Goal: Information Seeking & Learning: Learn about a topic

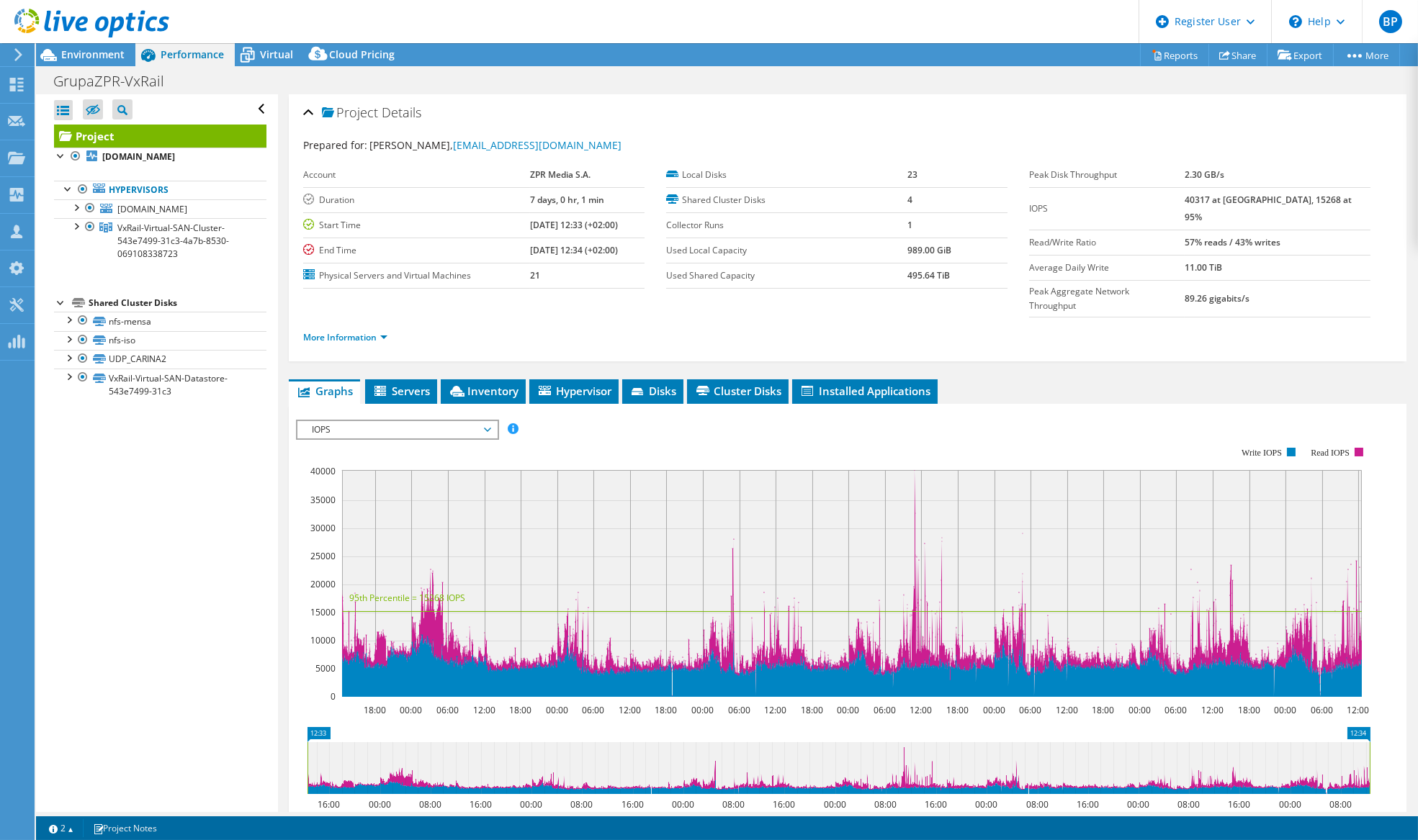
click at [1224, 236] on b "57% reads / 43% writes" at bounding box center [1232, 242] width 96 height 12
drag, startPoint x: 1275, startPoint y: 267, endPoint x: 1301, endPoint y: 267, distance: 26.0
click at [1295, 267] on tbody "Peak Disk Throughput 2.30 GB/s IOPS 40317 at Peak, 15268 at 95% Read/Write Rati…" at bounding box center [1200, 239] width 341 height 155
click at [340, 331] on link "More Information" at bounding box center [346, 337] width 85 height 12
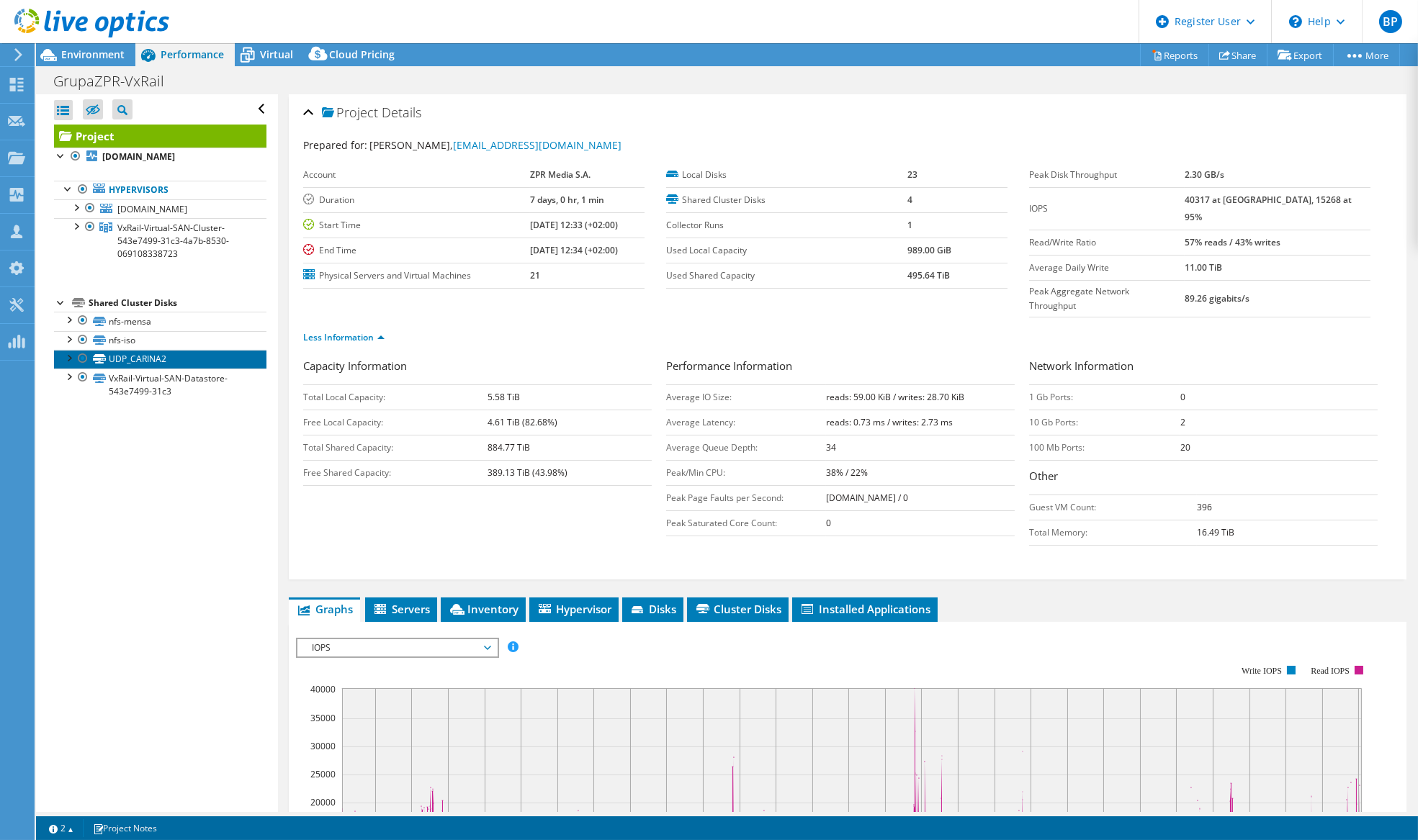
click at [143, 353] on link "UDP_CARINA2" at bounding box center [160, 359] width 212 height 19
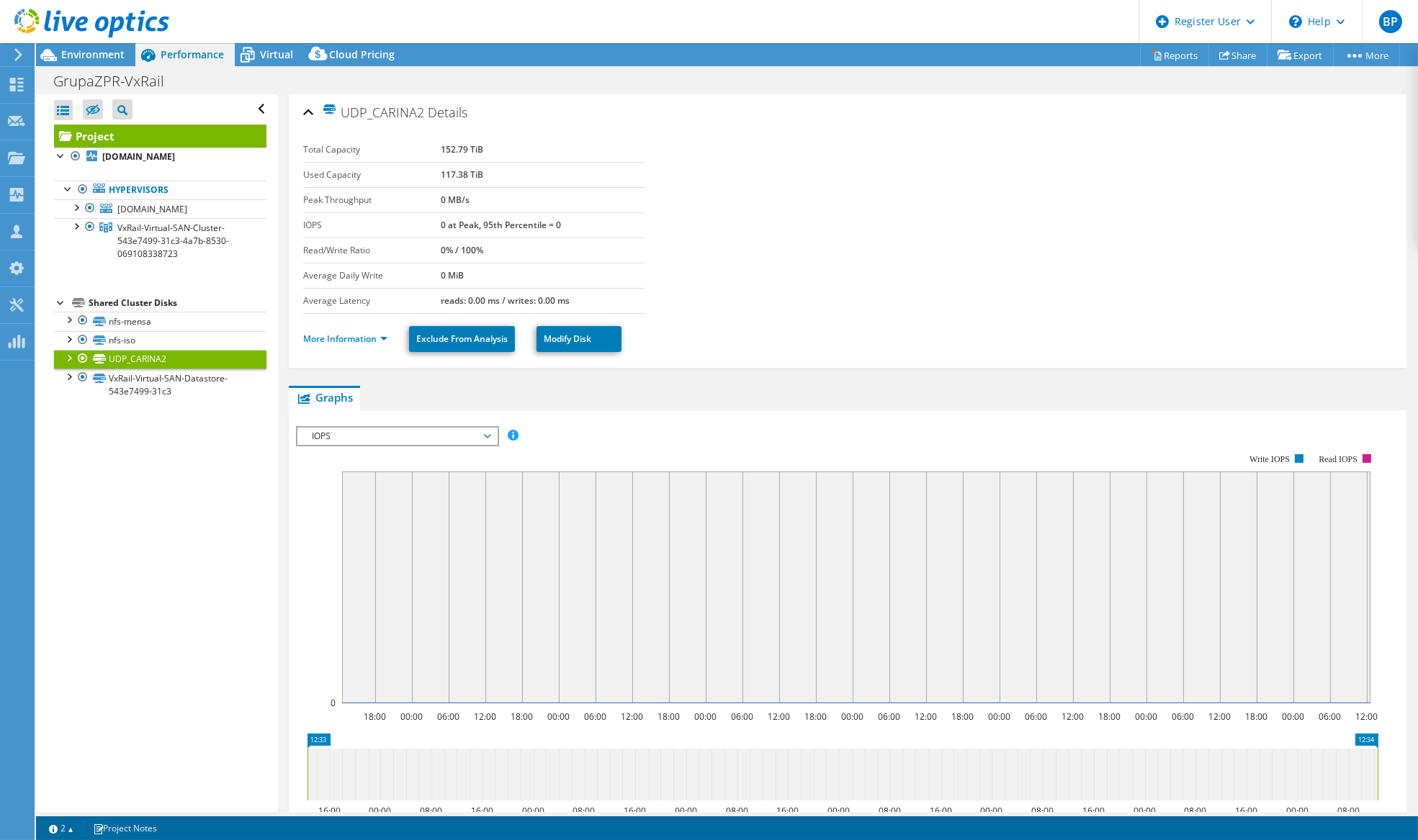
click at [85, 358] on div at bounding box center [82, 358] width 14 height 17
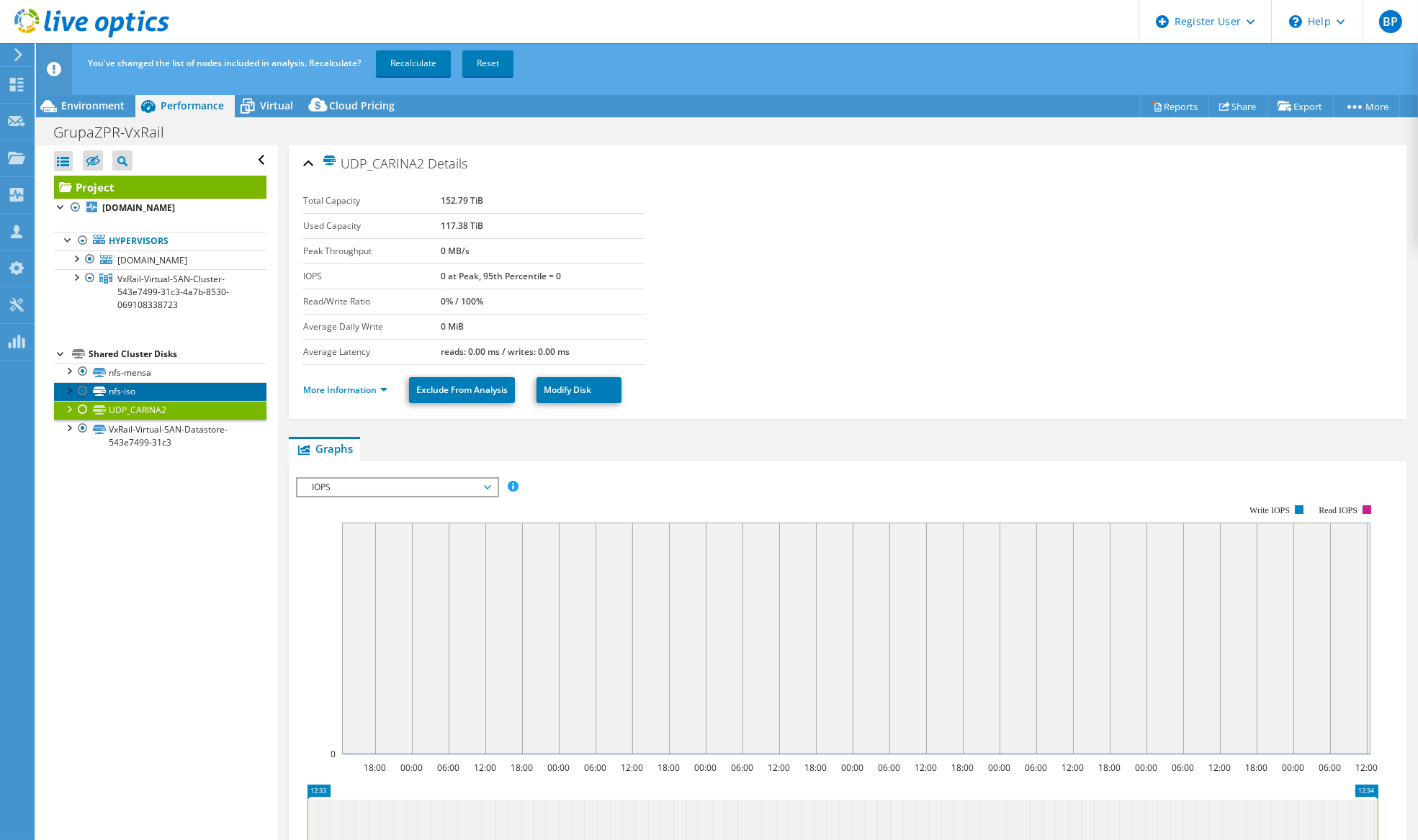
click at [120, 387] on link "nfs-iso" at bounding box center [160, 391] width 212 height 19
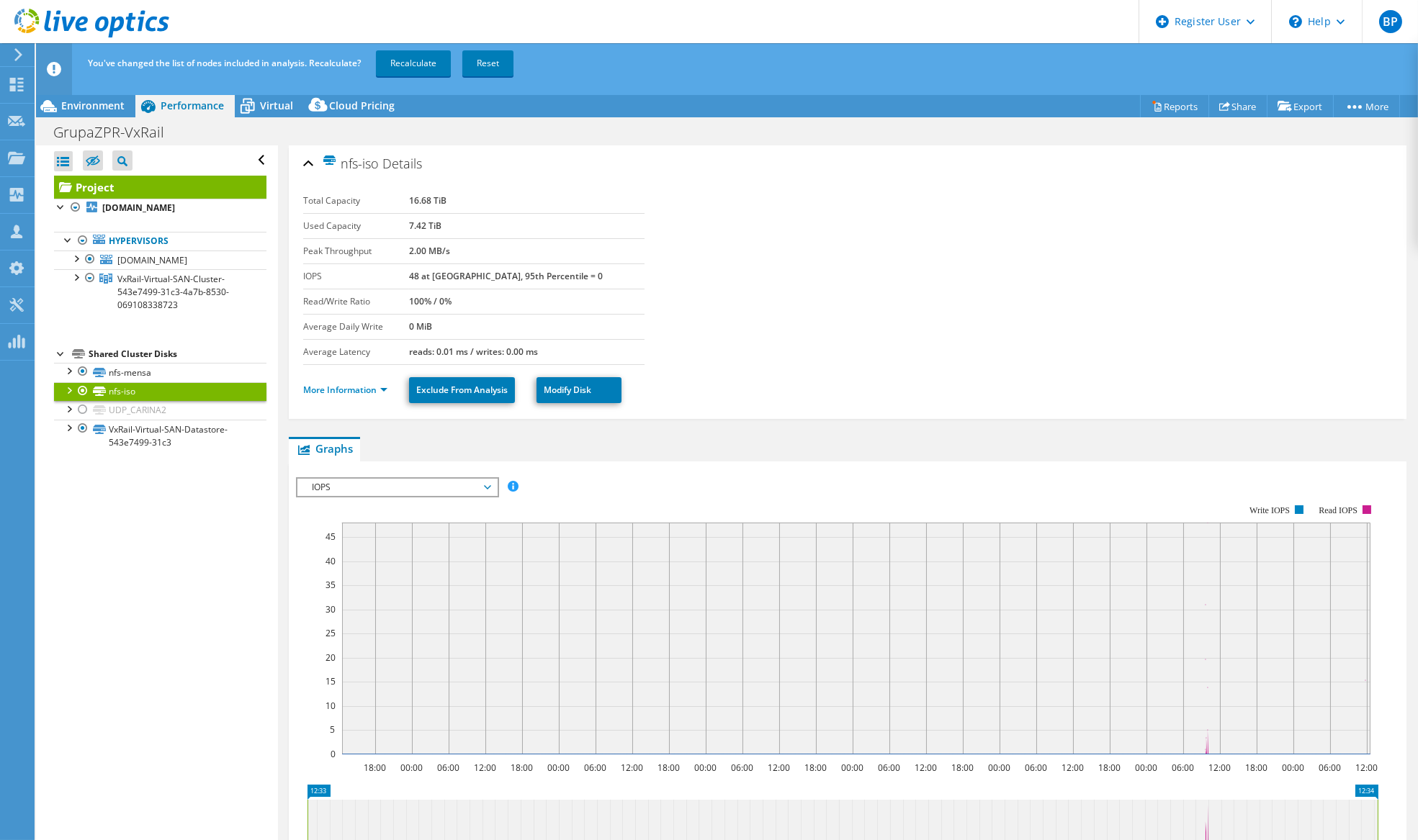
click at [84, 386] on div at bounding box center [82, 390] width 14 height 17
click at [123, 370] on link "nfs-mensa" at bounding box center [160, 372] width 212 height 19
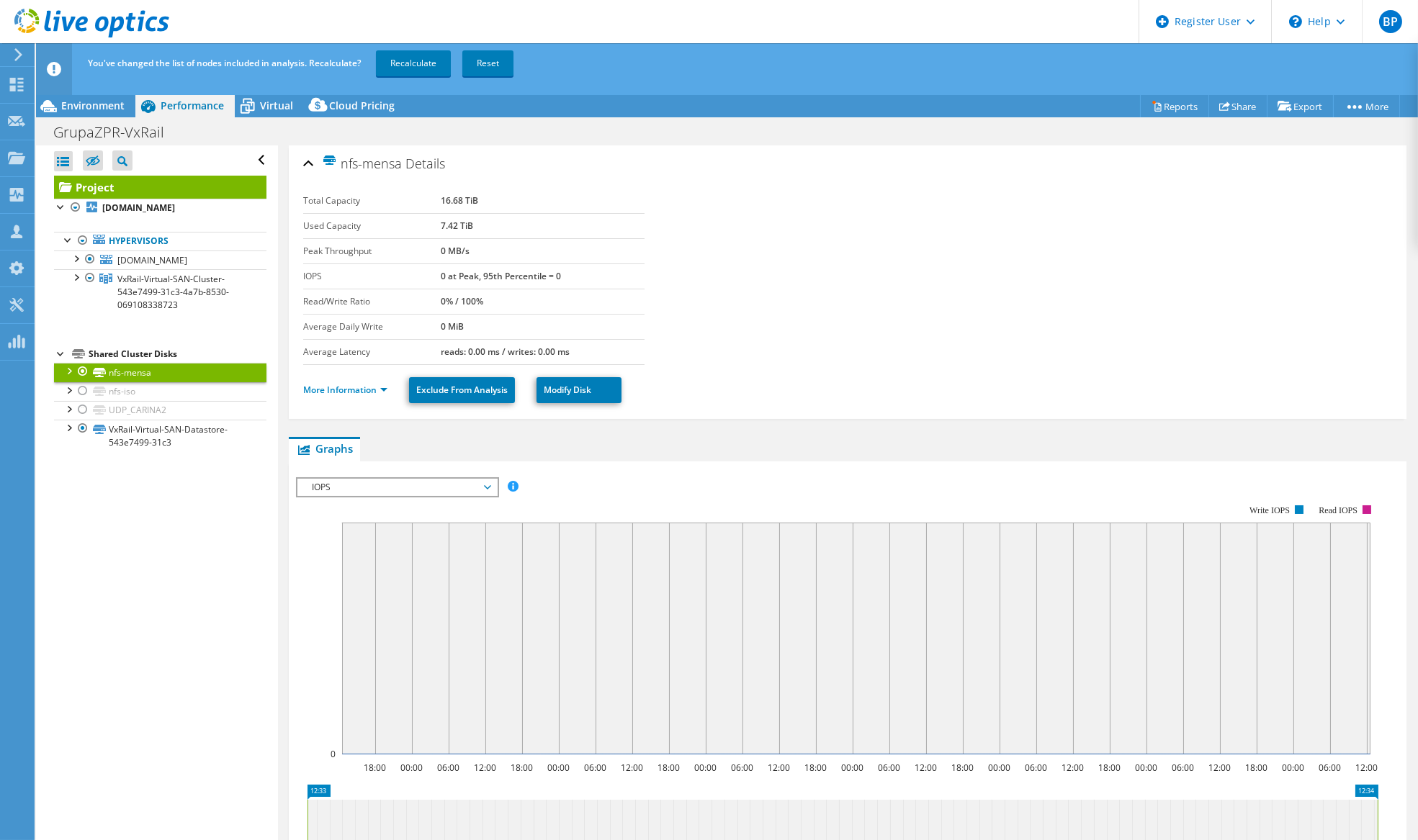
click at [82, 370] on div at bounding box center [82, 371] width 14 height 17
click at [159, 255] on span "[DOMAIN_NAME]" at bounding box center [152, 260] width 70 height 12
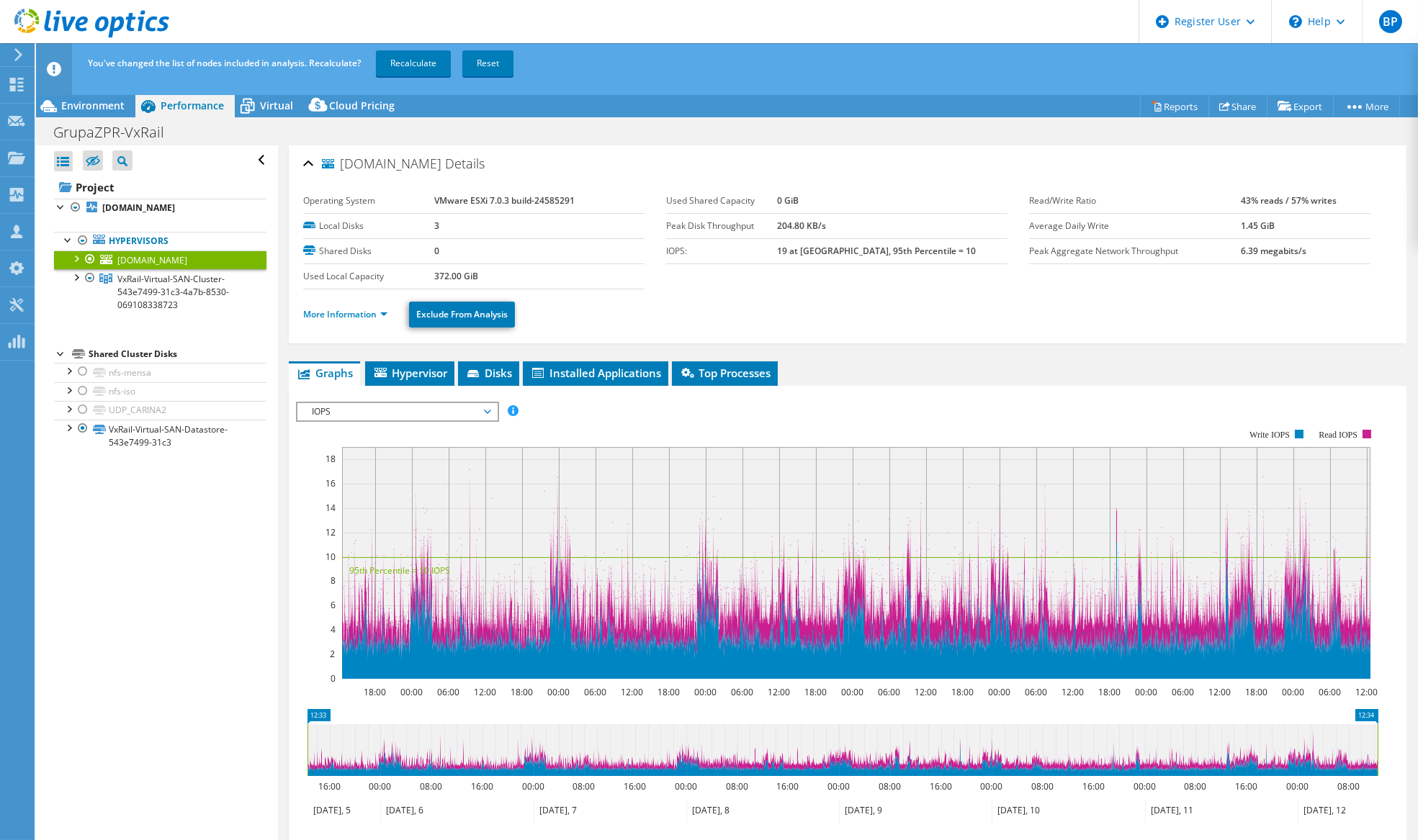
click at [91, 257] on div at bounding box center [90, 258] width 14 height 17
click at [167, 282] on span "VxRail-Virtual-SAN-Cluster-543e7499-31c3-4a7b-8530-069108338723" at bounding box center [173, 292] width 112 height 38
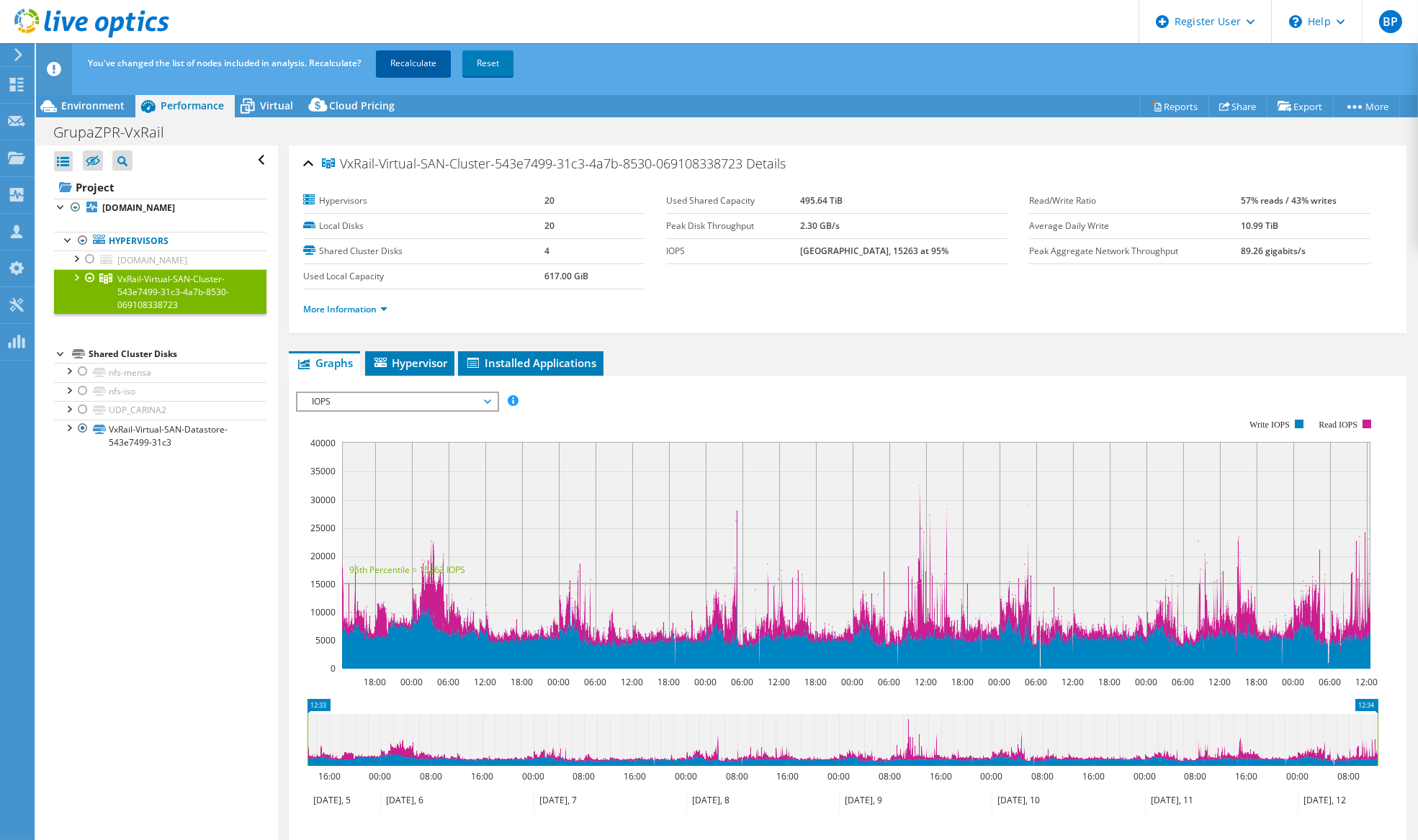
click at [413, 74] on link "Recalculate" at bounding box center [414, 63] width 75 height 26
click at [65, 426] on div at bounding box center [68, 427] width 14 height 14
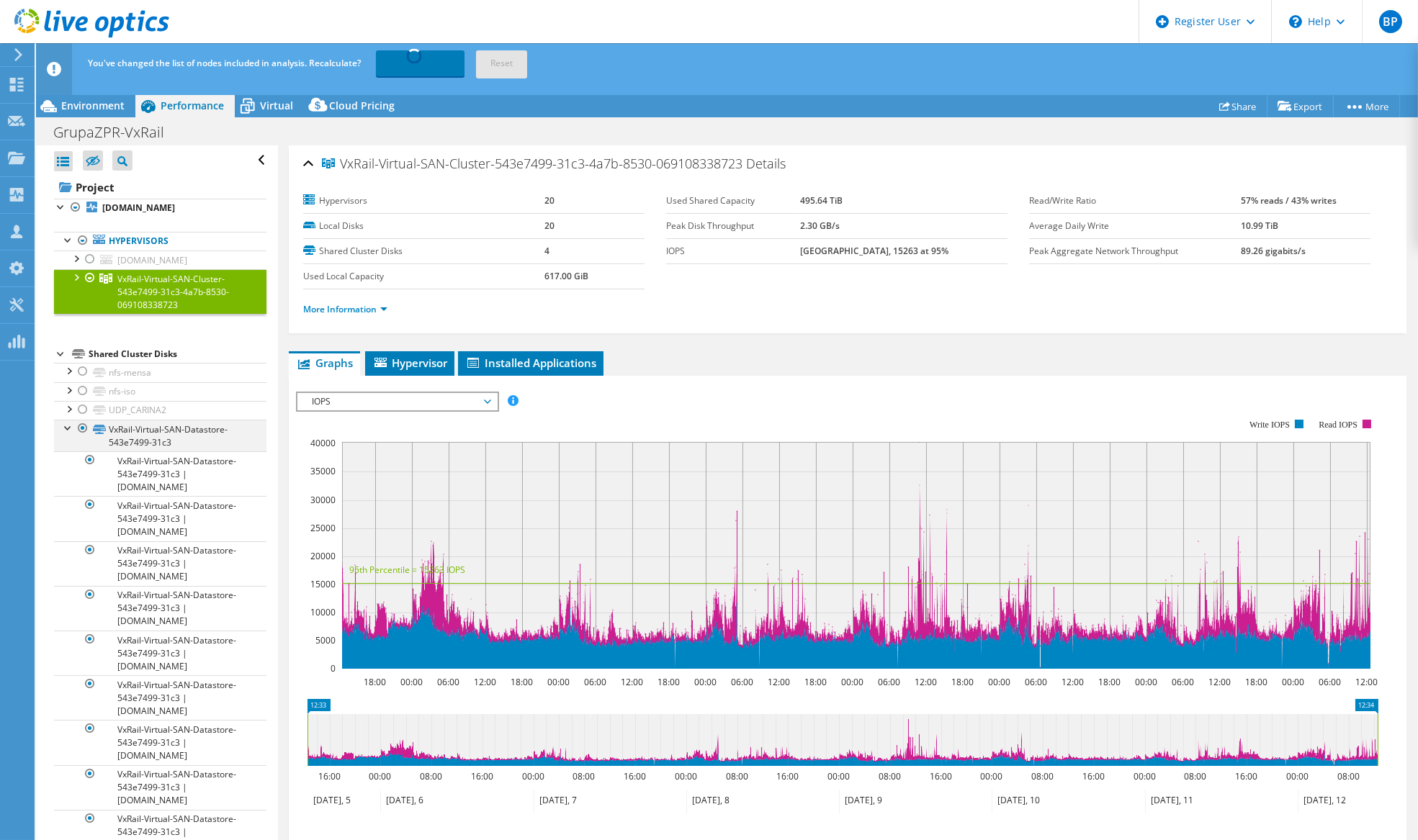
click at [67, 426] on div at bounding box center [68, 427] width 14 height 14
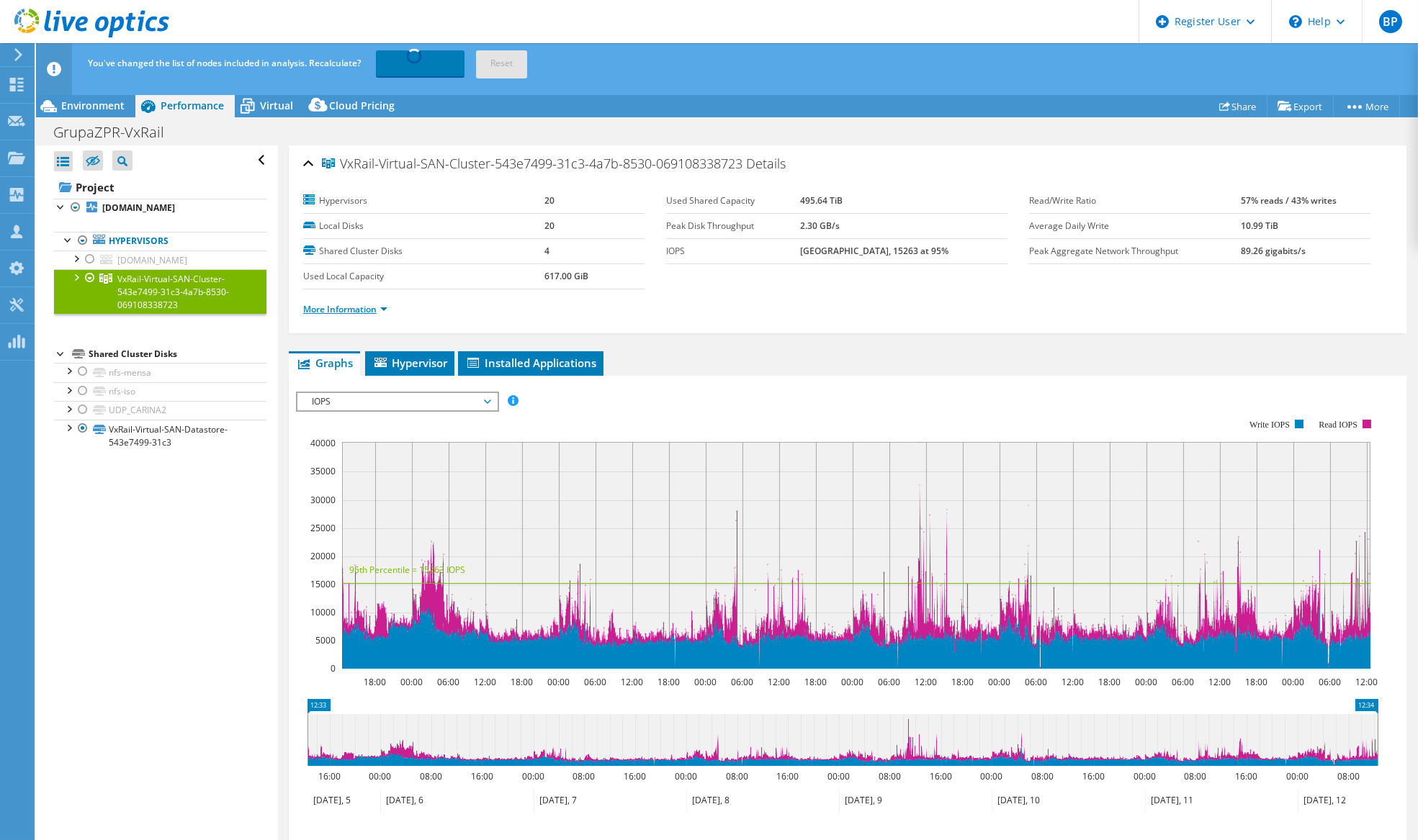
click at [347, 306] on link "More Information" at bounding box center [346, 309] width 85 height 12
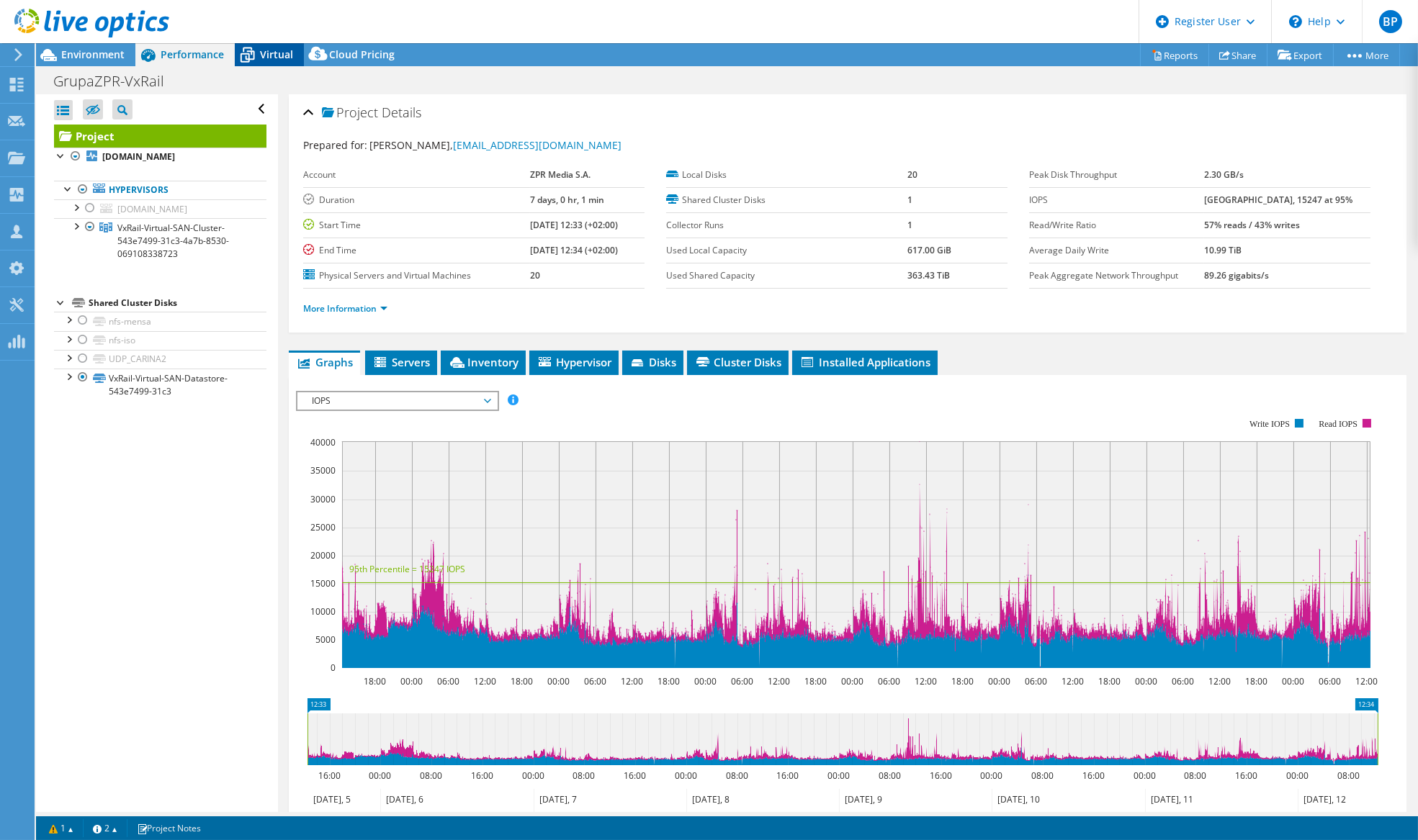
click at [259, 51] on icon at bounding box center [247, 55] width 25 height 25
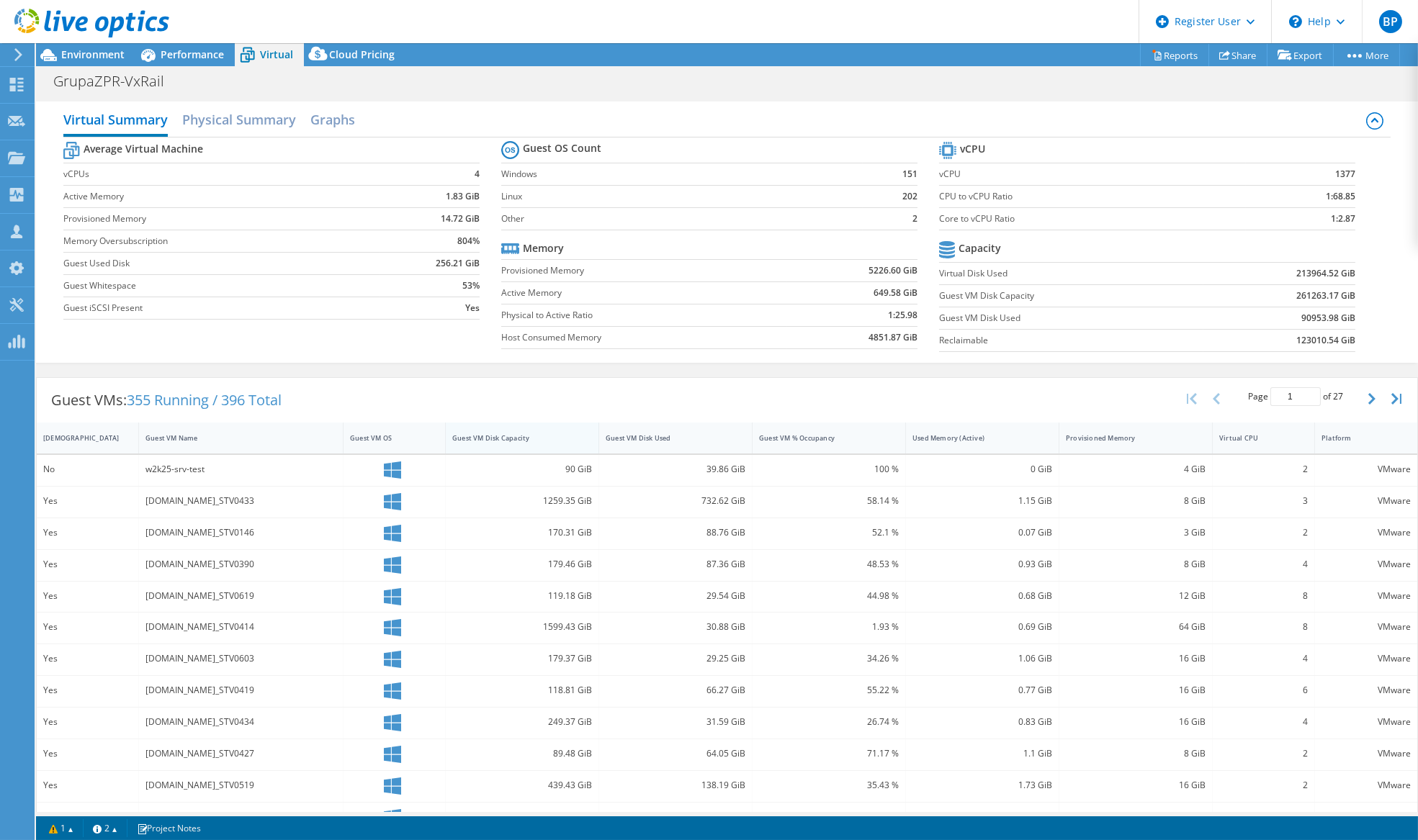
click at [505, 433] on div "Guest VM Disk Capacity" at bounding box center [514, 437] width 123 height 9
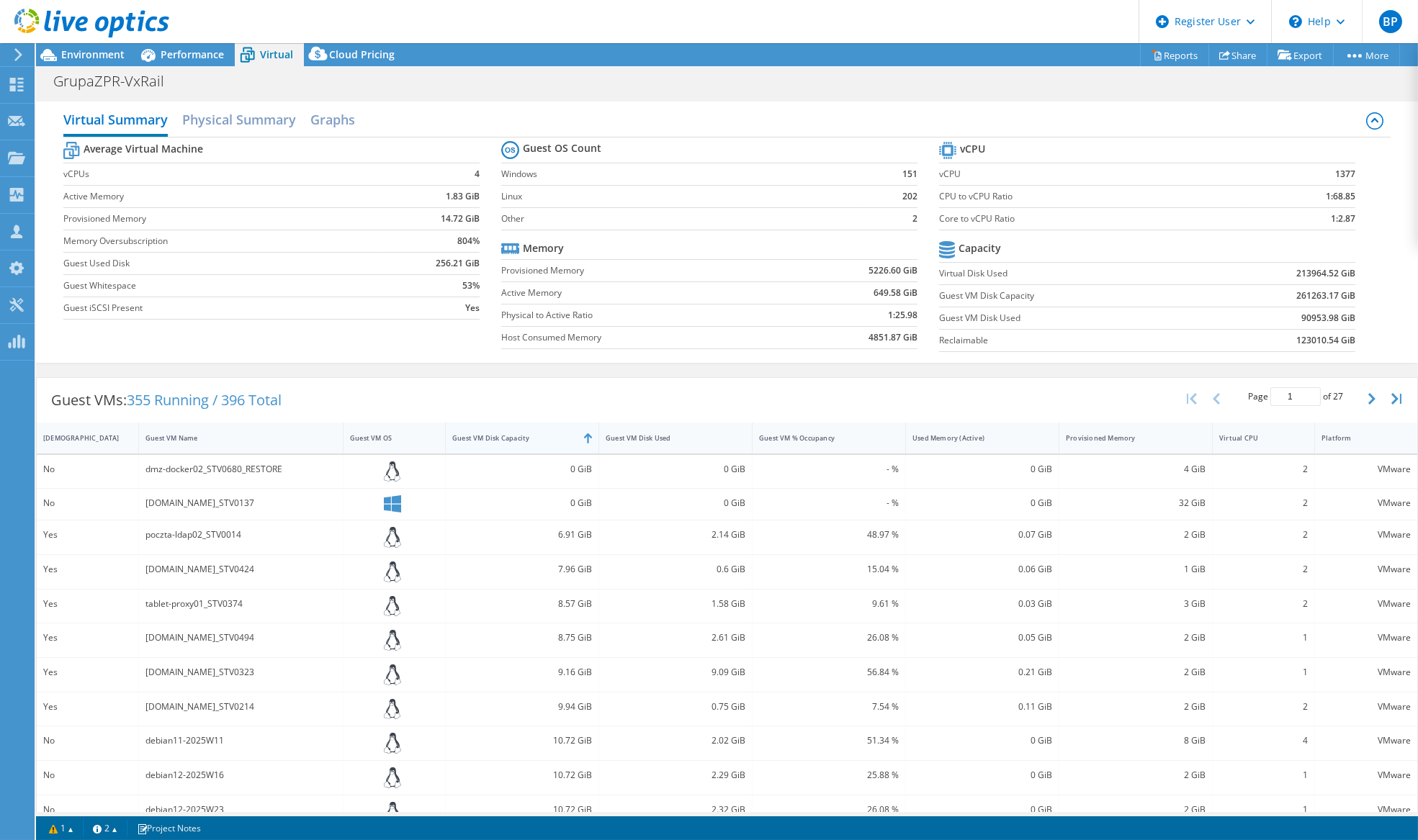
click at [493, 432] on div "Guest VM Disk Capacity" at bounding box center [513, 437] width 135 height 22
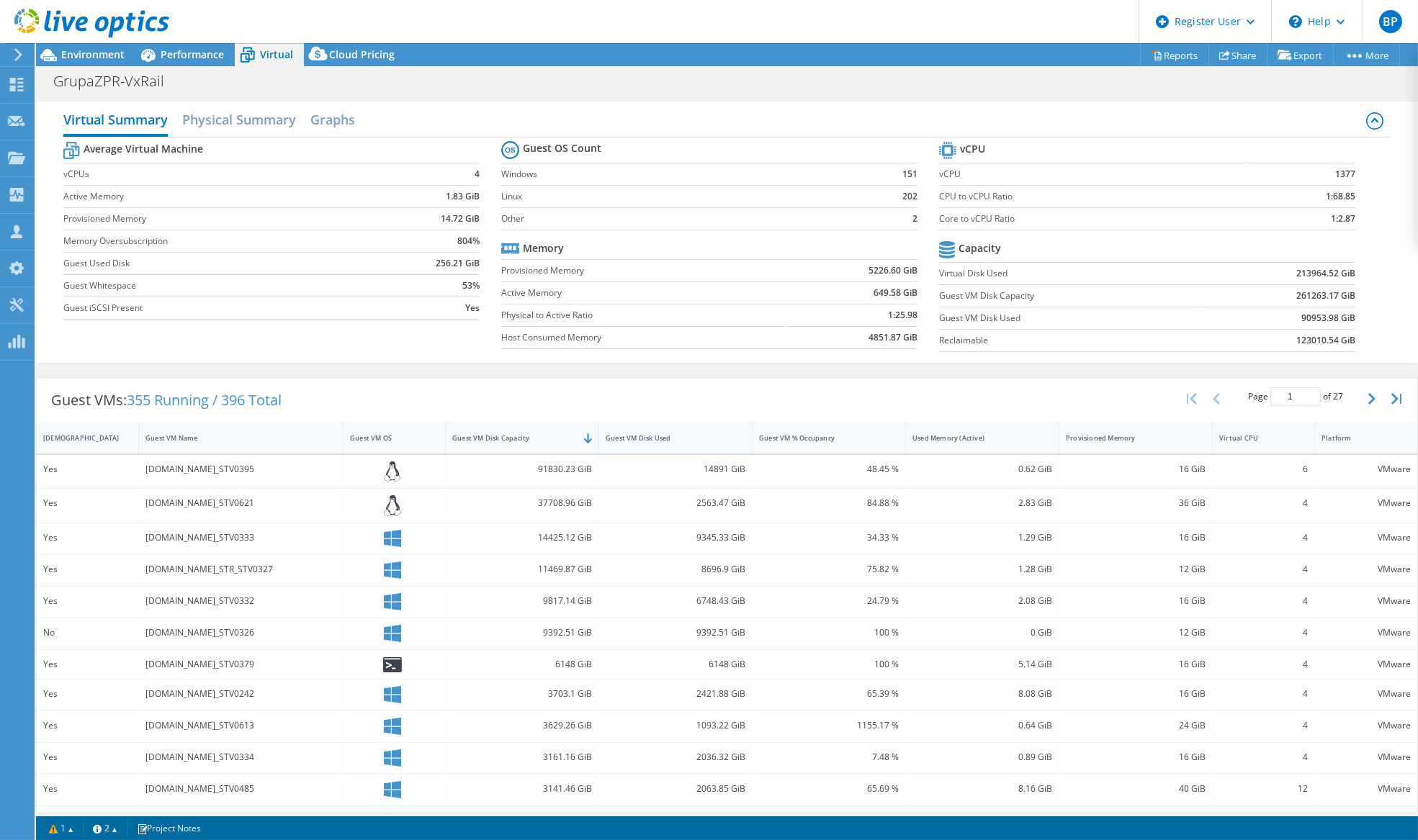
click at [680, 439] on div "Guest VM Disk Used" at bounding box center [667, 437] width 123 height 9
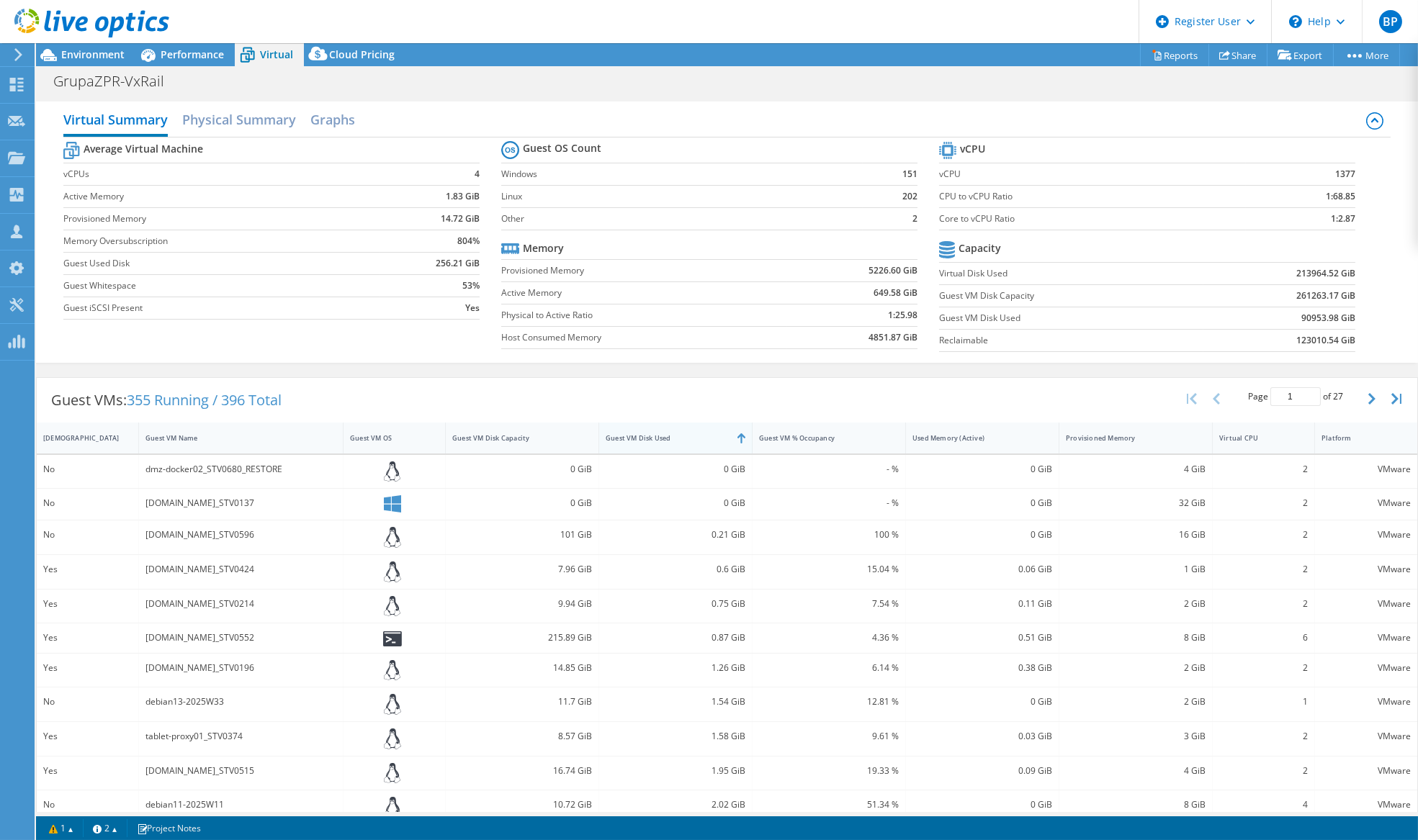
click at [680, 439] on div "Guest VM Disk Used" at bounding box center [667, 437] width 123 height 9
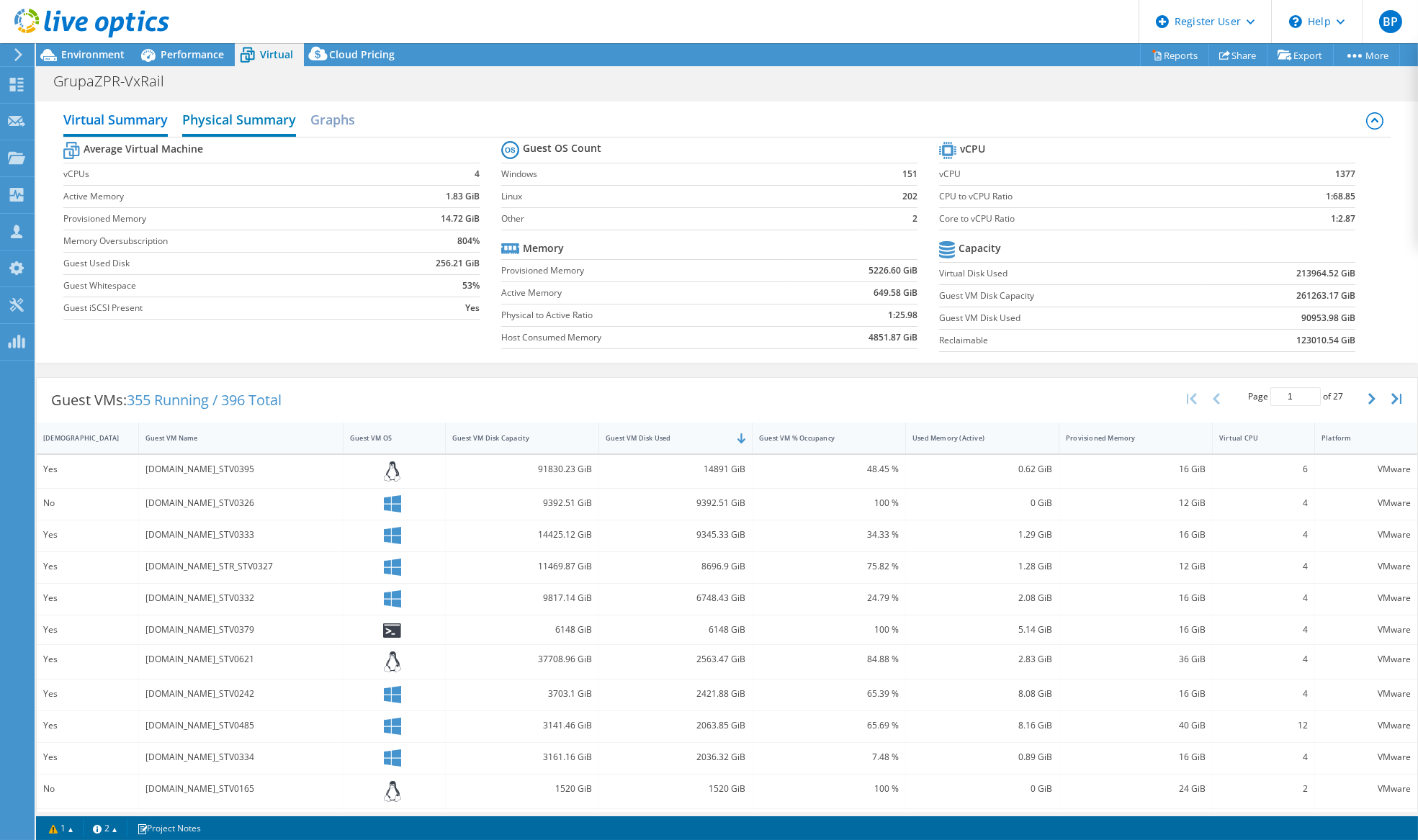
click at [220, 129] on h2 "Physical Summary" at bounding box center [239, 121] width 114 height 31
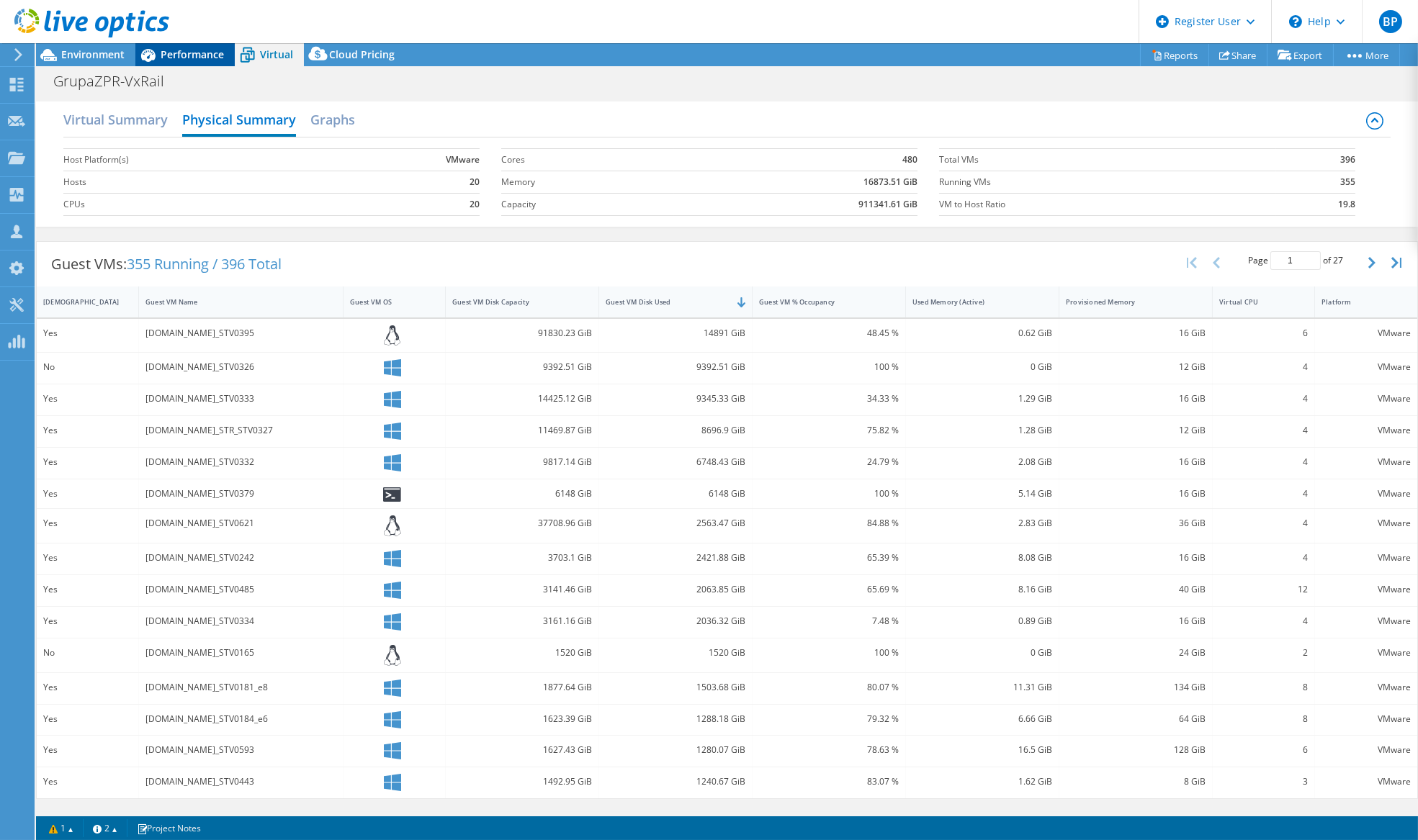
click at [176, 52] on span "Performance" at bounding box center [192, 54] width 63 height 14
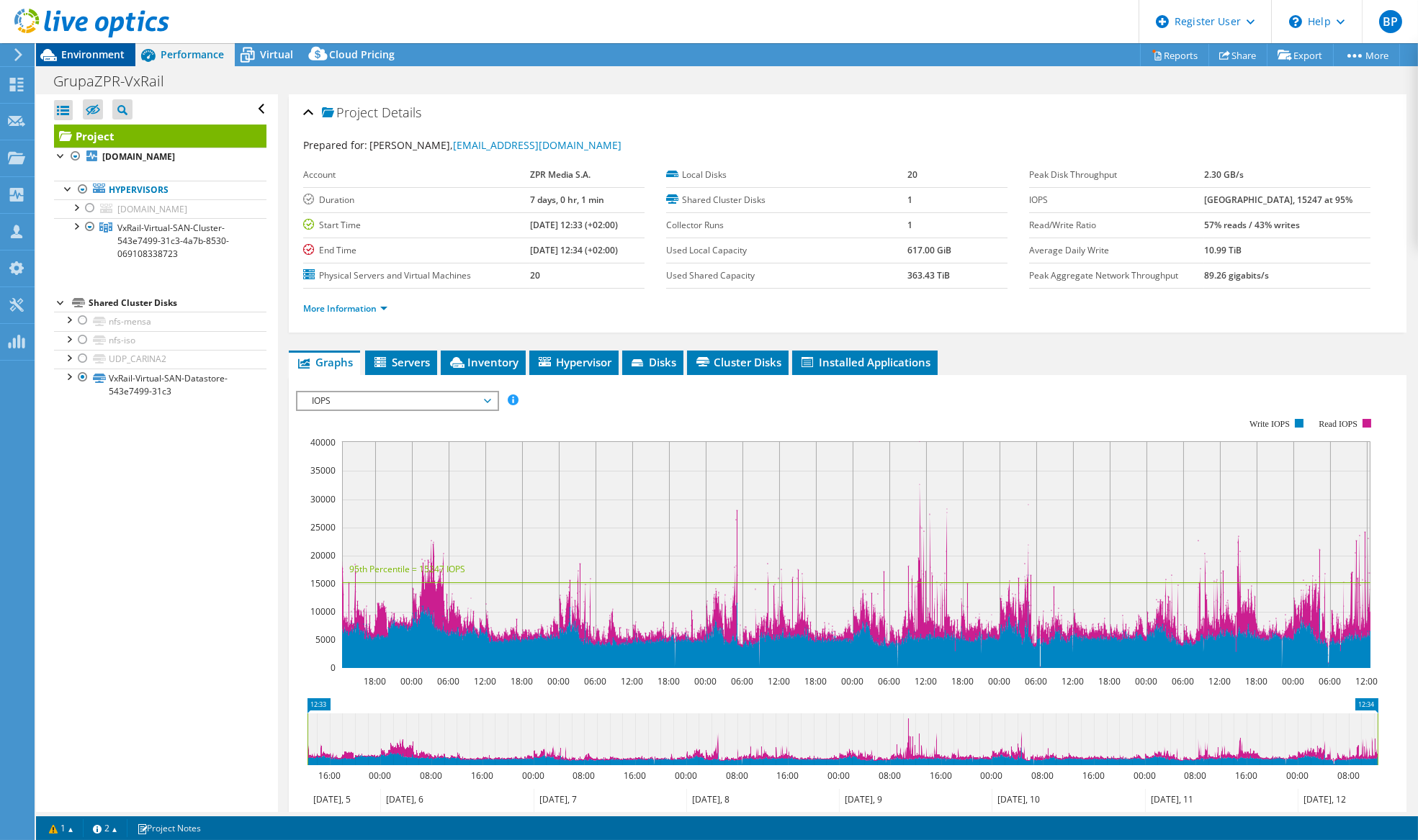
click at [80, 58] on span "Environment" at bounding box center [93, 54] width 63 height 14
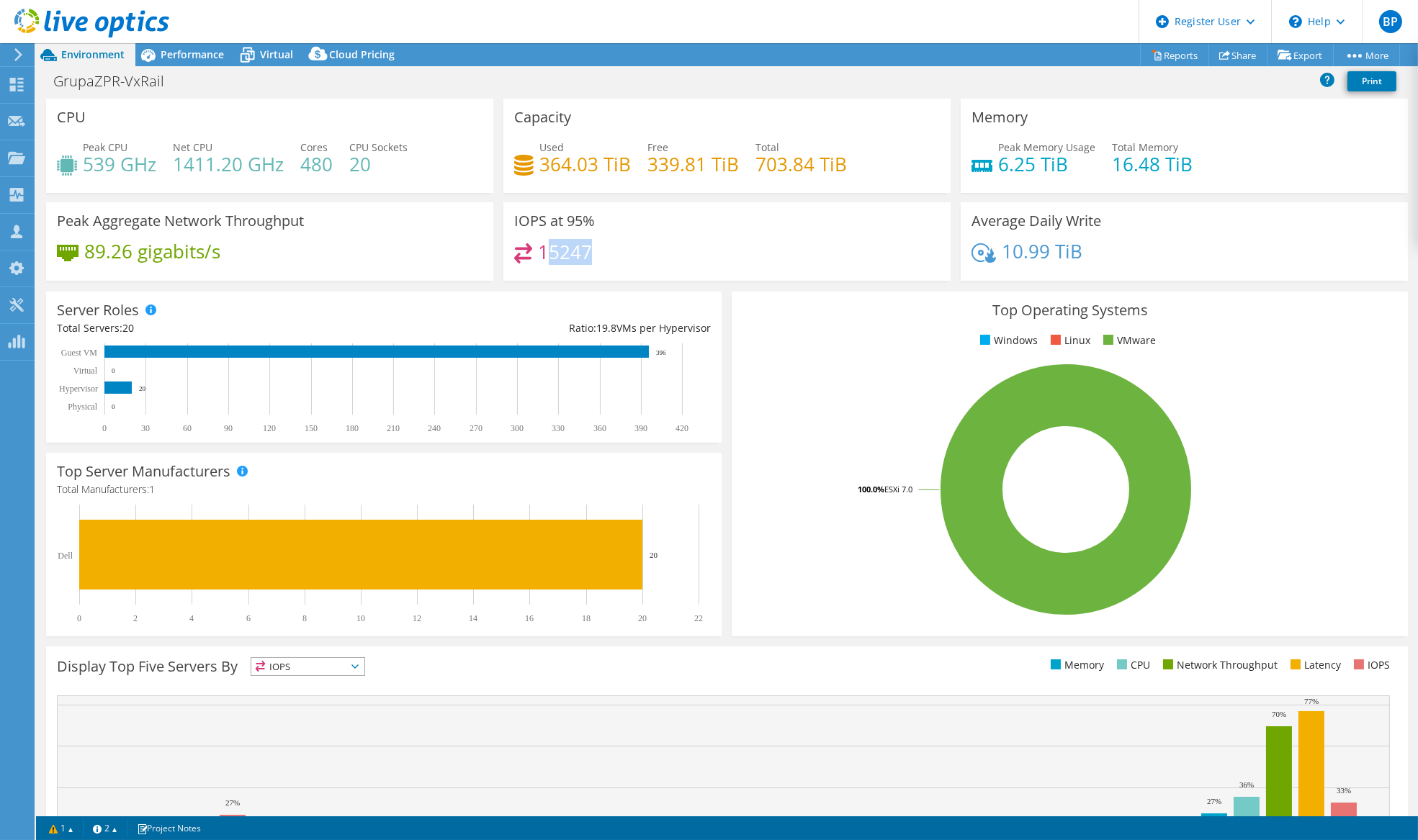
drag, startPoint x: 544, startPoint y: 261, endPoint x: 870, endPoint y: 273, distance: 326.2
click at [846, 272] on div "15247" at bounding box center [727, 258] width 426 height 31
drag, startPoint x: 870, startPoint y: 273, endPoint x: 664, endPoint y: 244, distance: 208.0
click at [664, 244] on div "15247" at bounding box center [727, 258] width 426 height 31
drag, startPoint x: 639, startPoint y: 248, endPoint x: 1272, endPoint y: 255, distance: 633.0
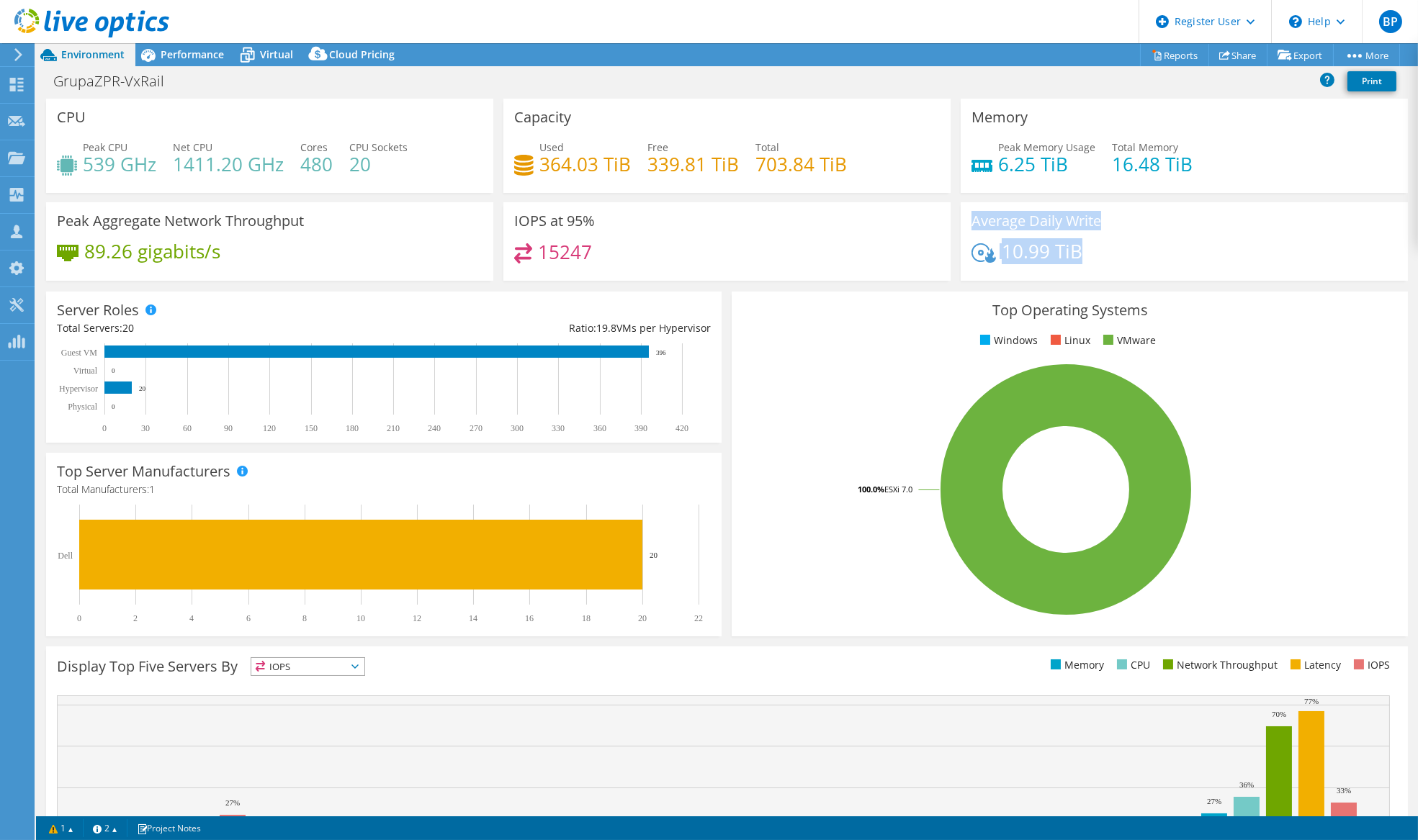
click at [1272, 255] on div "CPU Peak CPU 539 GHz Net CPU 1411.20 GHz Cores 480 CPU Sockets 20 Capacity Used…" at bounding box center [727, 194] width 1372 height 191
drag, startPoint x: 1271, startPoint y: 255, endPoint x: 1253, endPoint y: 239, distance: 24.1
click at [1253, 239] on div "Average Daily Write 10.99 TiB" at bounding box center [1184, 241] width 448 height 79
click at [1168, 56] on link "Reports" at bounding box center [1174, 55] width 69 height 22
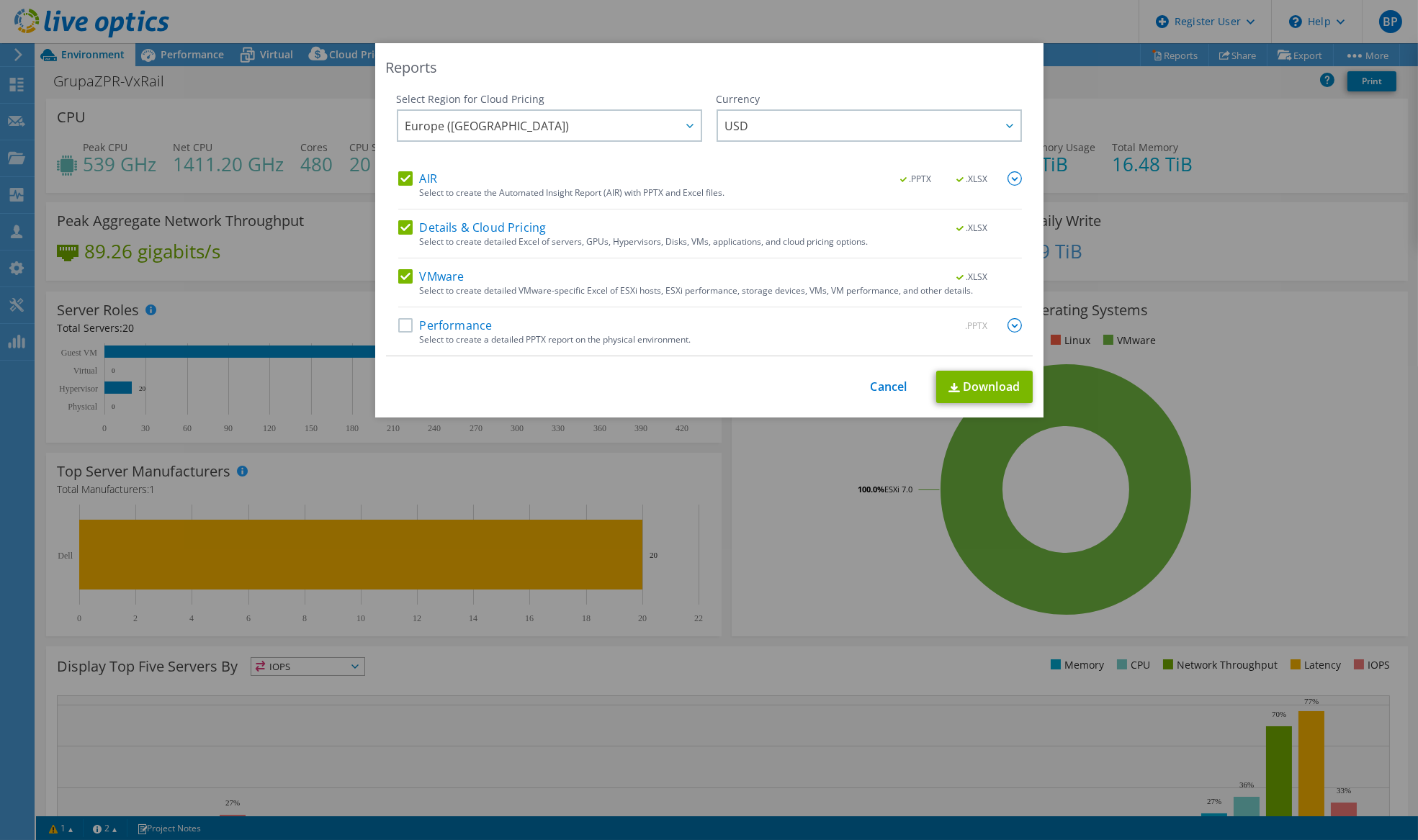
click at [406, 218] on div "AIR .PPTX .XLSX Select to create the Automated Insight Report (AIR) with PPTX a…" at bounding box center [710, 263] width 624 height 184
click at [397, 165] on div "Select Region for Cloud Pricing Asia Pacific (Hong Kong) Asia Pacific (Mumbai) …" at bounding box center [549, 132] width 305 height 80
drag, startPoint x: 397, startPoint y: 178, endPoint x: 409, endPoint y: 212, distance: 36.1
click at [399, 178] on label "AIR" at bounding box center [418, 178] width 39 height 14
click at [0, 0] on input "AIR" at bounding box center [0, 0] width 0 height 0
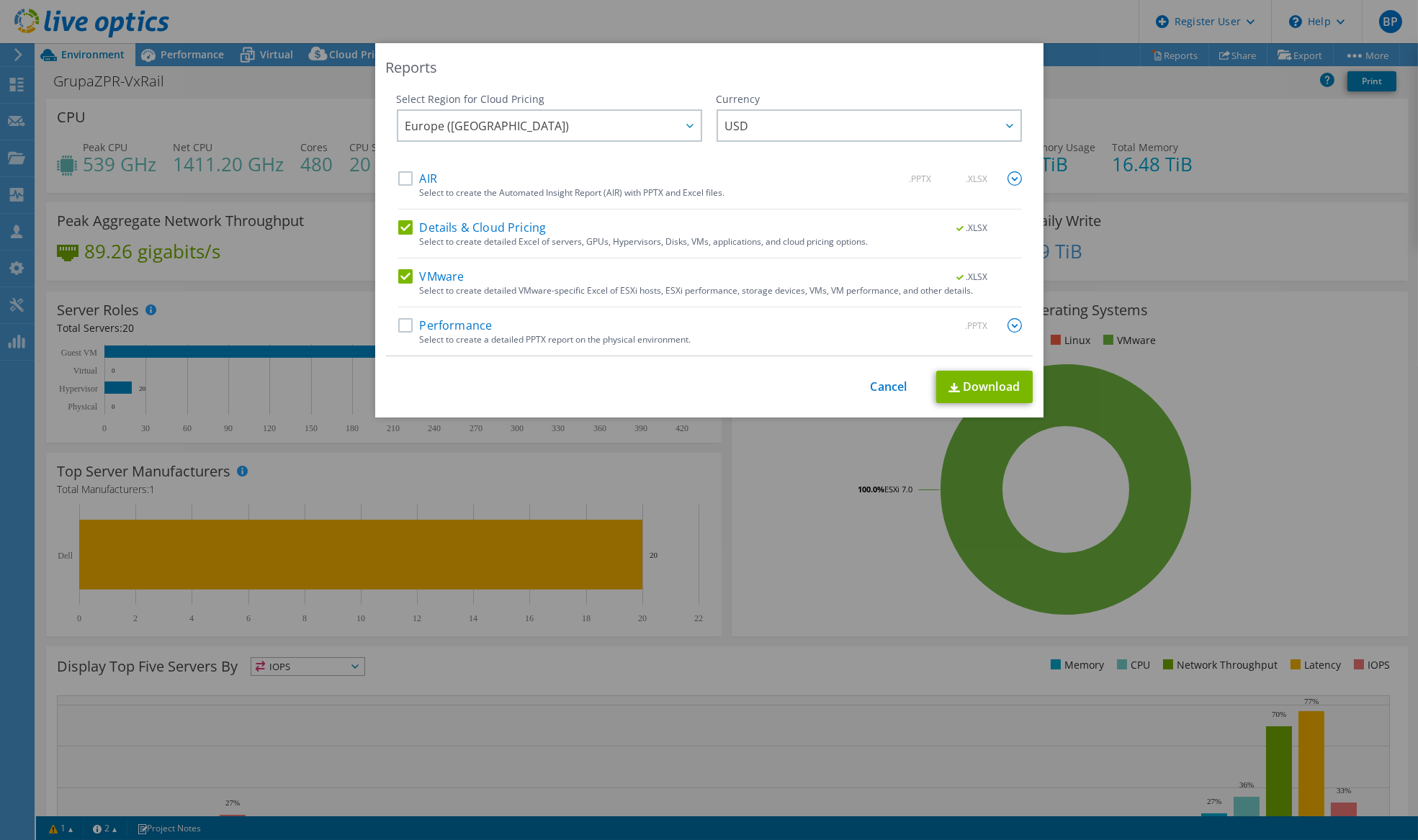
click at [399, 223] on label "Details & Cloud Pricing" at bounding box center [472, 227] width 148 height 14
click at [0, 0] on input "Details & Cloud Pricing" at bounding box center [0, 0] width 0 height 0
click at [951, 375] on link "Download" at bounding box center [985, 387] width 96 height 32
click at [871, 387] on link "Cancel" at bounding box center [889, 387] width 36 height 14
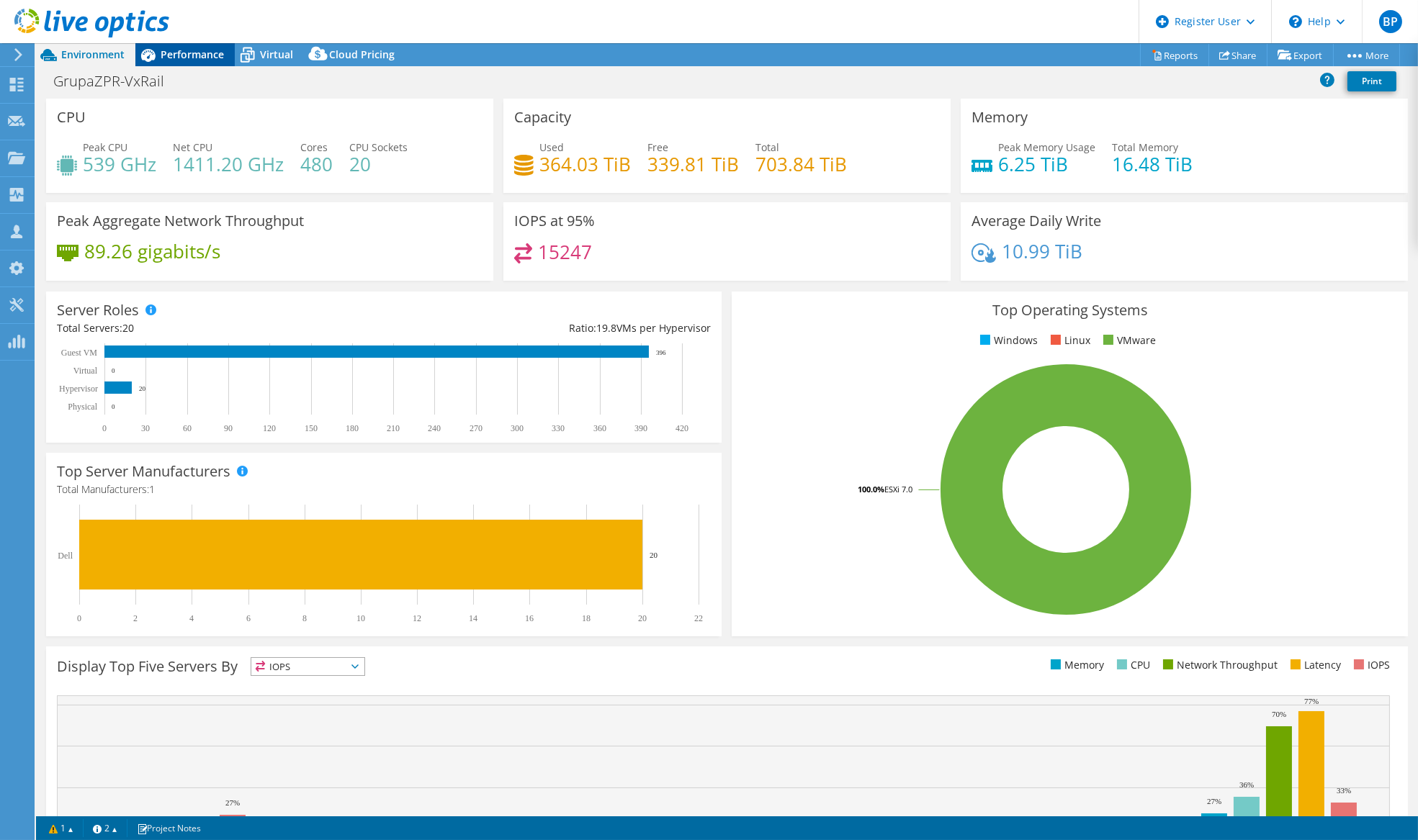
click at [187, 57] on span "Performance" at bounding box center [192, 54] width 63 height 14
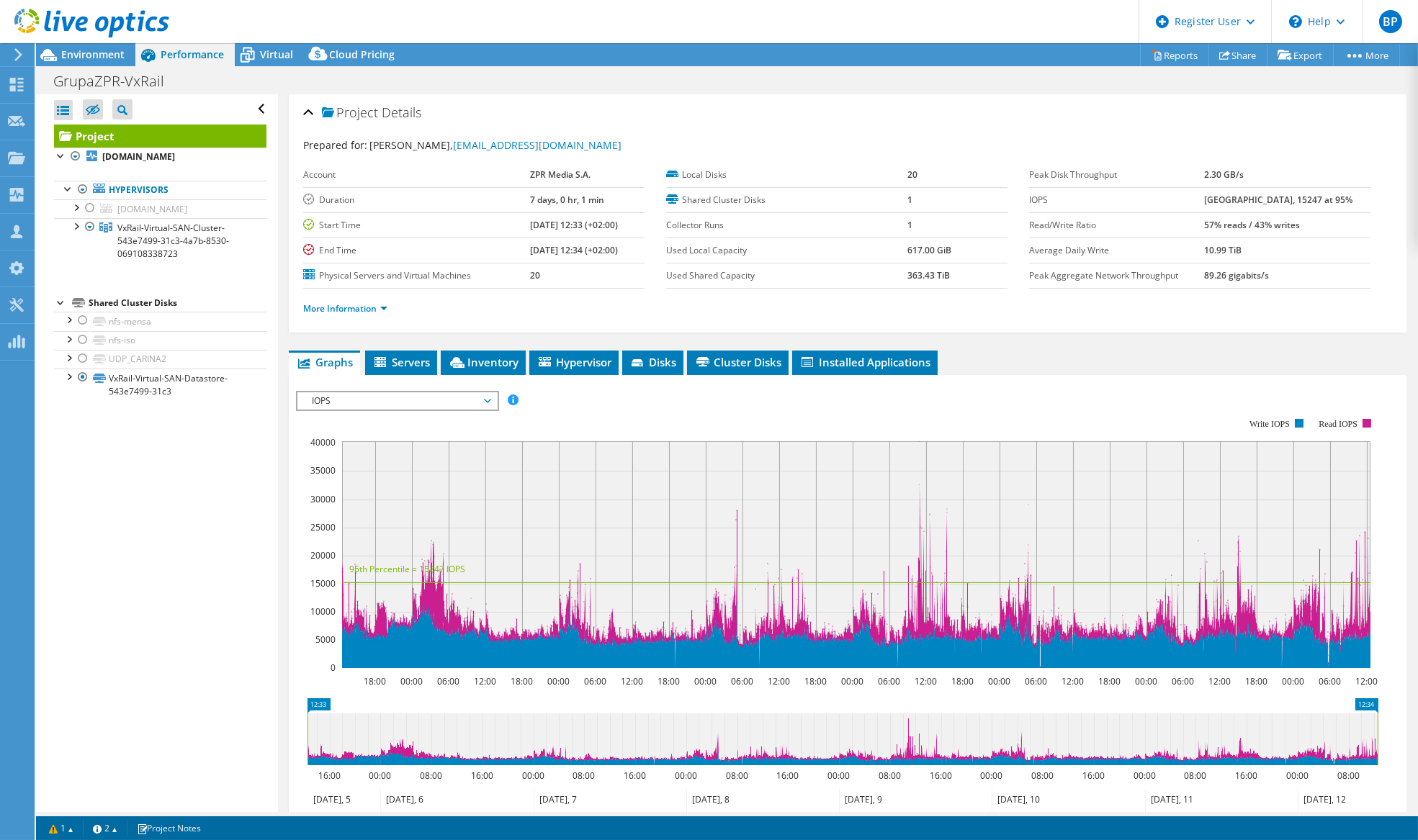
click at [404, 394] on span "IOPS" at bounding box center [397, 401] width 185 height 17
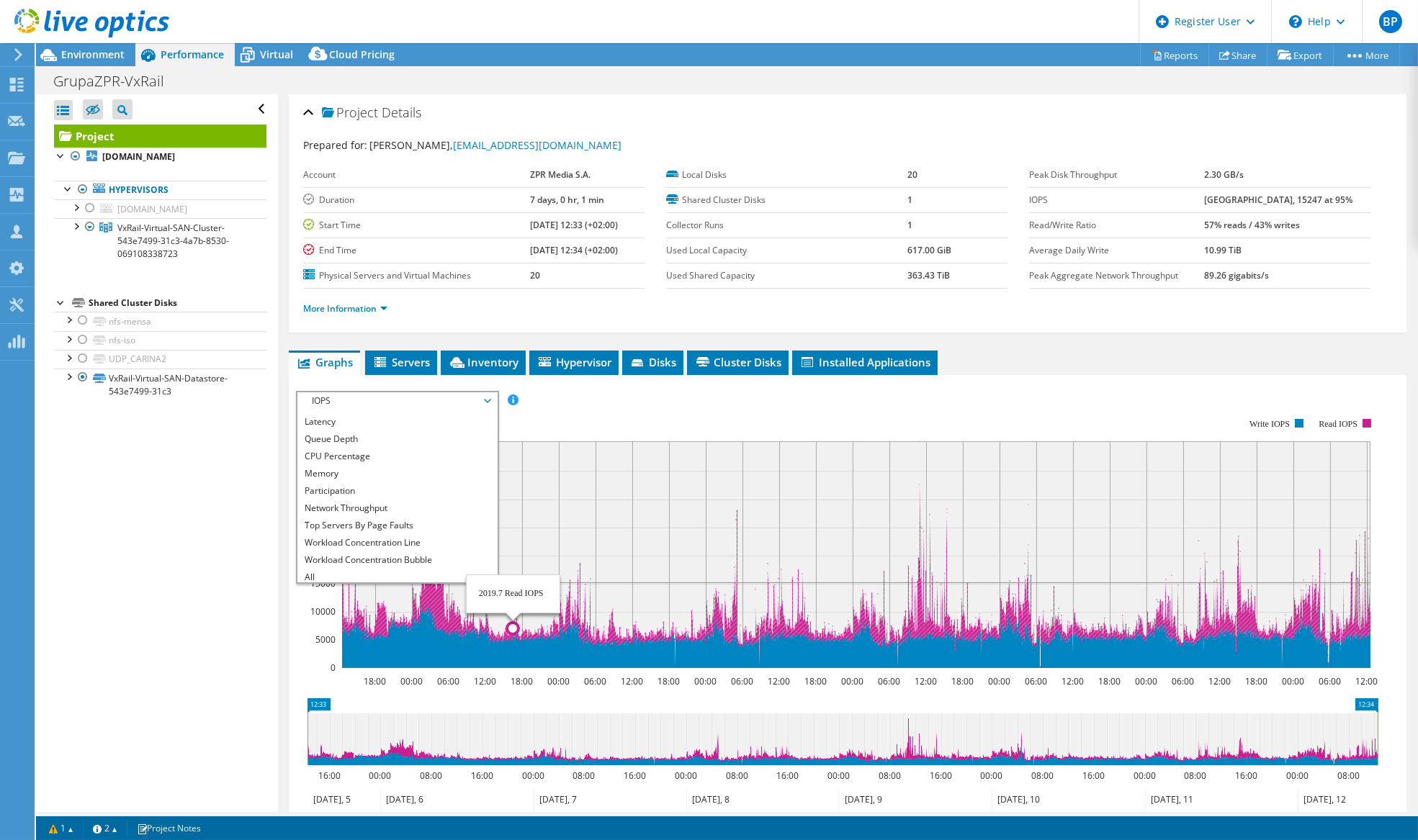
scroll to position [51, 0]
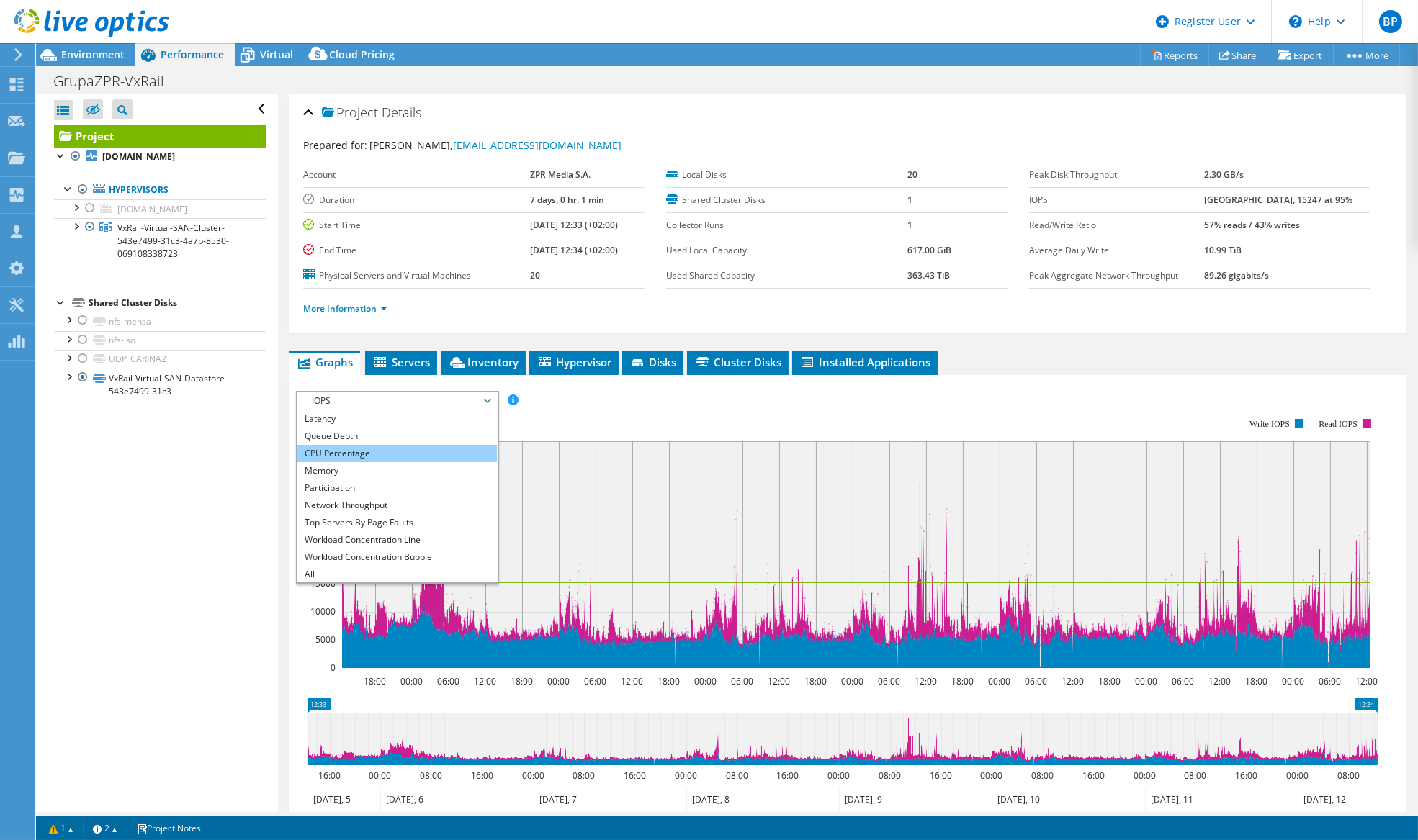
click at [342, 452] on li "CPU Percentage" at bounding box center [397, 453] width 200 height 17
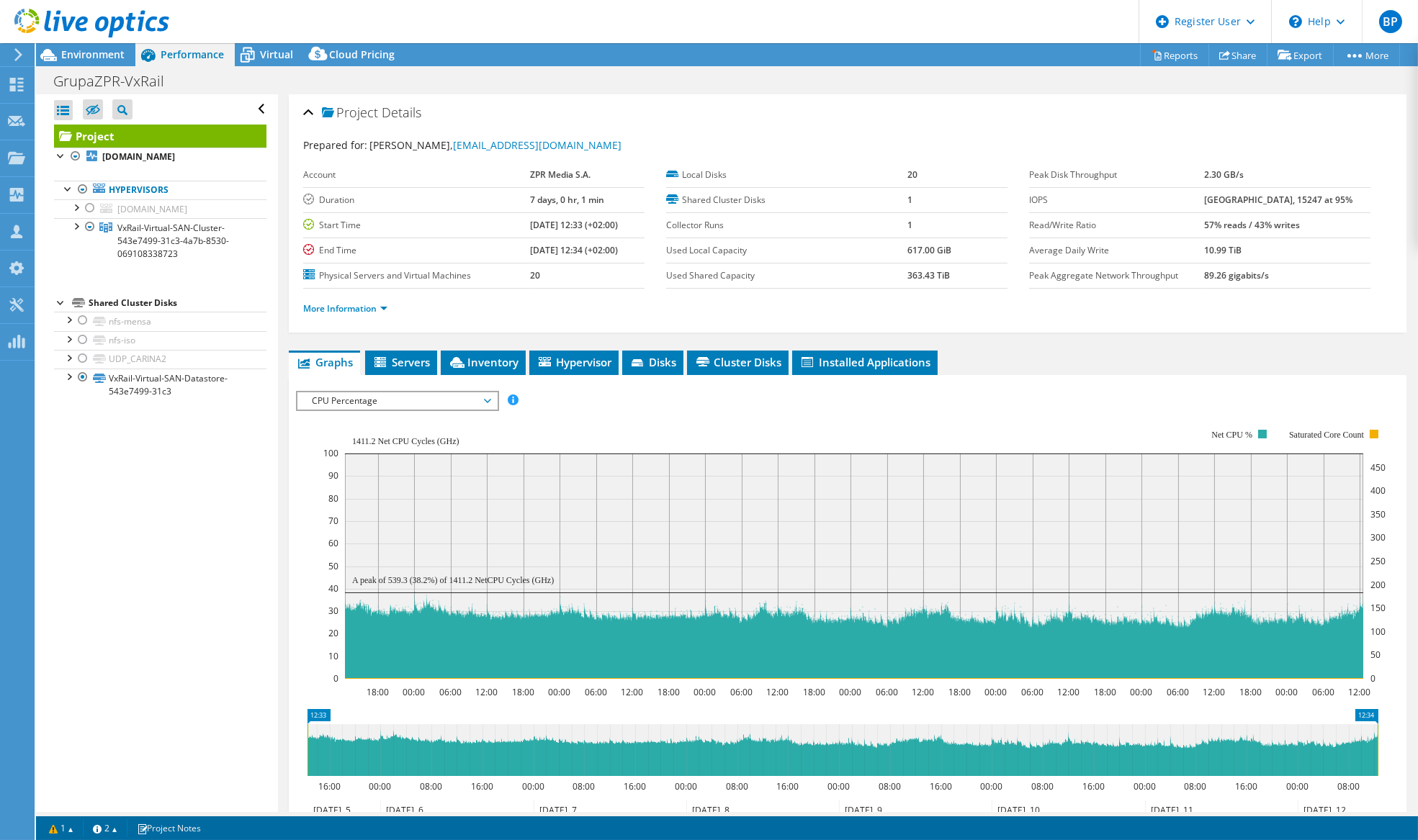
click at [425, 398] on span "CPU Percentage" at bounding box center [397, 401] width 185 height 17
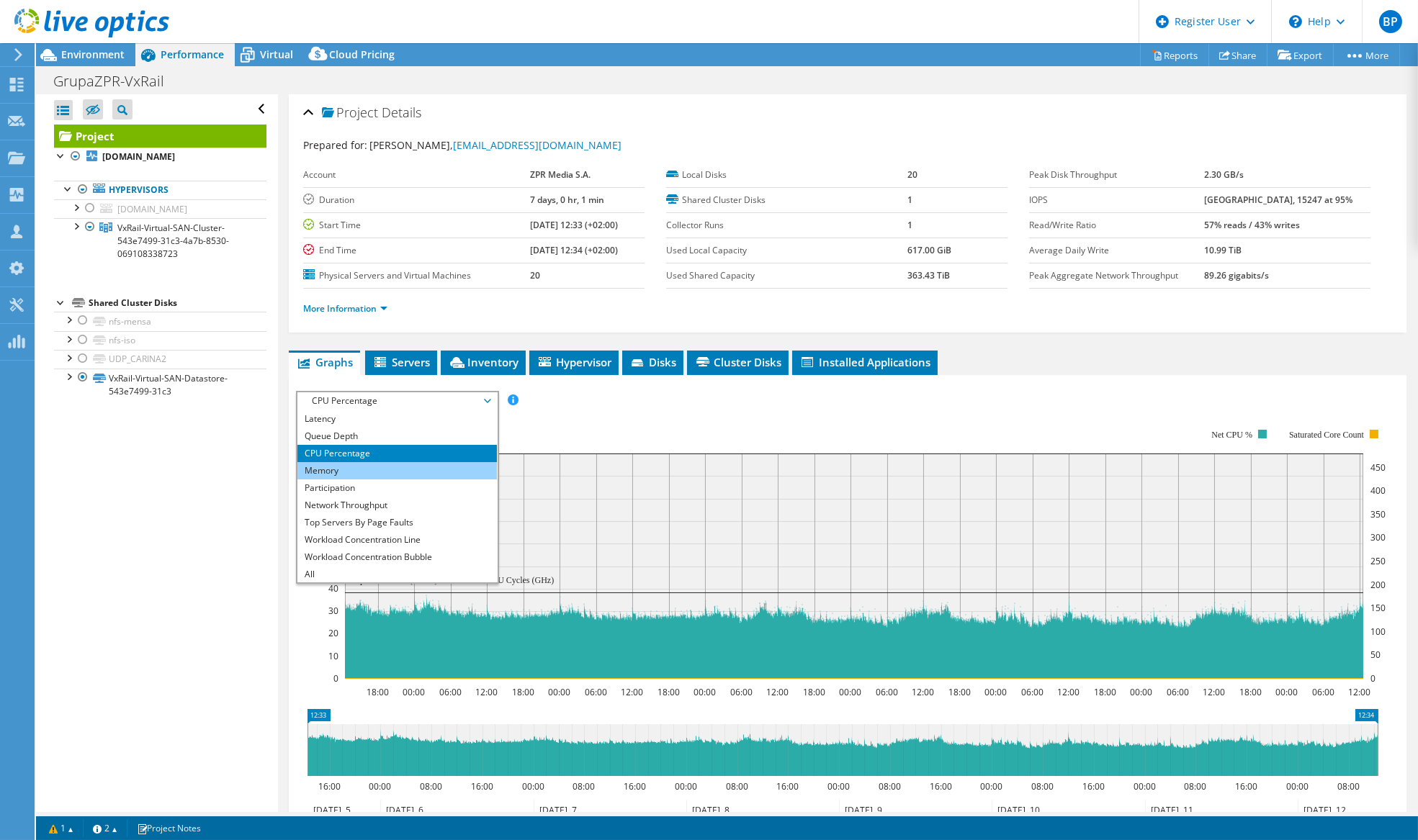
click at [320, 462] on li "Memory" at bounding box center [397, 471] width 200 height 17
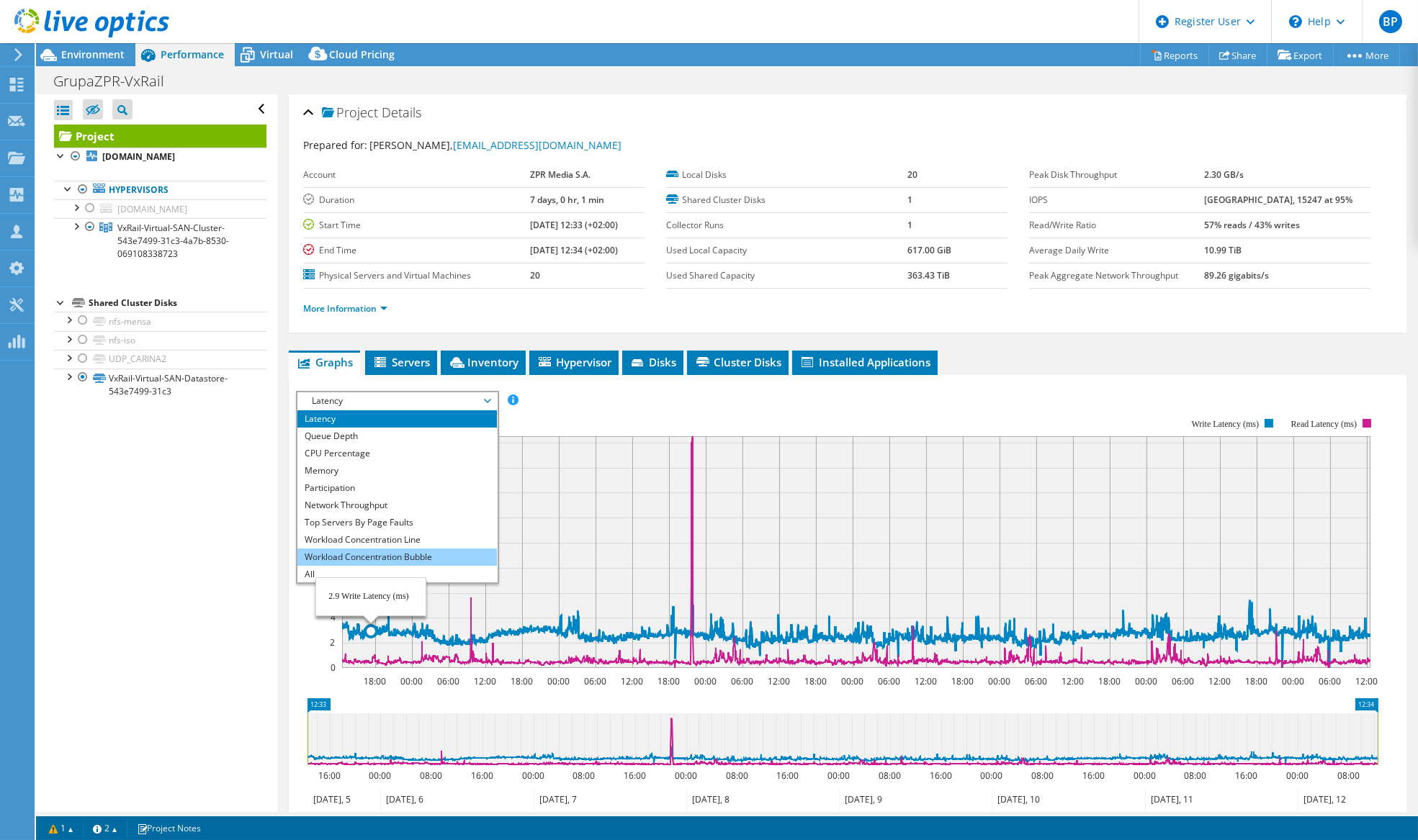
click at [336, 561] on li "Workload Concentration Bubble" at bounding box center [397, 557] width 200 height 17
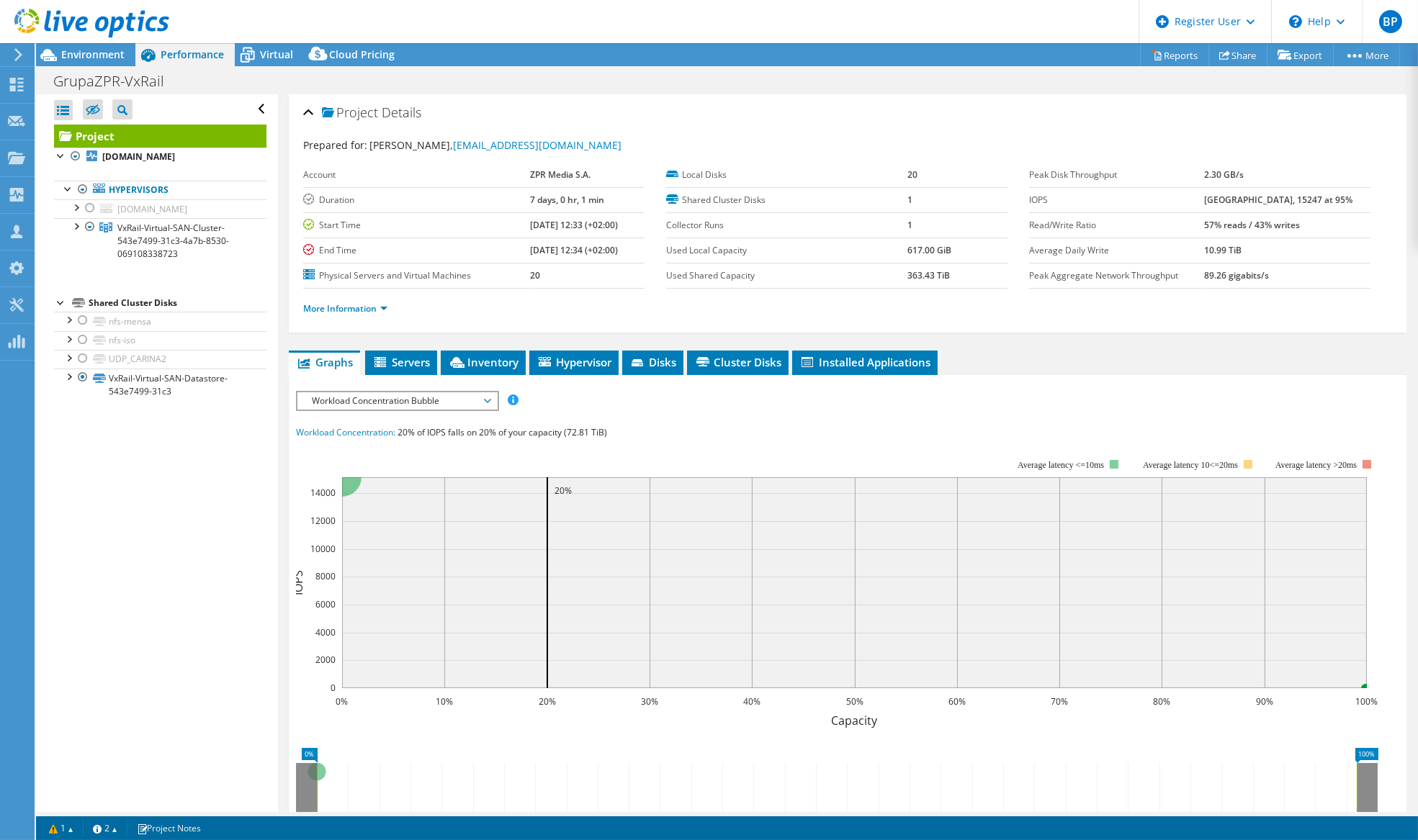
click at [364, 401] on span "Workload Concentration Bubble" at bounding box center [397, 401] width 185 height 17
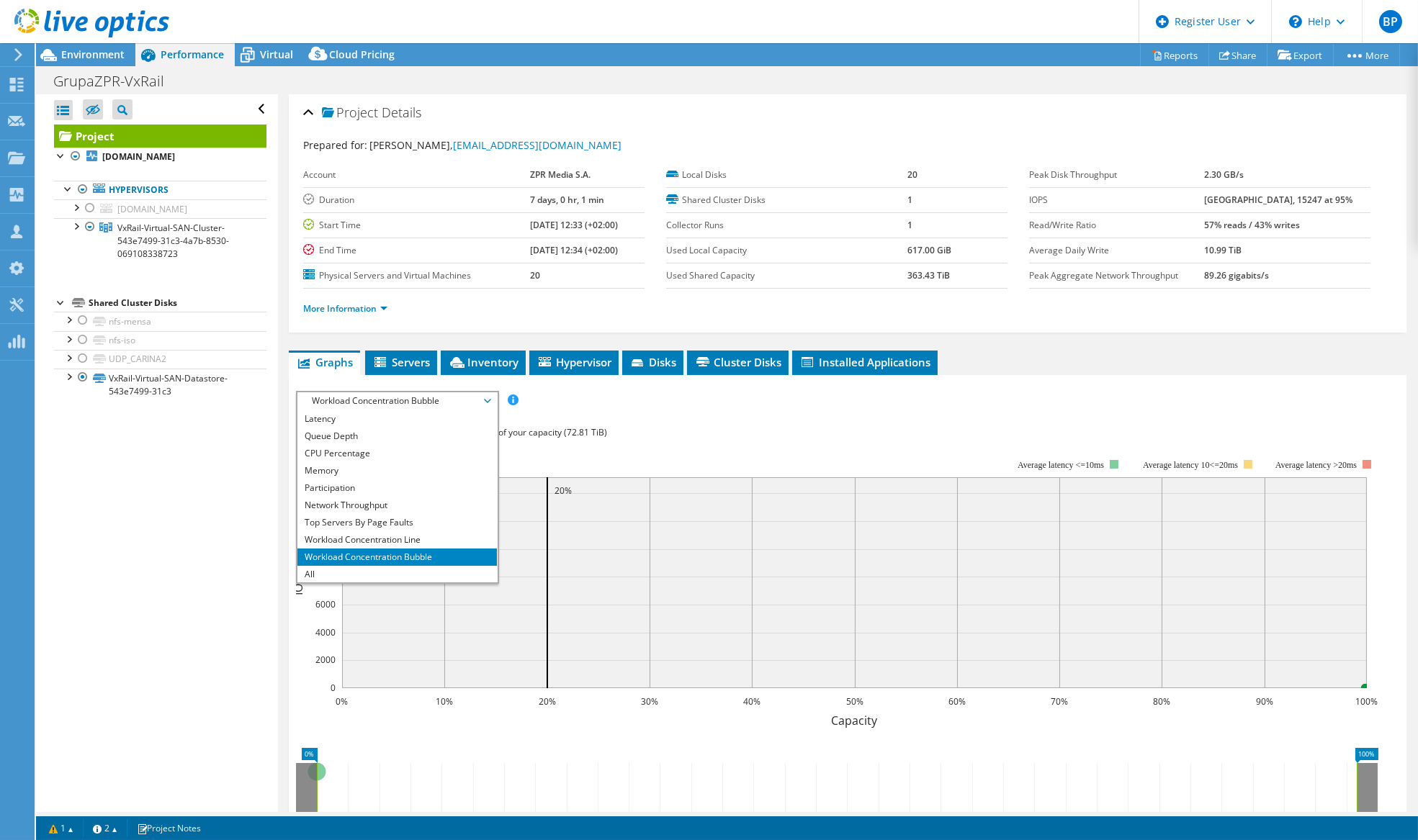
click at [364, 401] on span "Workload Concentration Bubble" at bounding box center [397, 401] width 185 height 17
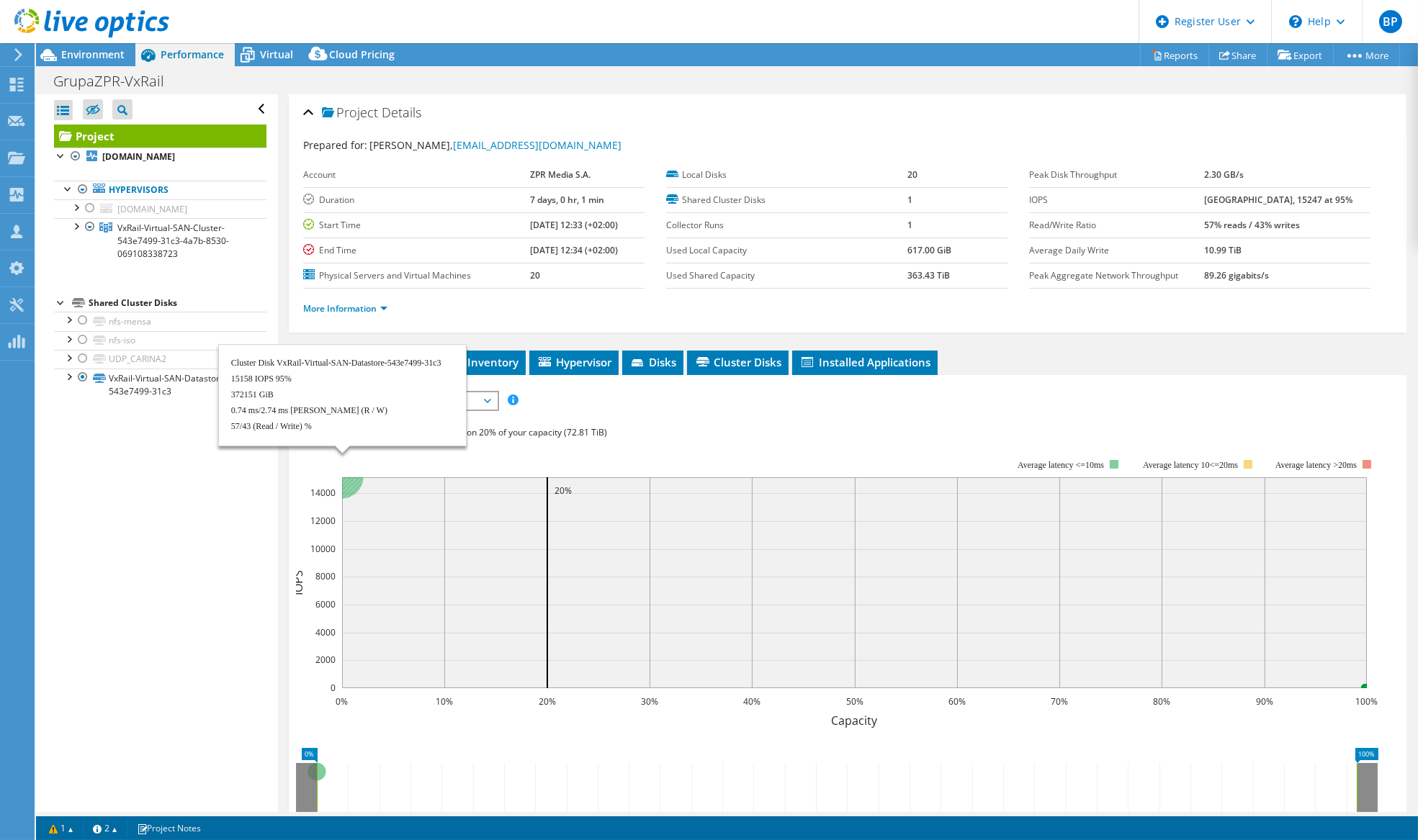
click at [346, 484] on circle at bounding box center [341, 476] width 42 height 42
click at [349, 486] on circle at bounding box center [341, 476] width 42 height 42
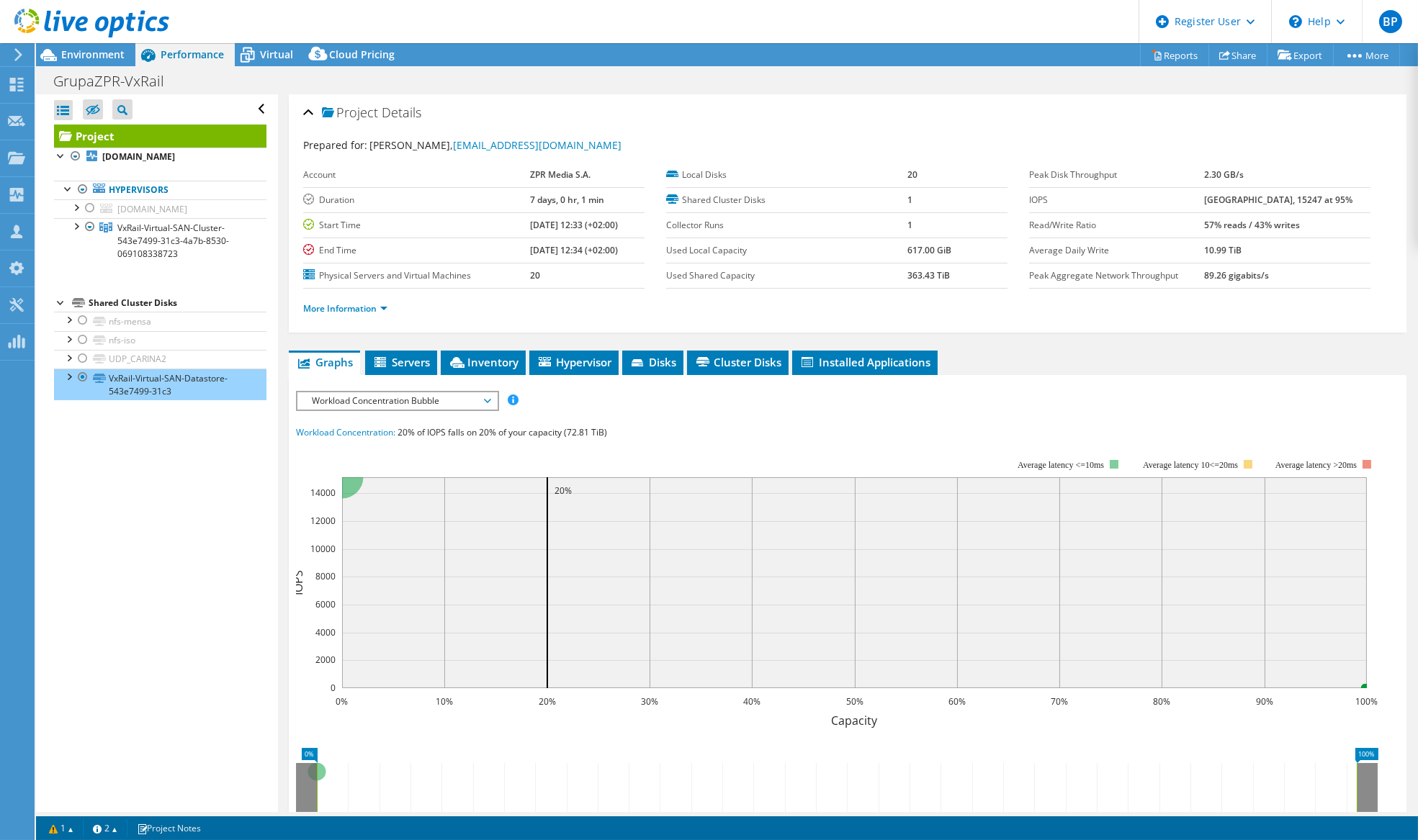
click at [376, 396] on span "Workload Concentration Bubble" at bounding box center [397, 401] width 185 height 17
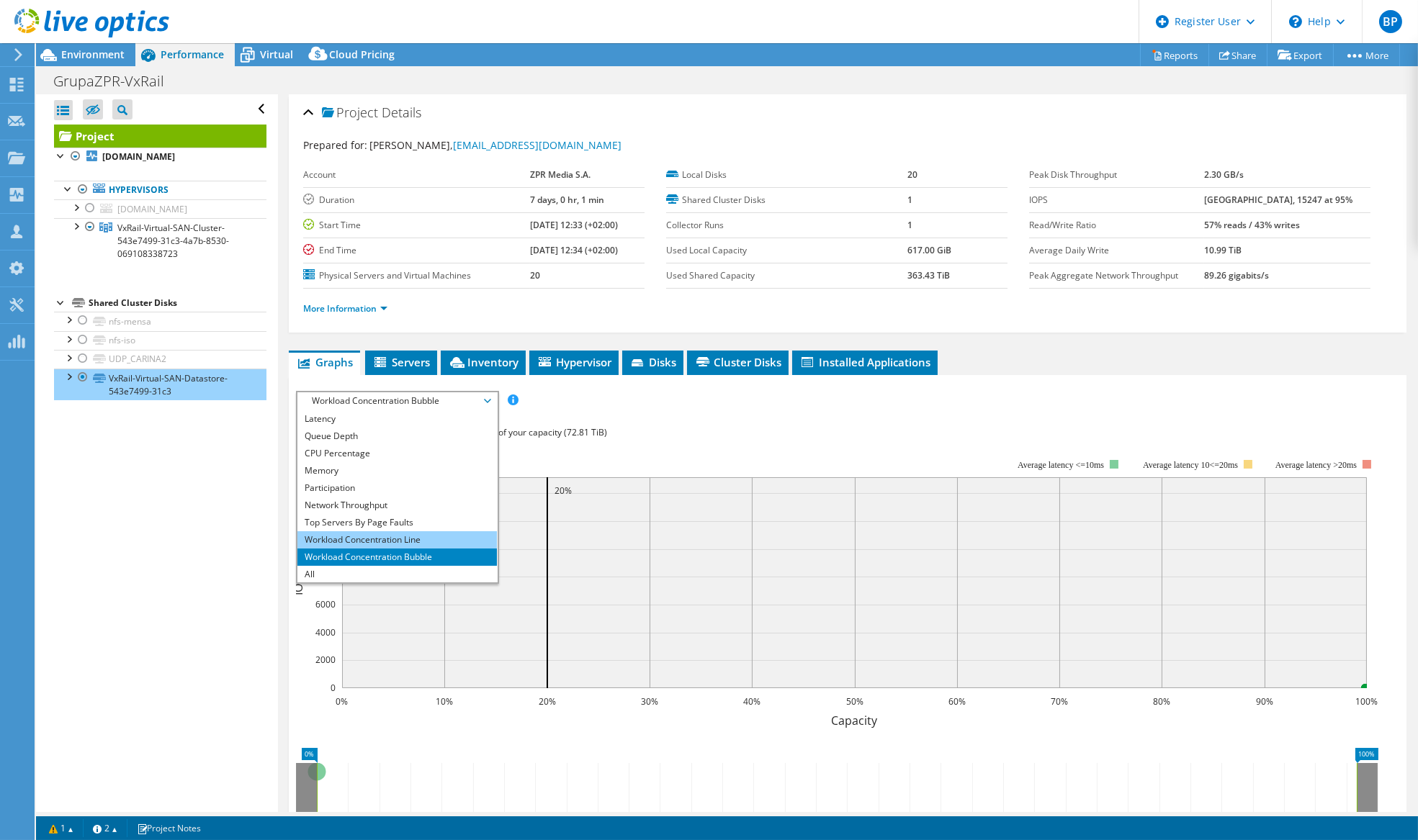
click at [366, 533] on li "Workload Concentration Line" at bounding box center [397, 539] width 200 height 17
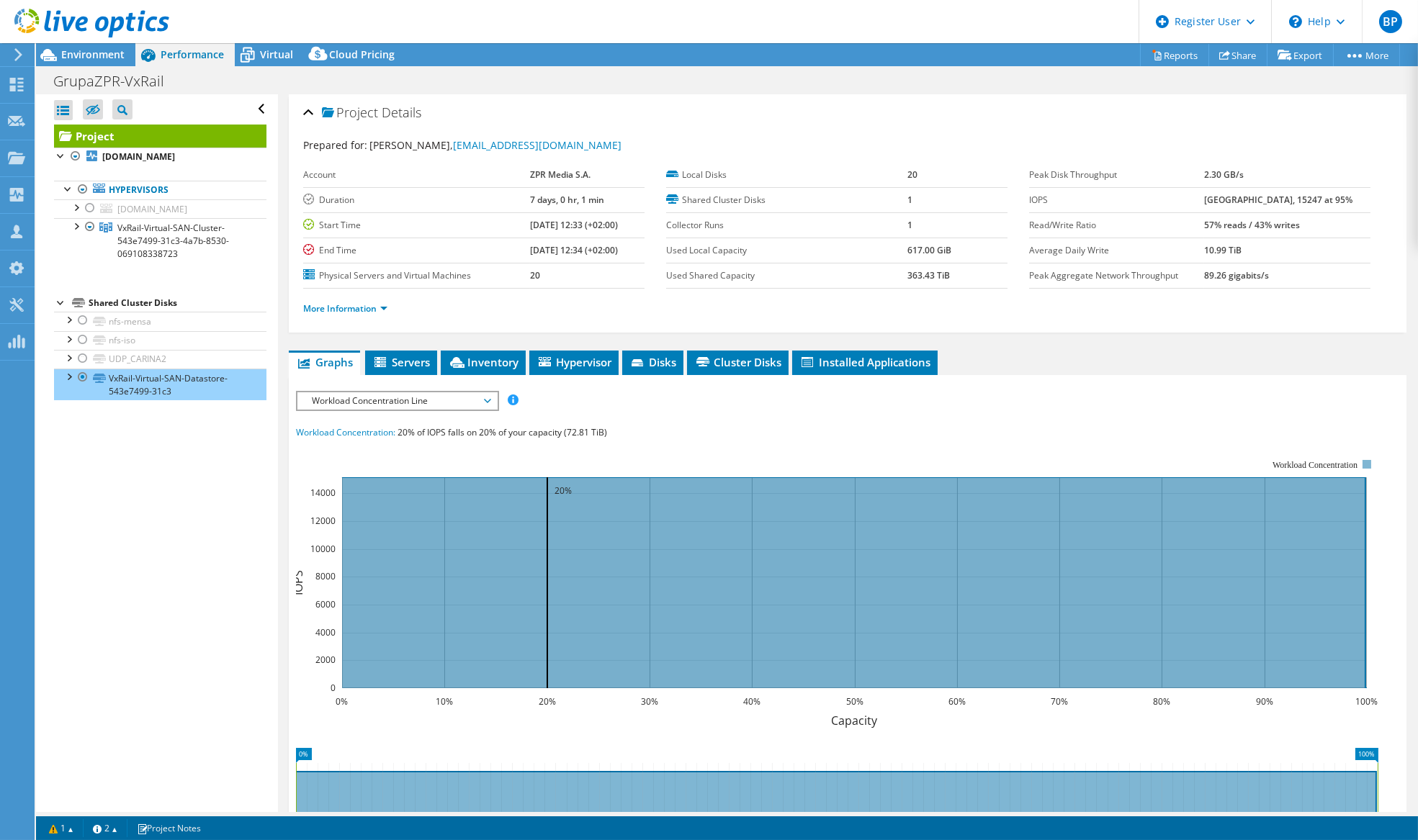
click at [404, 398] on span "Workload Concentration Line" at bounding box center [397, 401] width 185 height 17
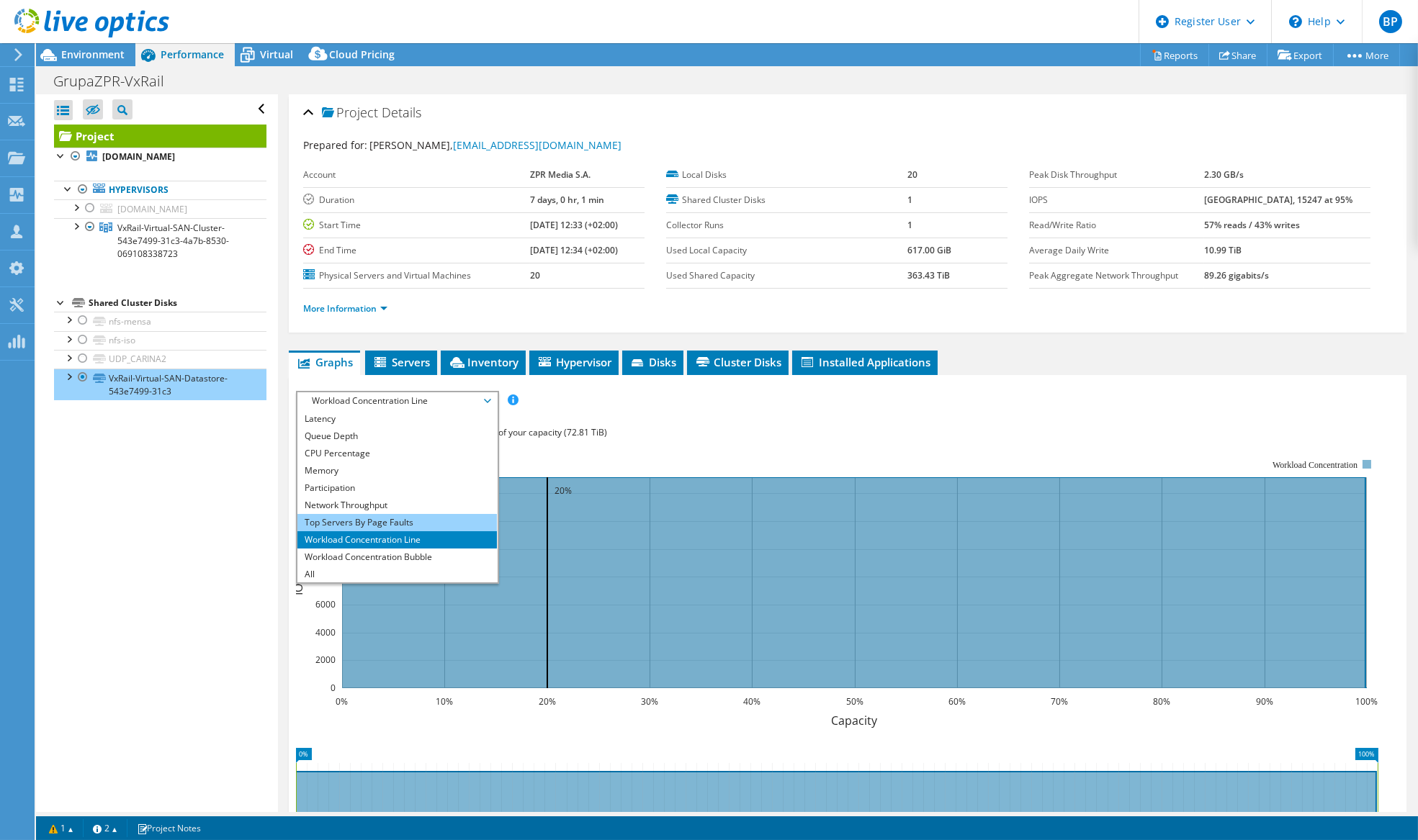
click at [315, 514] on li "Top Servers By Page Faults" at bounding box center [397, 522] width 200 height 17
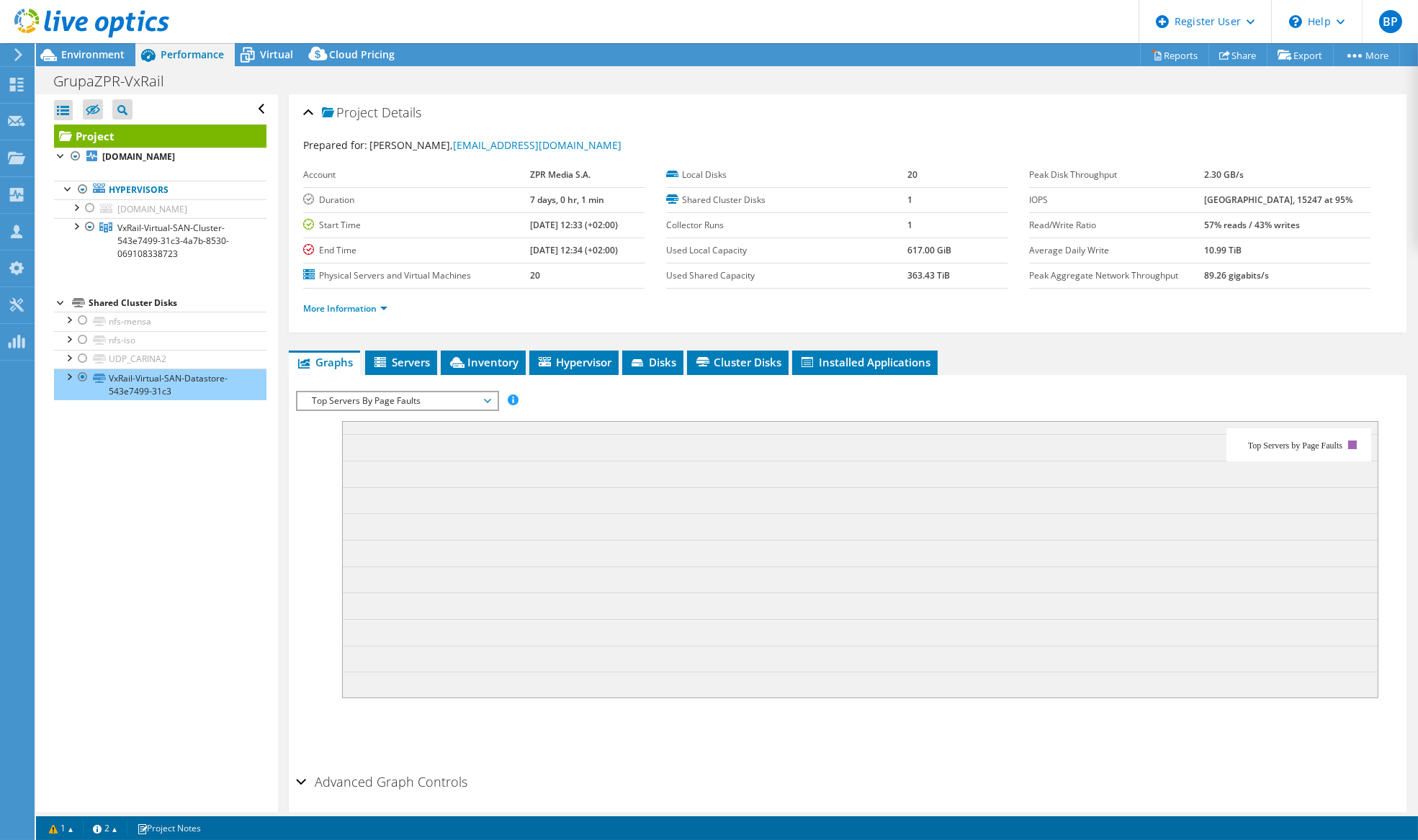
click at [403, 395] on span "Top Servers By Page Faults" at bounding box center [397, 401] width 185 height 17
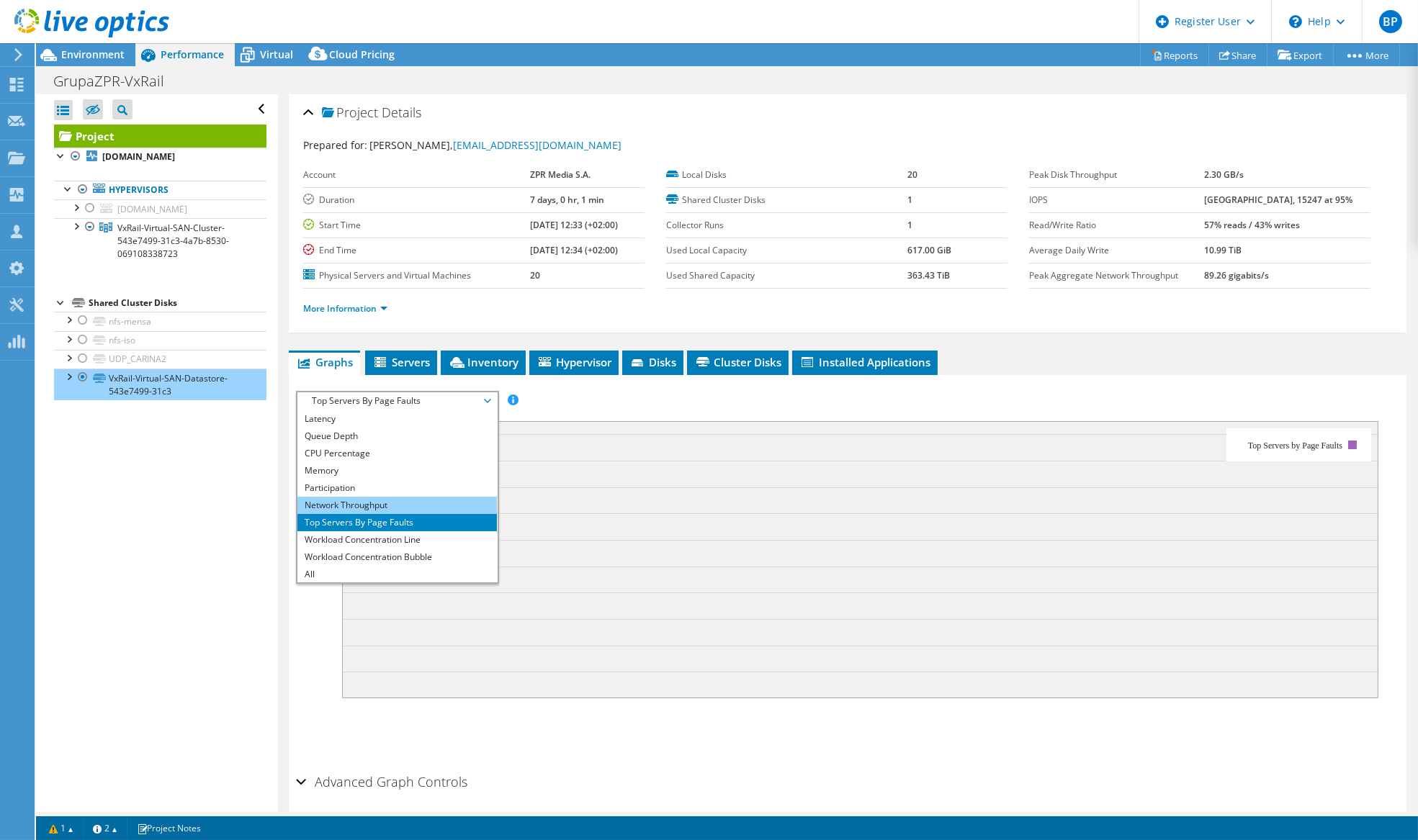
click at [363, 506] on li "Network Throughput" at bounding box center [397, 505] width 200 height 17
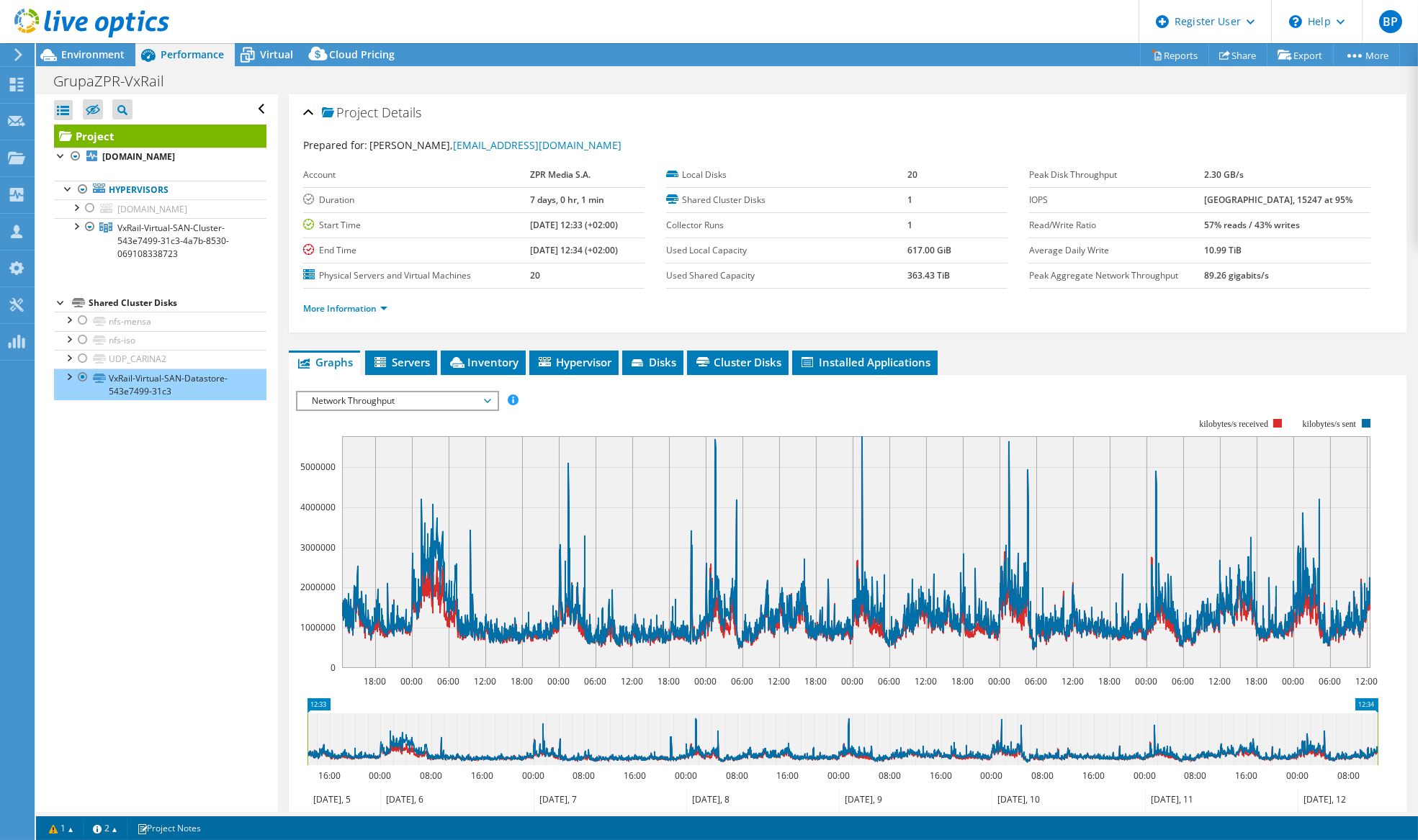
click at [379, 396] on span "Network Throughput" at bounding box center [397, 401] width 185 height 17
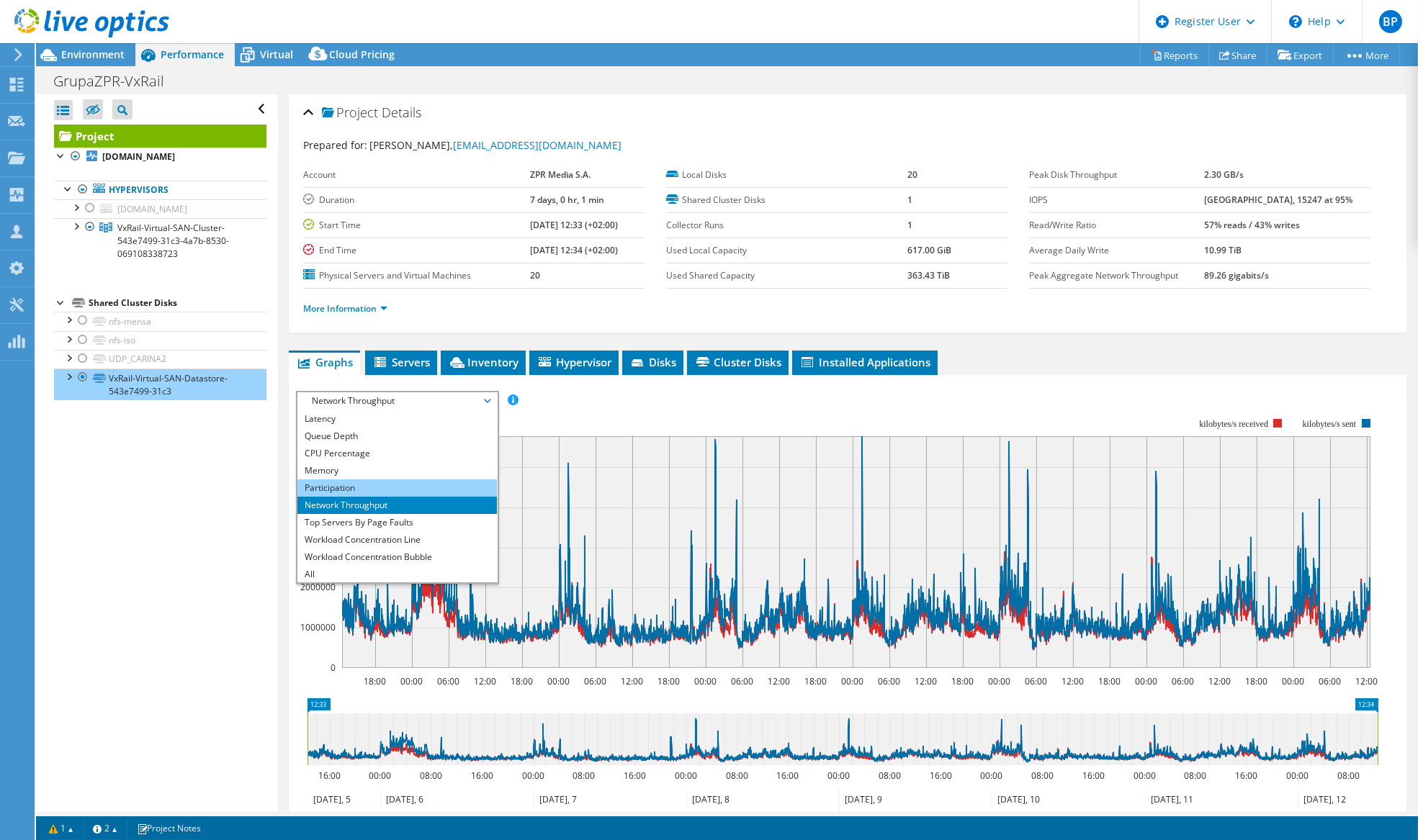
click at [340, 480] on li "Participation" at bounding box center [397, 488] width 200 height 17
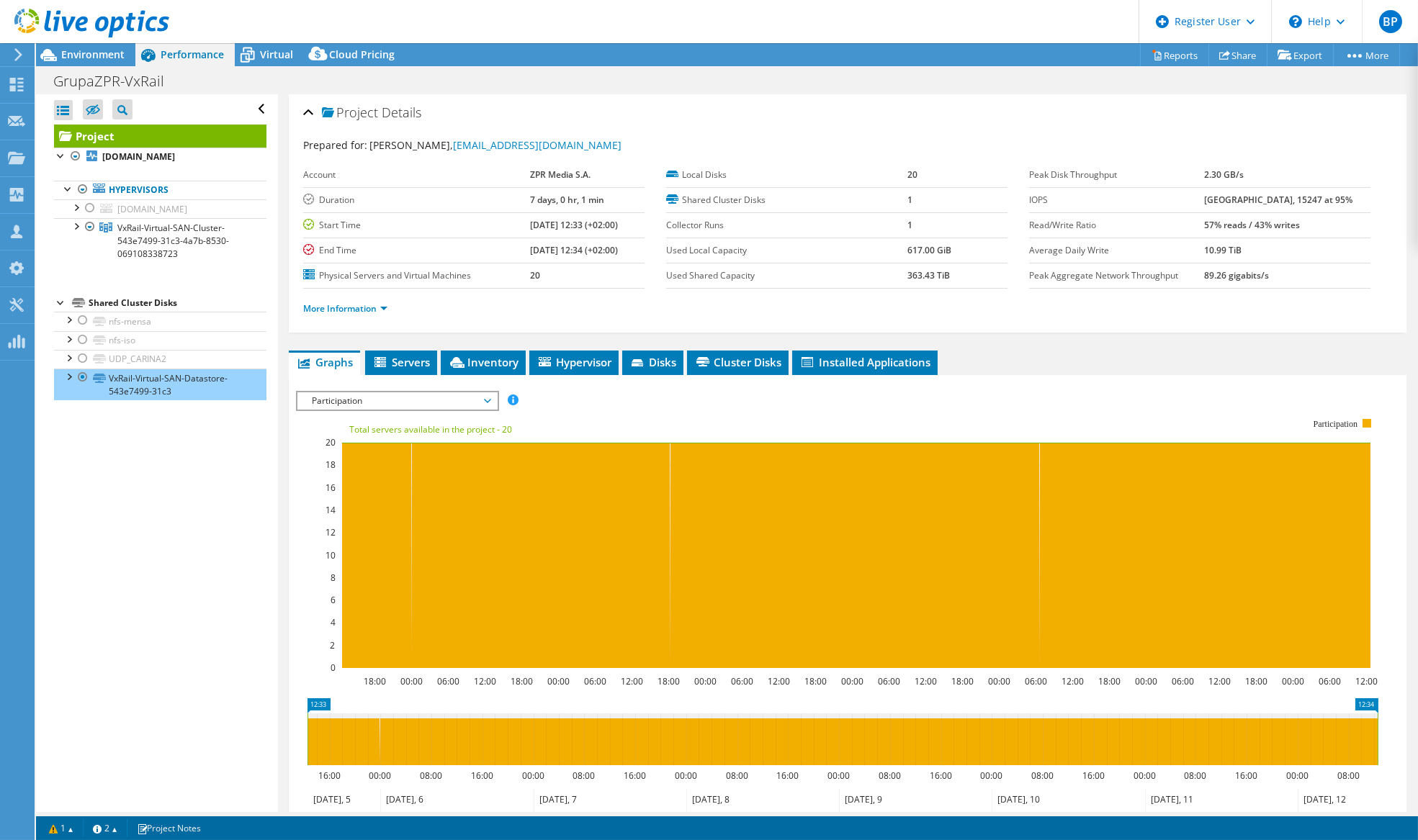
click at [376, 396] on span "Participation" at bounding box center [397, 401] width 185 height 17
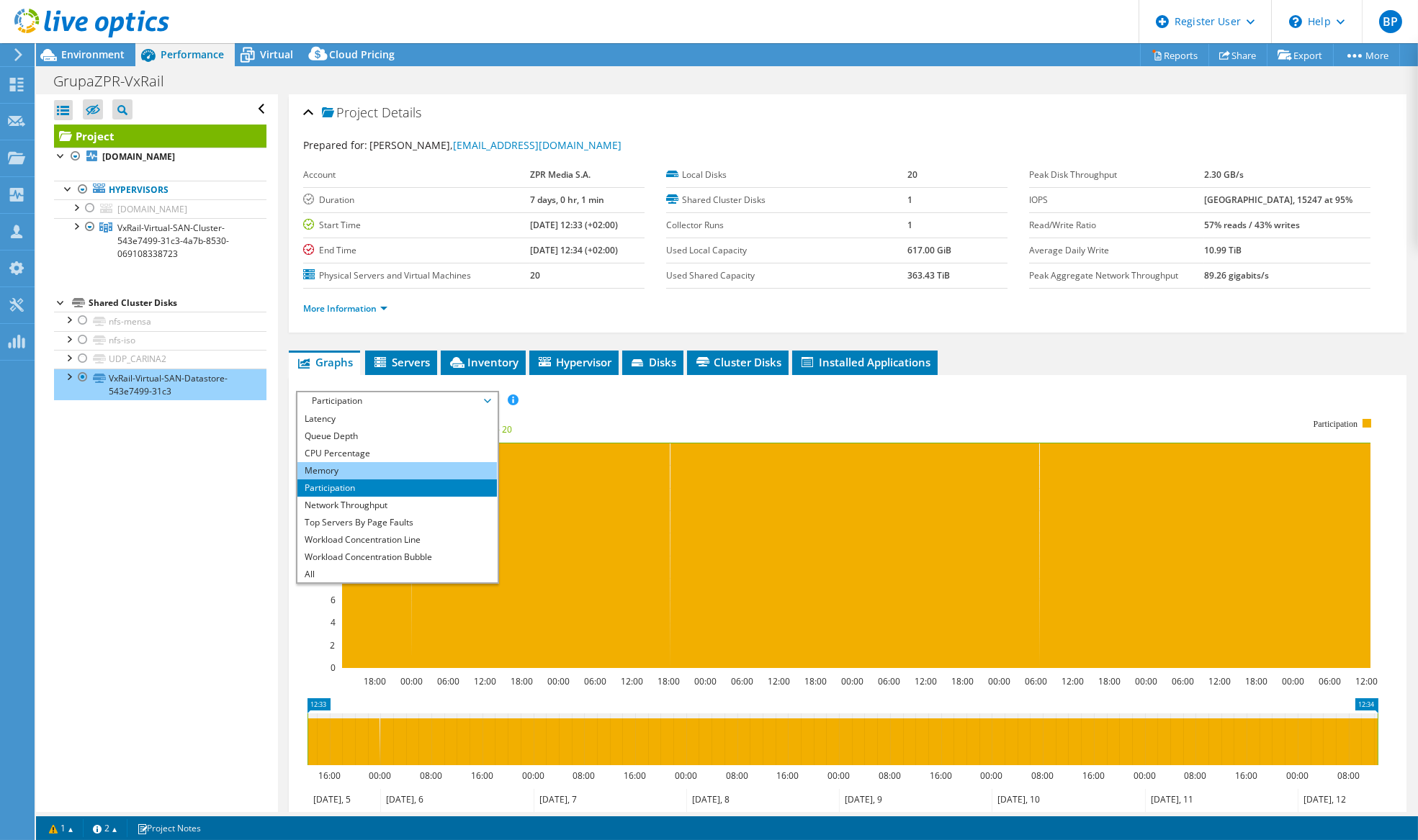
click at [347, 470] on li "Memory" at bounding box center [397, 471] width 200 height 17
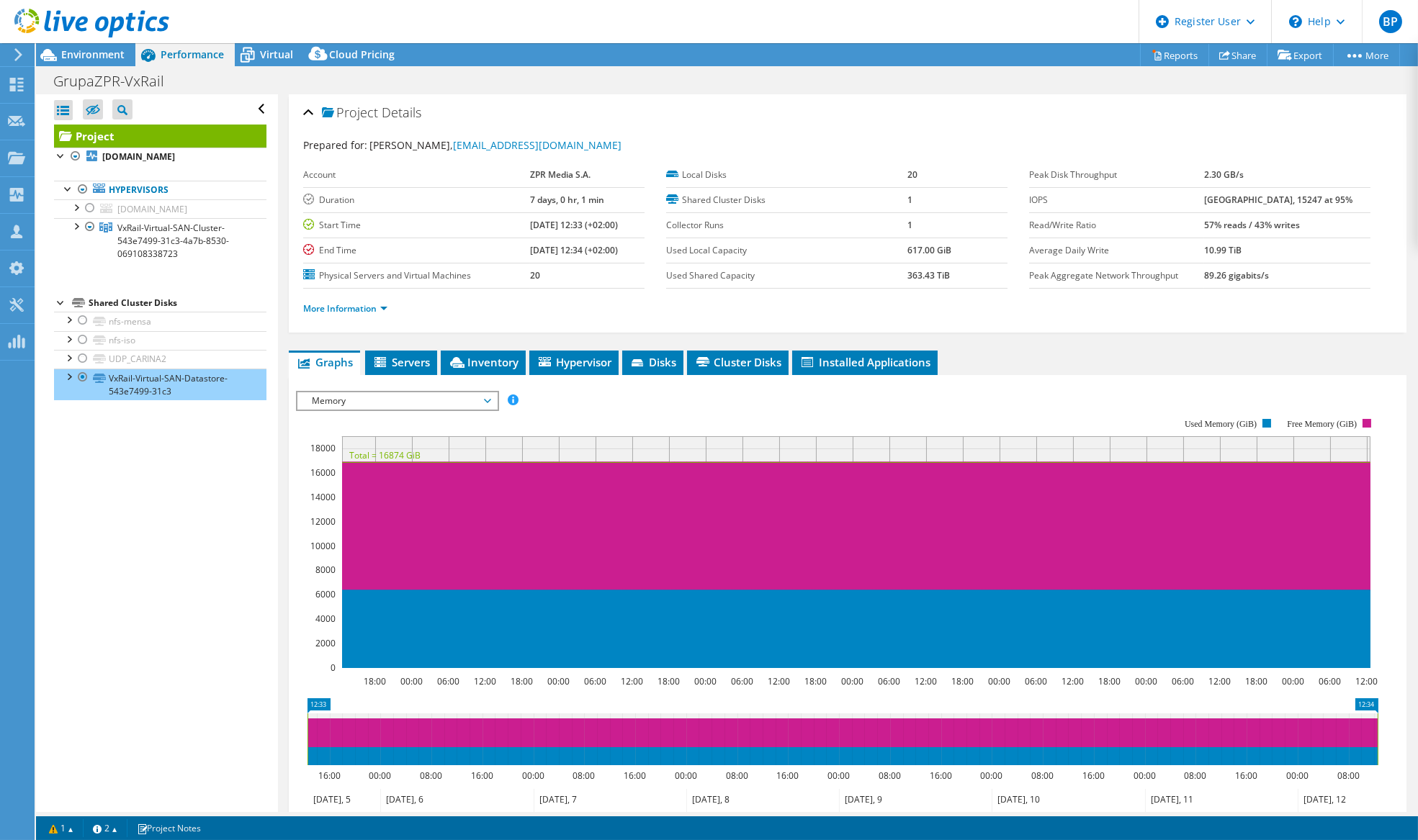
click at [371, 395] on span "Memory" at bounding box center [397, 401] width 185 height 17
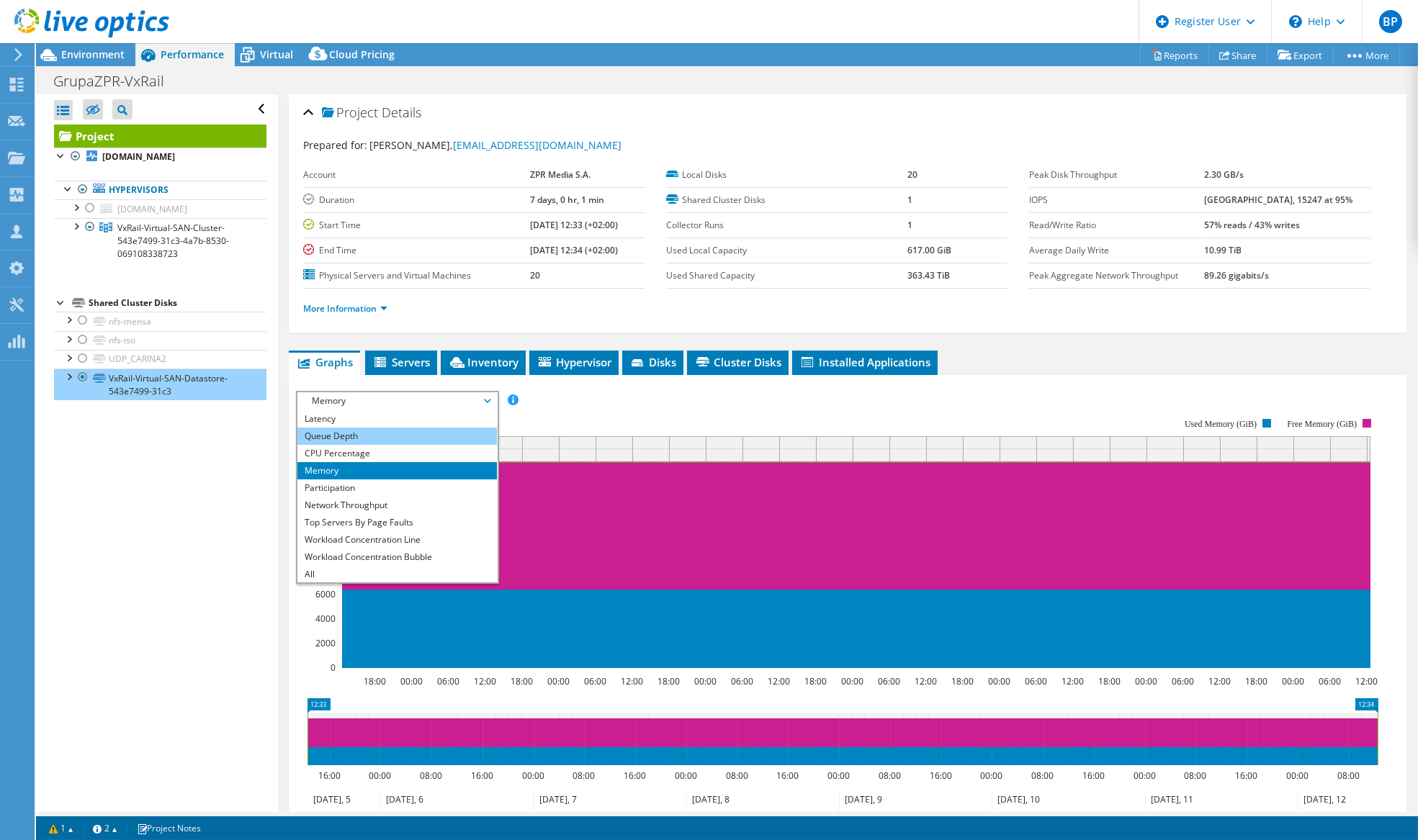
click at [340, 432] on li "Queue Depth" at bounding box center [397, 436] width 200 height 17
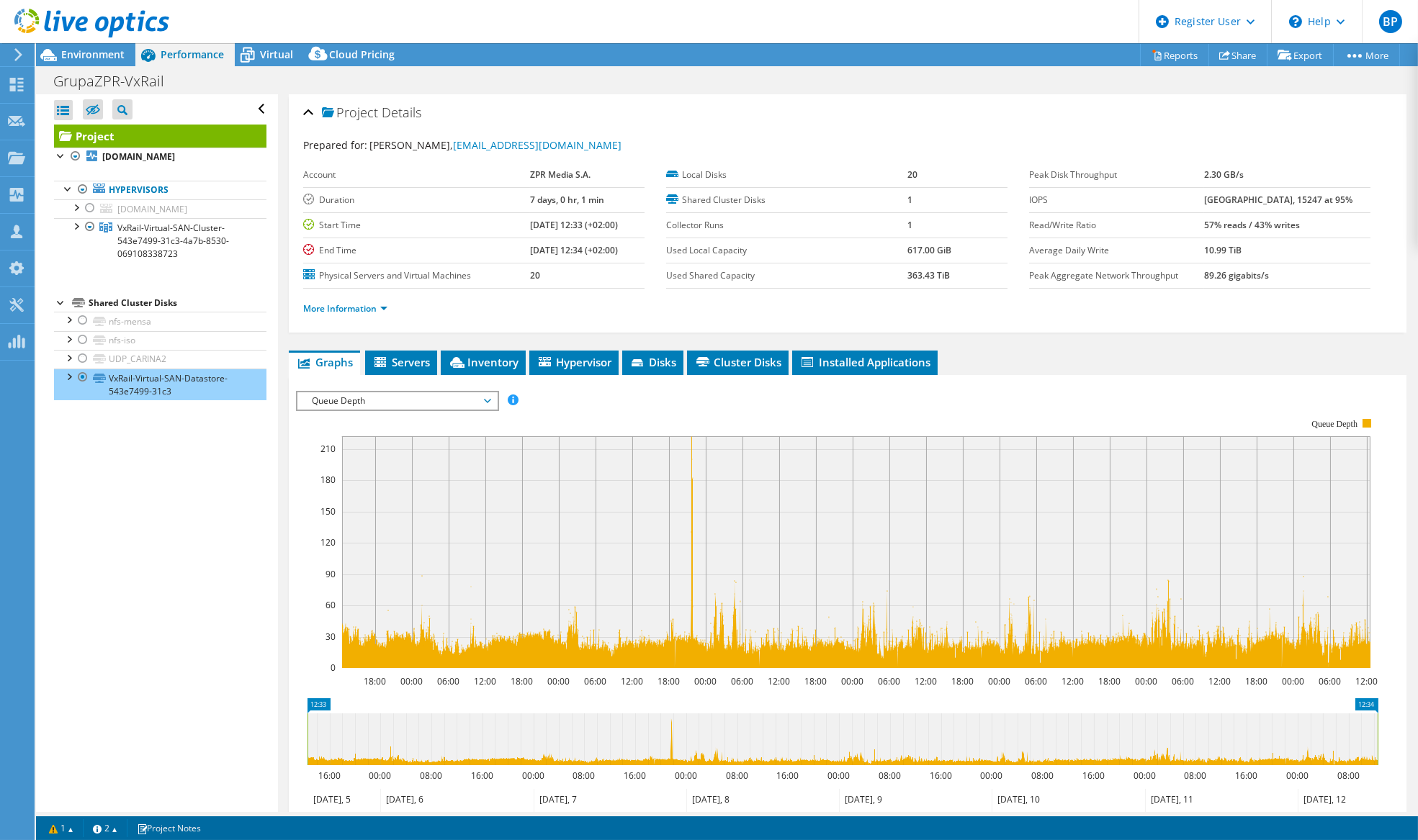
click at [386, 396] on span "Queue Depth" at bounding box center [397, 401] width 185 height 17
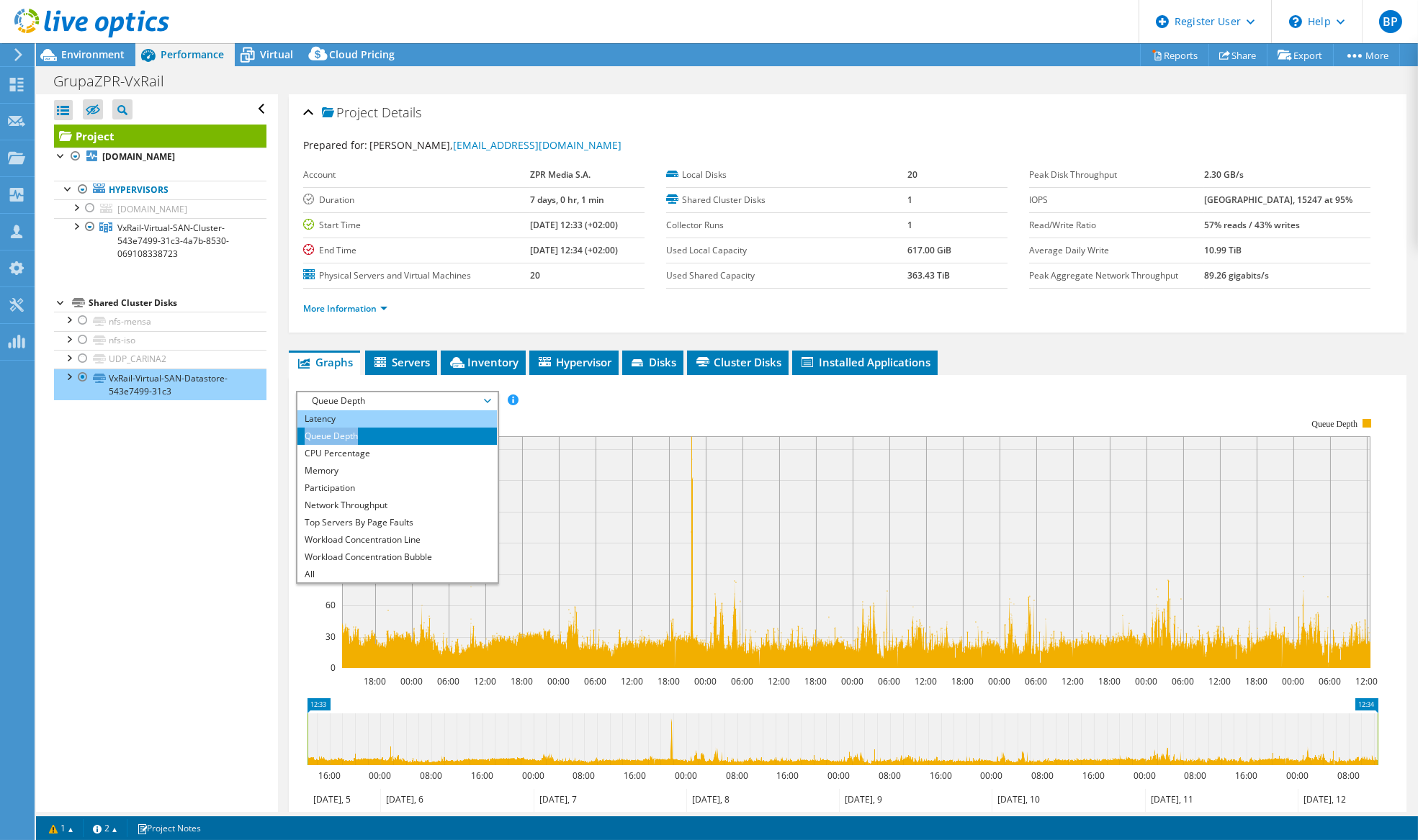
click at [375, 422] on ul "IOPS Disk Throughput IO Size Latency Queue Depth CPU Percentage Memory Page Fau…" at bounding box center [397, 495] width 200 height 173
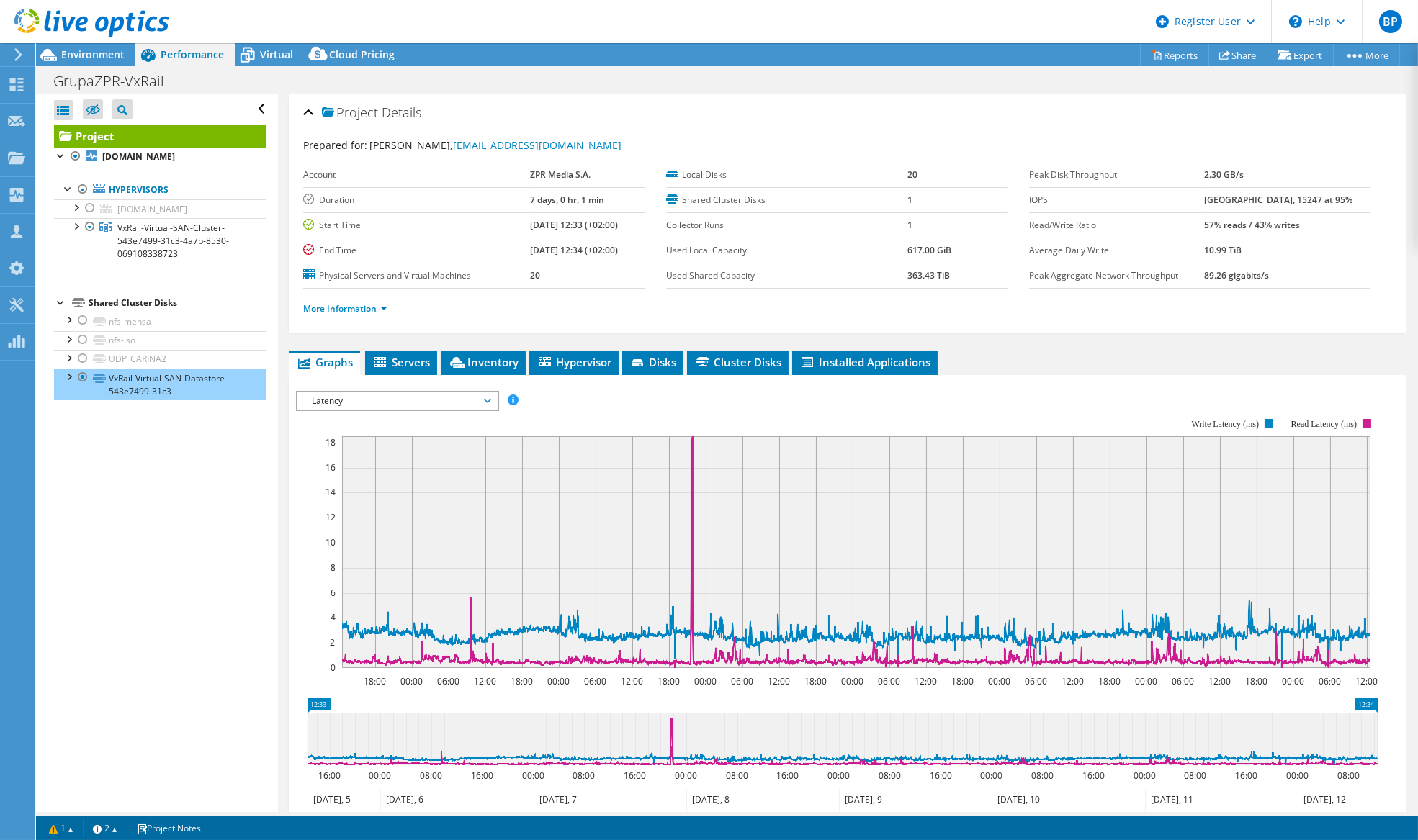
drag, startPoint x: 375, startPoint y: 422, endPoint x: 349, endPoint y: 398, distance: 35.4
click at [349, 398] on span "Latency" at bounding box center [397, 401] width 185 height 17
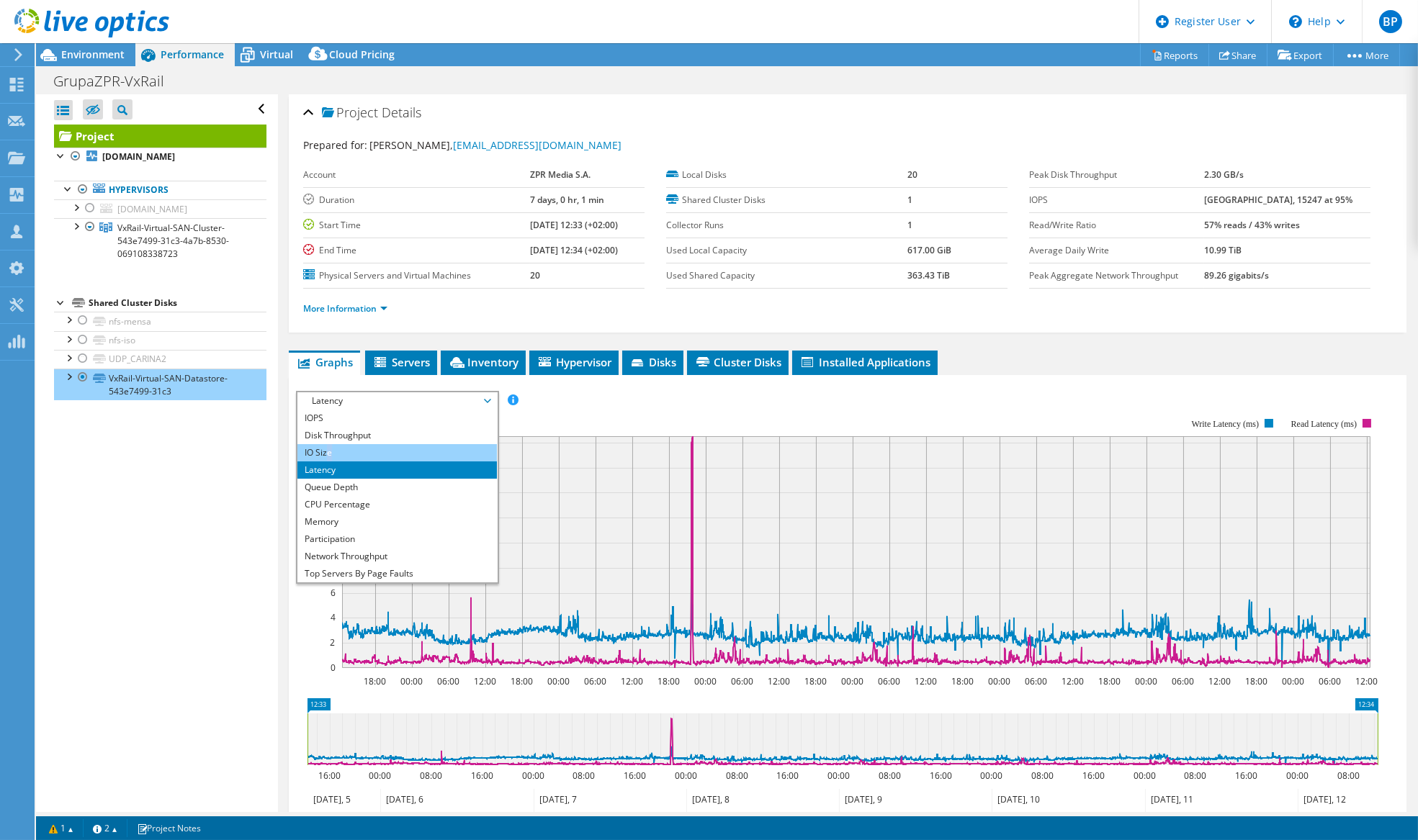
click at [327, 447] on li "IO Size" at bounding box center [397, 452] width 200 height 17
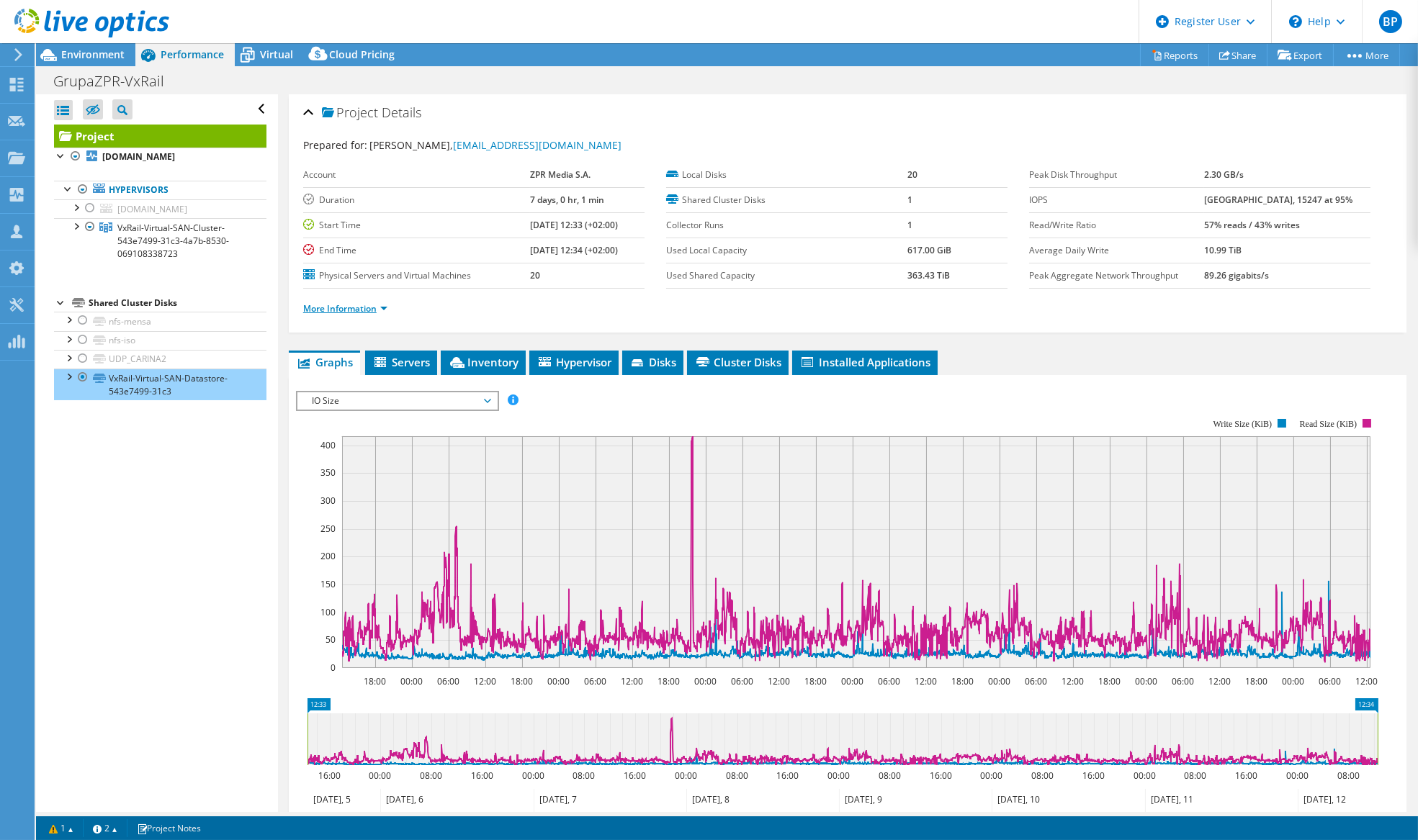
click at [365, 306] on link "More Information" at bounding box center [346, 308] width 85 height 12
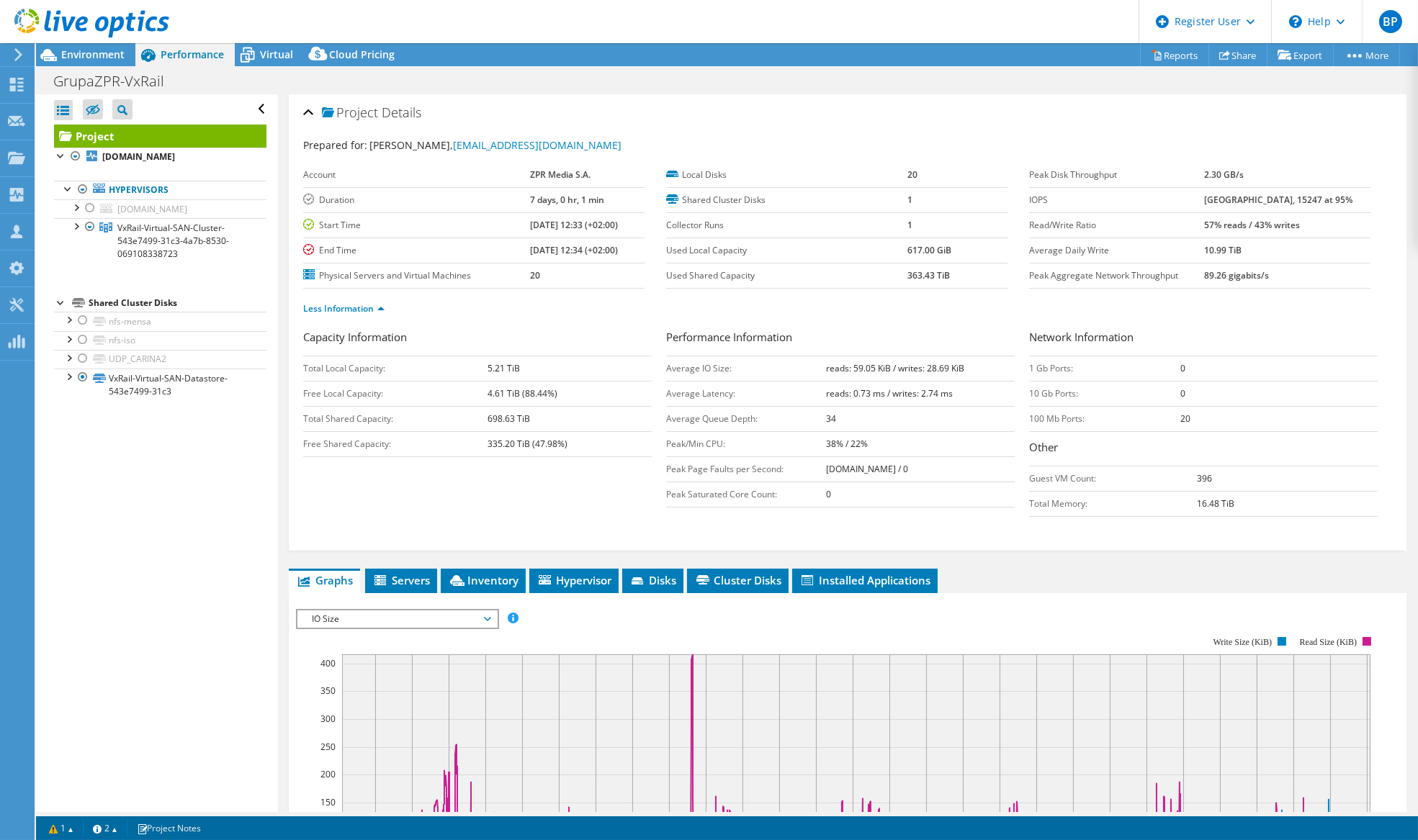
drag, startPoint x: 998, startPoint y: 403, endPoint x: 978, endPoint y: 473, distance: 72.8
click at [979, 471] on tbody "Average IO Size: reads: 59.05 KiB / writes: 28.69 KiB Average Latency: reads: 0…" at bounding box center [840, 431] width 349 height 151
click at [844, 514] on div "Capacity Information Total Local Capacity: 5.21 TiB Free Local Capacity: 4.61 T…" at bounding box center [848, 426] width 1089 height 195
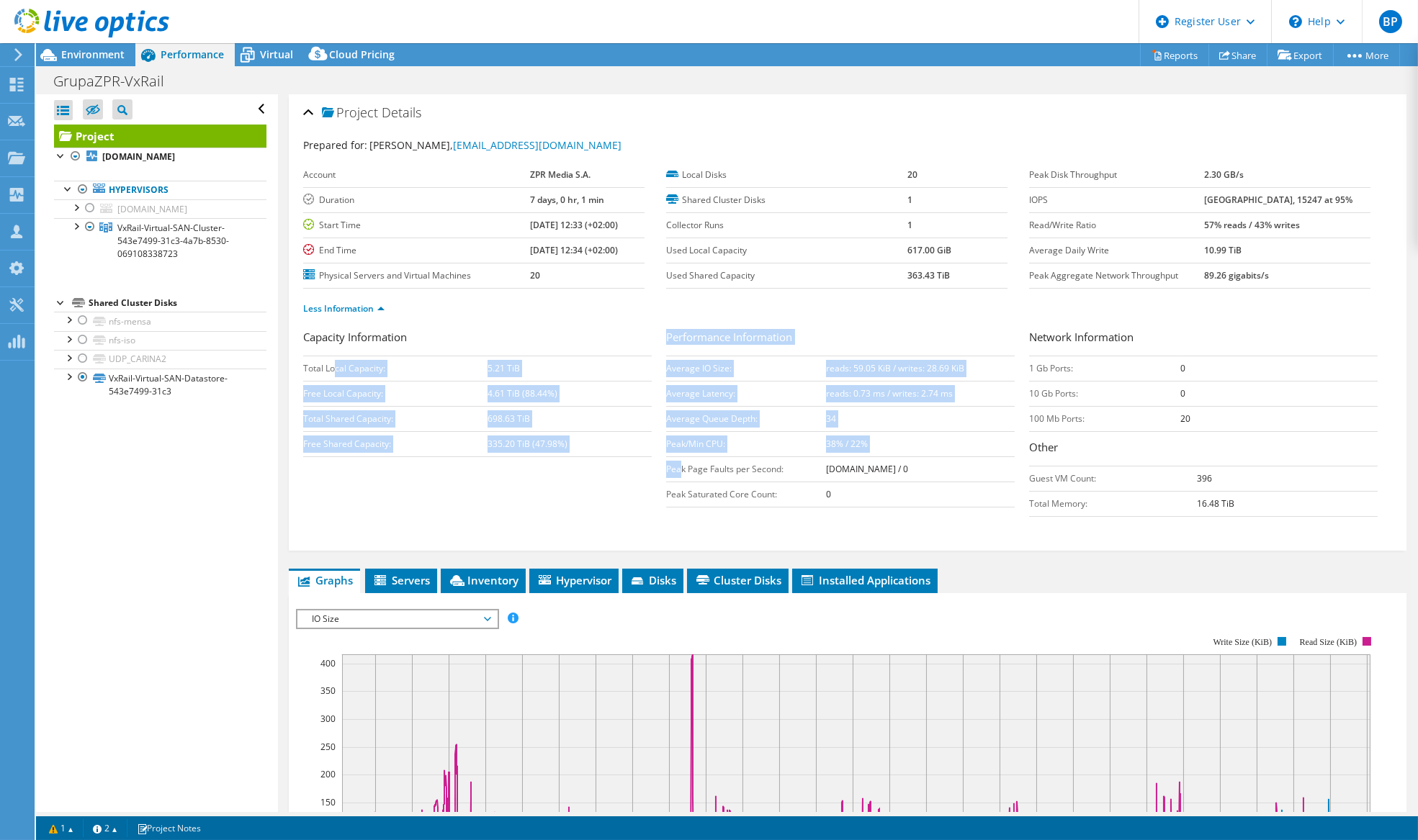
drag, startPoint x: 465, startPoint y: 384, endPoint x: 662, endPoint y: 464, distance: 212.6
click at [669, 465] on div "Capacity Information Total Local Capacity: 5.21 TiB Free Local Capacity: 4.61 T…" at bounding box center [848, 426] width 1089 height 195
drag, startPoint x: 662, startPoint y: 464, endPoint x: 535, endPoint y: 482, distance: 128.3
click at [535, 482] on div "Capacity Information Total Local Capacity: 5.21 TiB Free Local Capacity: 4.61 T…" at bounding box center [848, 426] width 1089 height 195
click at [514, 474] on div "Capacity Information Total Local Capacity: 5.21 TiB Free Local Capacity: 4.61 T…" at bounding box center [848, 426] width 1089 height 195
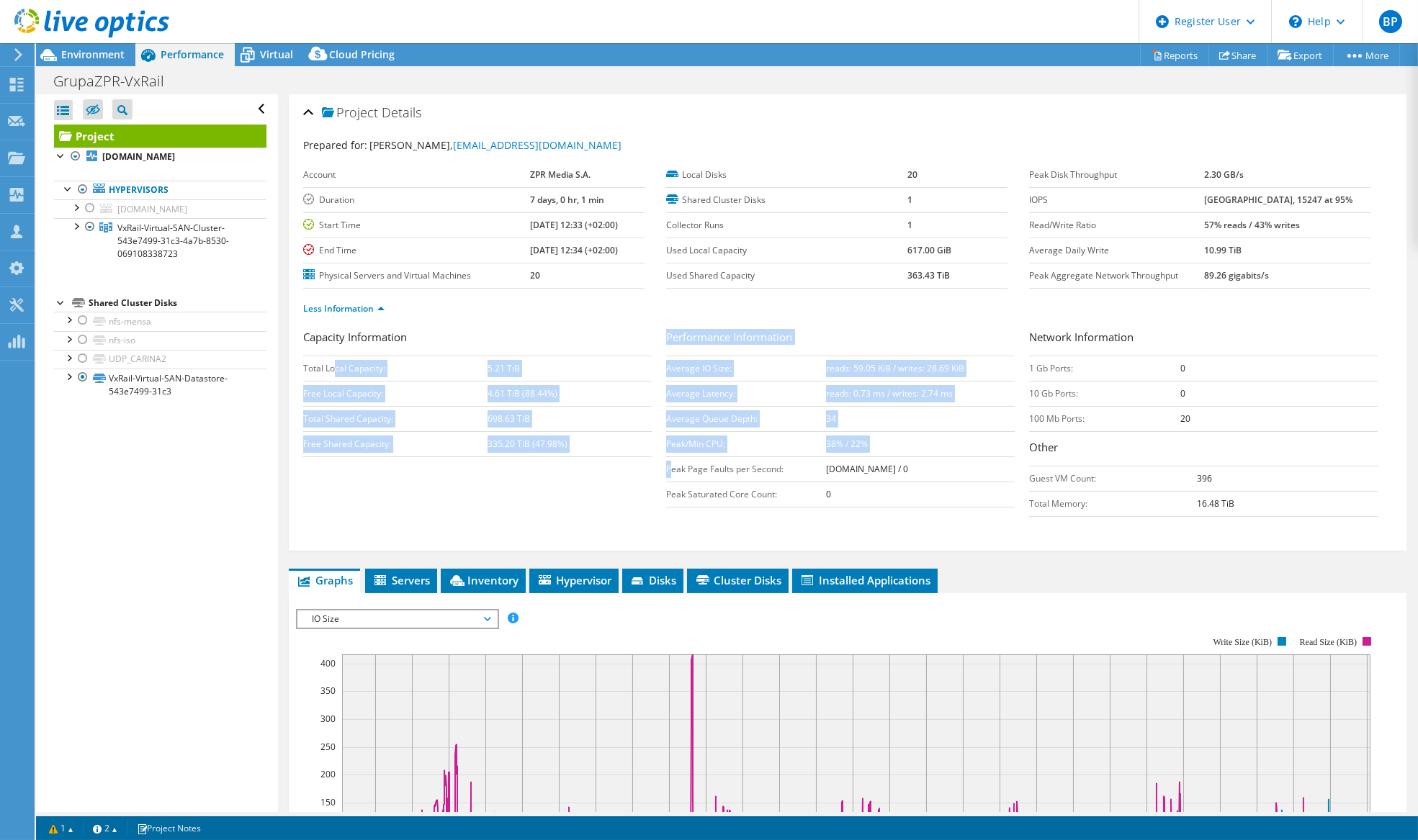
click at [464, 432] on td "Free Shared Capacity:" at bounding box center [395, 444] width 184 height 25
click at [483, 435] on td "Free Shared Capacity:" at bounding box center [395, 444] width 184 height 25
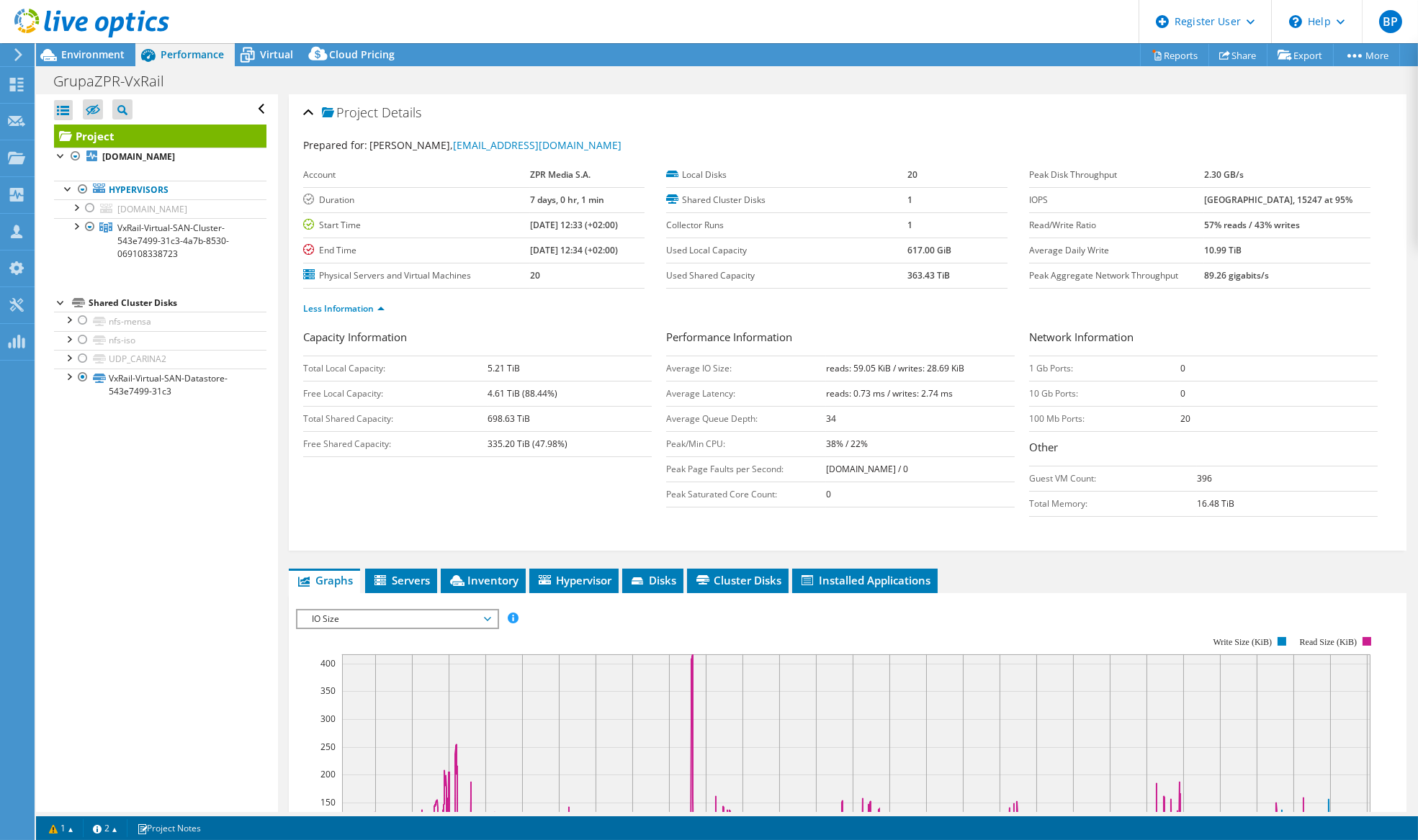
click at [556, 437] on b "335.20 TiB (47.98%)" at bounding box center [527, 443] width 80 height 12
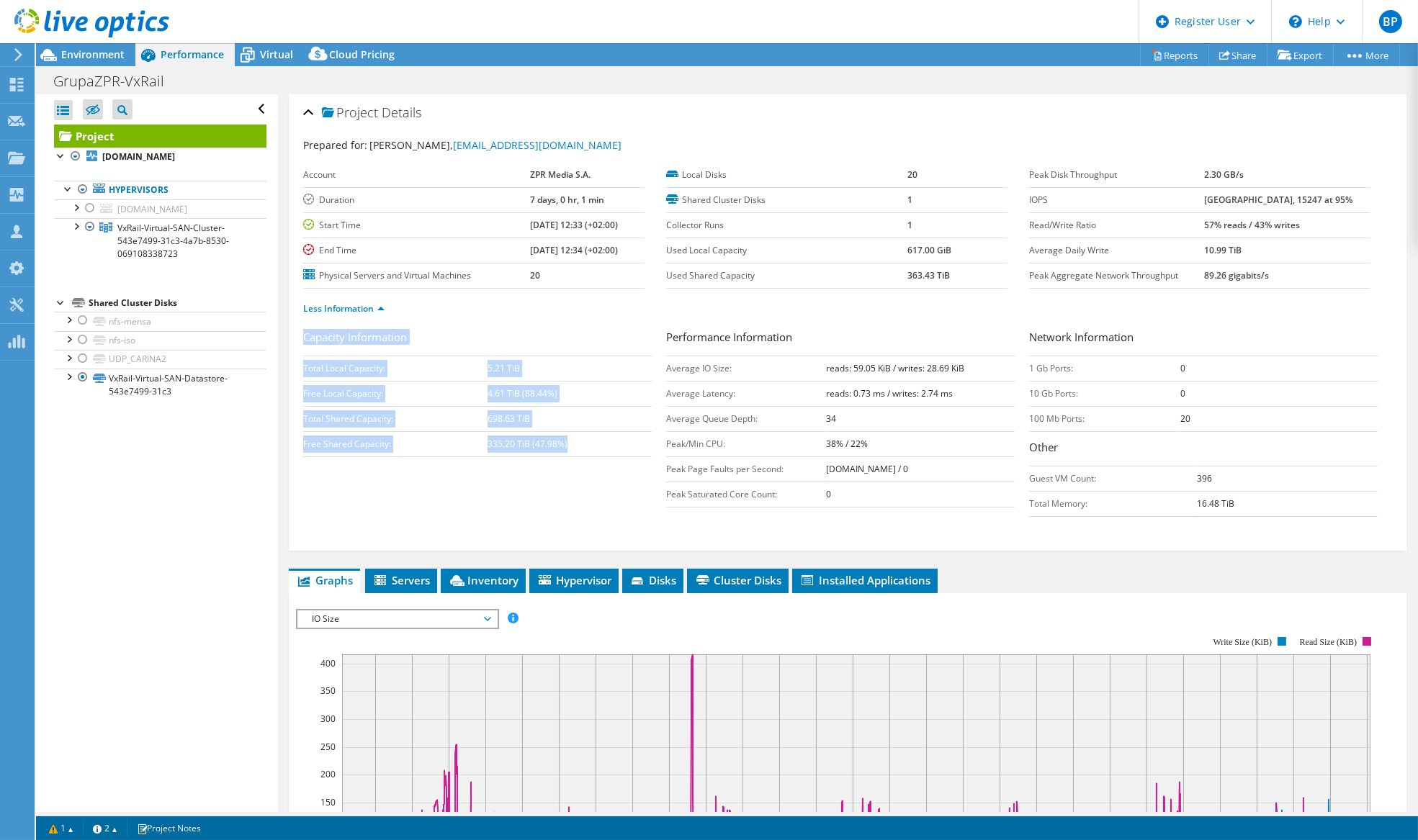
drag, startPoint x: 448, startPoint y: 447, endPoint x: 296, endPoint y: 424, distance: 153.7
click at [296, 424] on div "Project Details Prepared for: Robert Ślusarek, rslusarek@grupazpr.pl Account ZP…" at bounding box center [847, 322] width 1118 height 456
drag, startPoint x: 296, startPoint y: 424, endPoint x: 530, endPoint y: 507, distance: 248.3
click at [468, 514] on div "Capacity Information Total Local Capacity: 5.21 TiB Free Local Capacity: 4.61 T…" at bounding box center [848, 426] width 1089 height 195
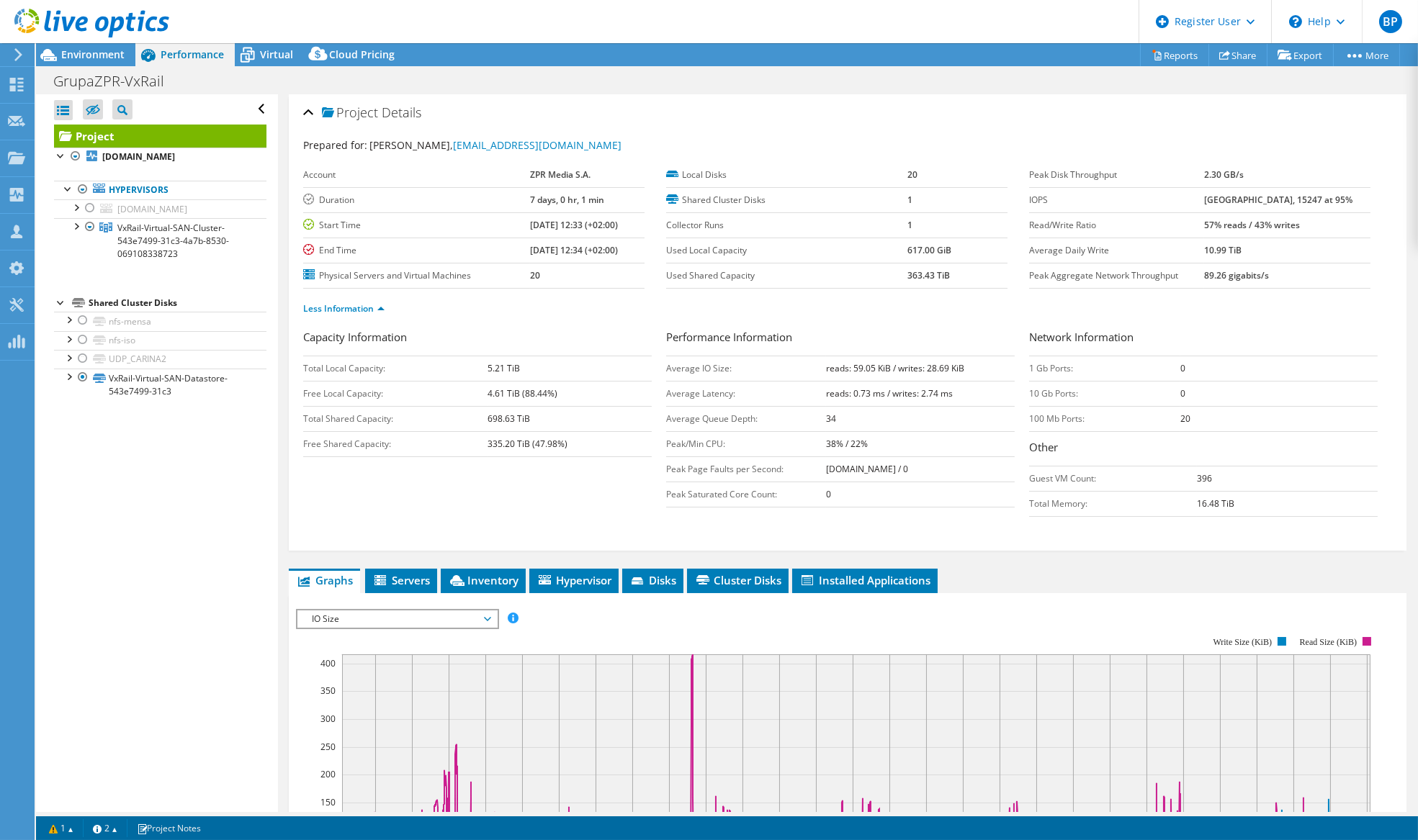
click at [888, 282] on td "Used Shared Capacity" at bounding box center [787, 275] width 242 height 25
drag, startPoint x: 1313, startPoint y: 278, endPoint x: 1366, endPoint y: 281, distance: 53.1
click at [1366, 281] on section "Prepared for: Robert Ślusarek, rslusarek@grupazpr.pl Account ZPR Media S.A. Dur…" at bounding box center [848, 233] width 1089 height 191
drag, startPoint x: 1366, startPoint y: 281, endPoint x: 1299, endPoint y: 316, distance: 75.6
click at [1299, 316] on div "Less Information" at bounding box center [848, 308] width 1089 height 41
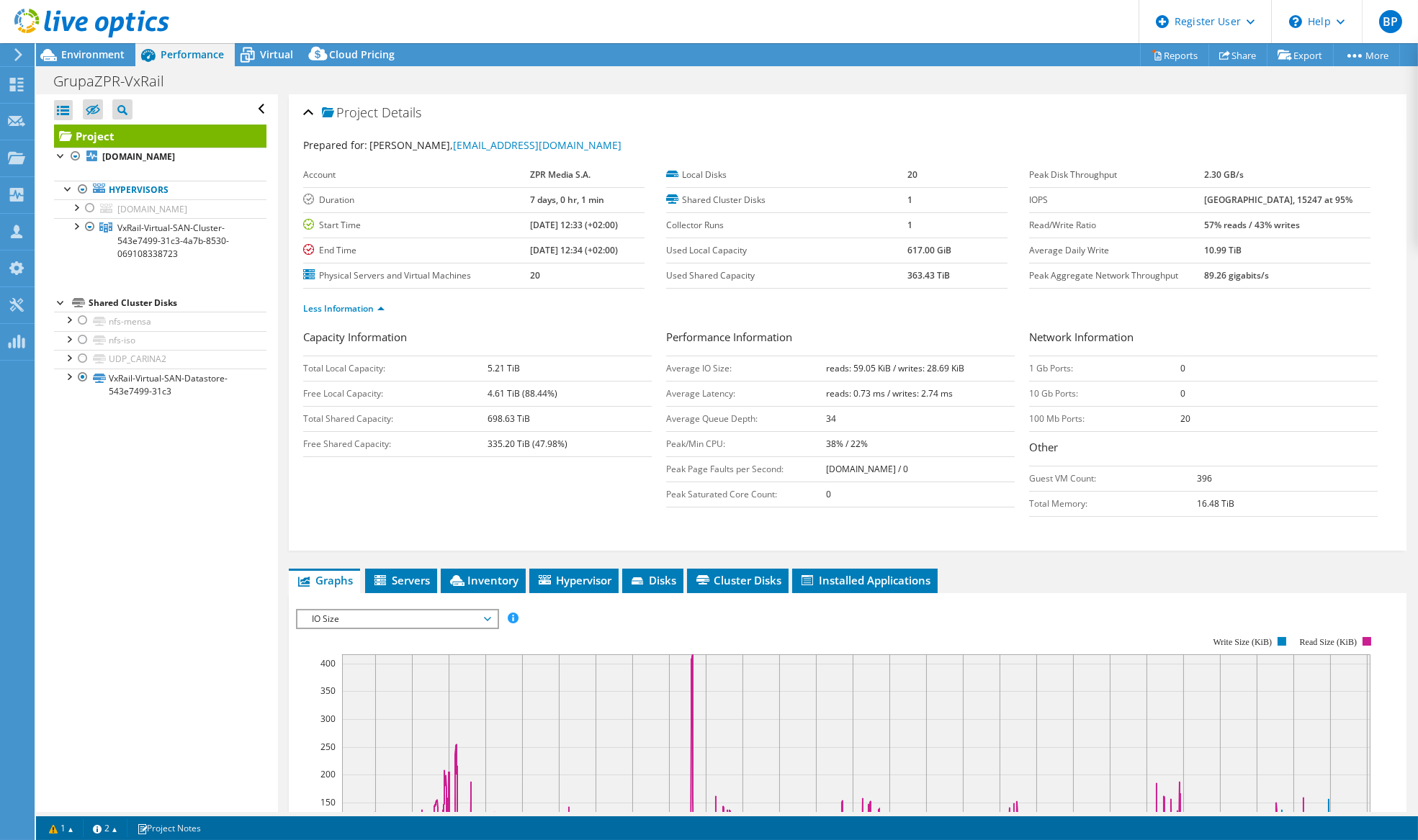
drag, startPoint x: 986, startPoint y: 281, endPoint x: 1080, endPoint y: 284, distance: 94.0
click at [1080, 284] on section "Prepared for: Robert Ślusarek, rslusarek@grupazpr.pl Account ZPR Media S.A. Dur…" at bounding box center [848, 233] width 1089 height 191
click at [1310, 381] on td "0" at bounding box center [1278, 393] width 196 height 25
click at [163, 231] on span "VxRail-Virtual-SAN-Cluster-543e7499-31c3-4a7b-8530-069108338723" at bounding box center [173, 241] width 112 height 38
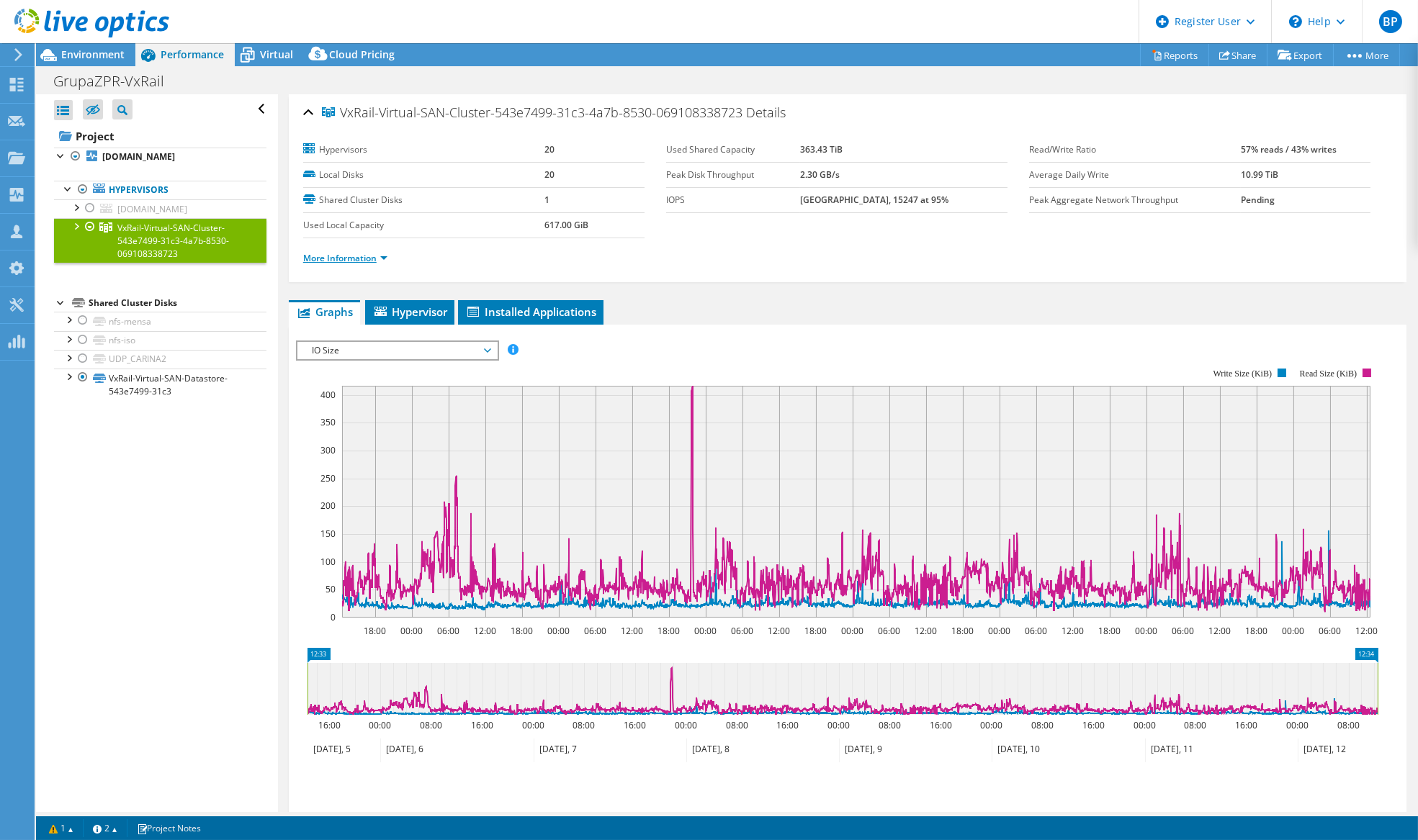
click at [337, 255] on link "More Information" at bounding box center [346, 258] width 85 height 12
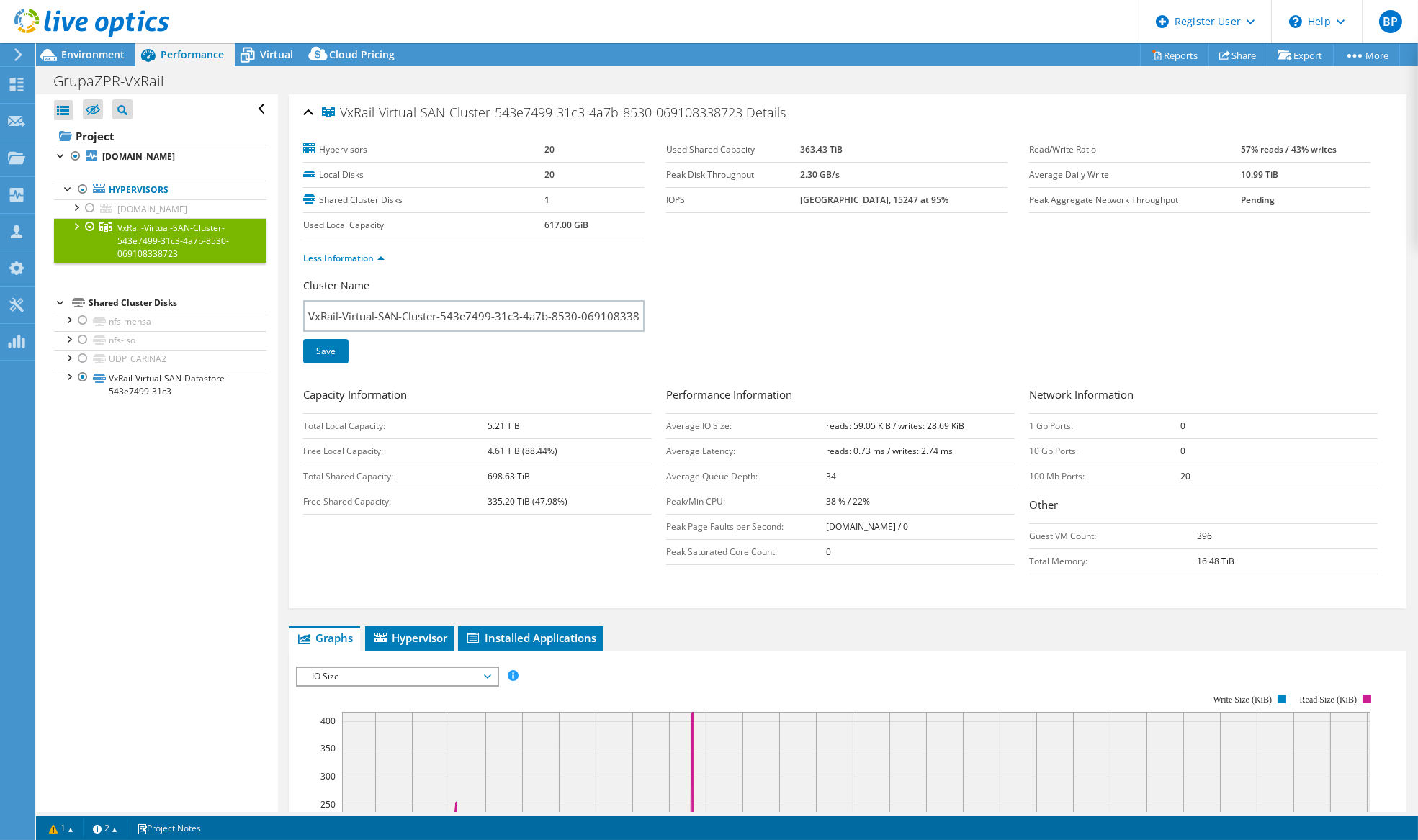
drag, startPoint x: 806, startPoint y: 209, endPoint x: 1188, endPoint y: 258, distance: 385.1
click at [1188, 258] on section "Hypervisors 20 Local Disks 20 Shared Cluster Disks 1 Used Local Capacity 617.00…" at bounding box center [848, 208] width 1089 height 141
click at [1188, 258] on ul "Less Information" at bounding box center [848, 256] width 1089 height 19
click at [151, 375] on link "VxRail-Virtual-SAN-Datastore-543e7499-31c3" at bounding box center [160, 384] width 212 height 31
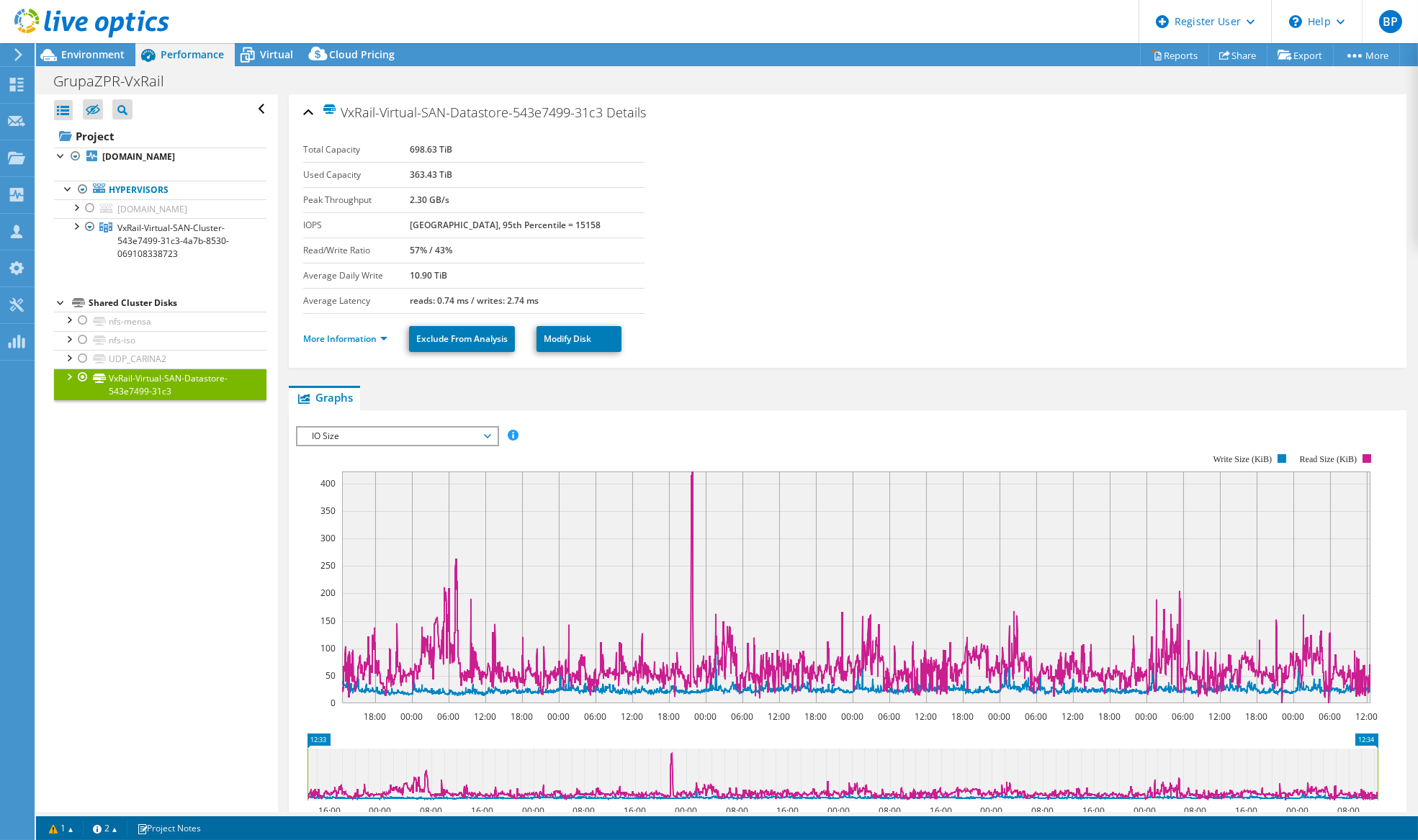
click at [429, 432] on span "IO Size" at bounding box center [397, 436] width 185 height 17
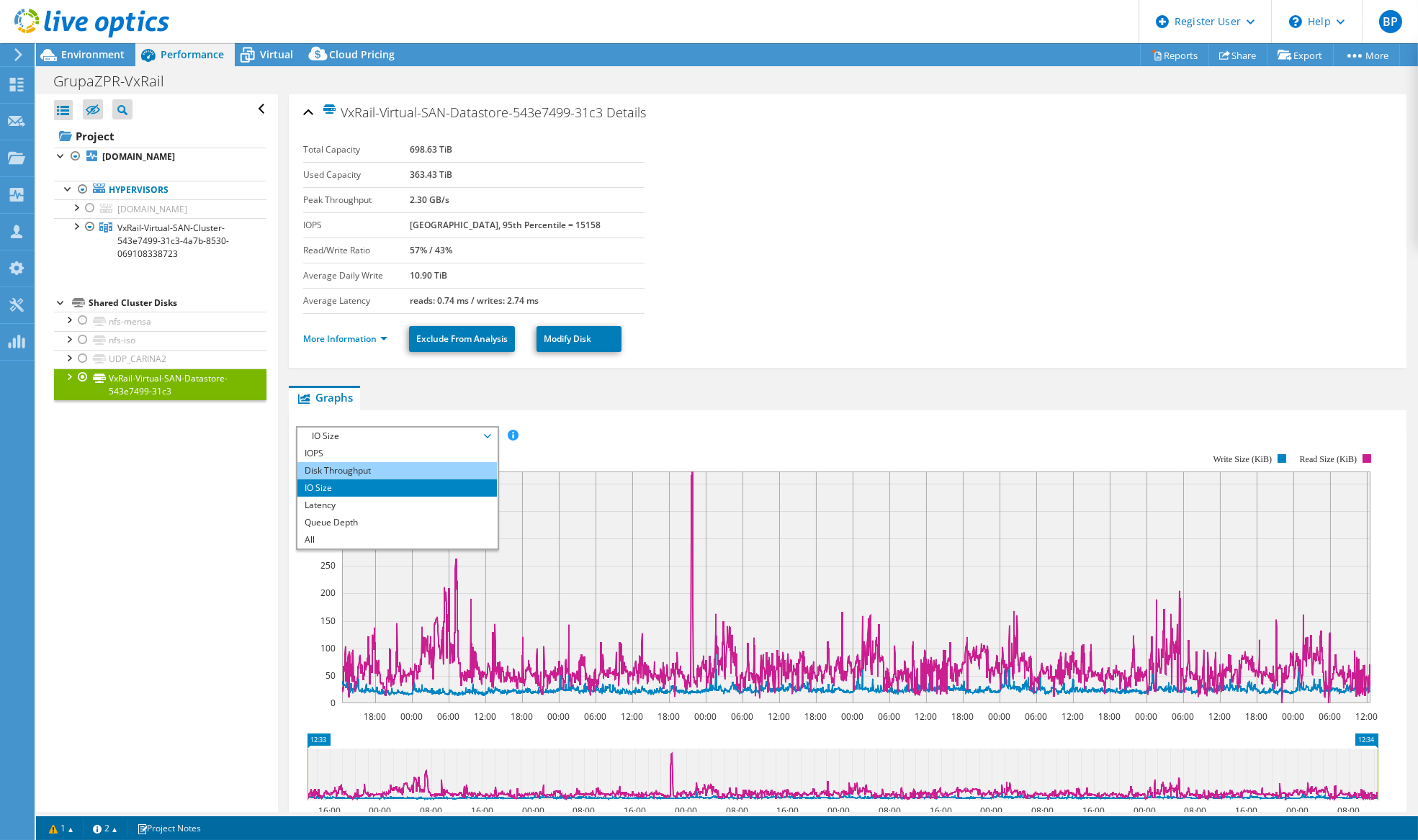
click at [394, 462] on li "Disk Throughput" at bounding box center [397, 471] width 200 height 17
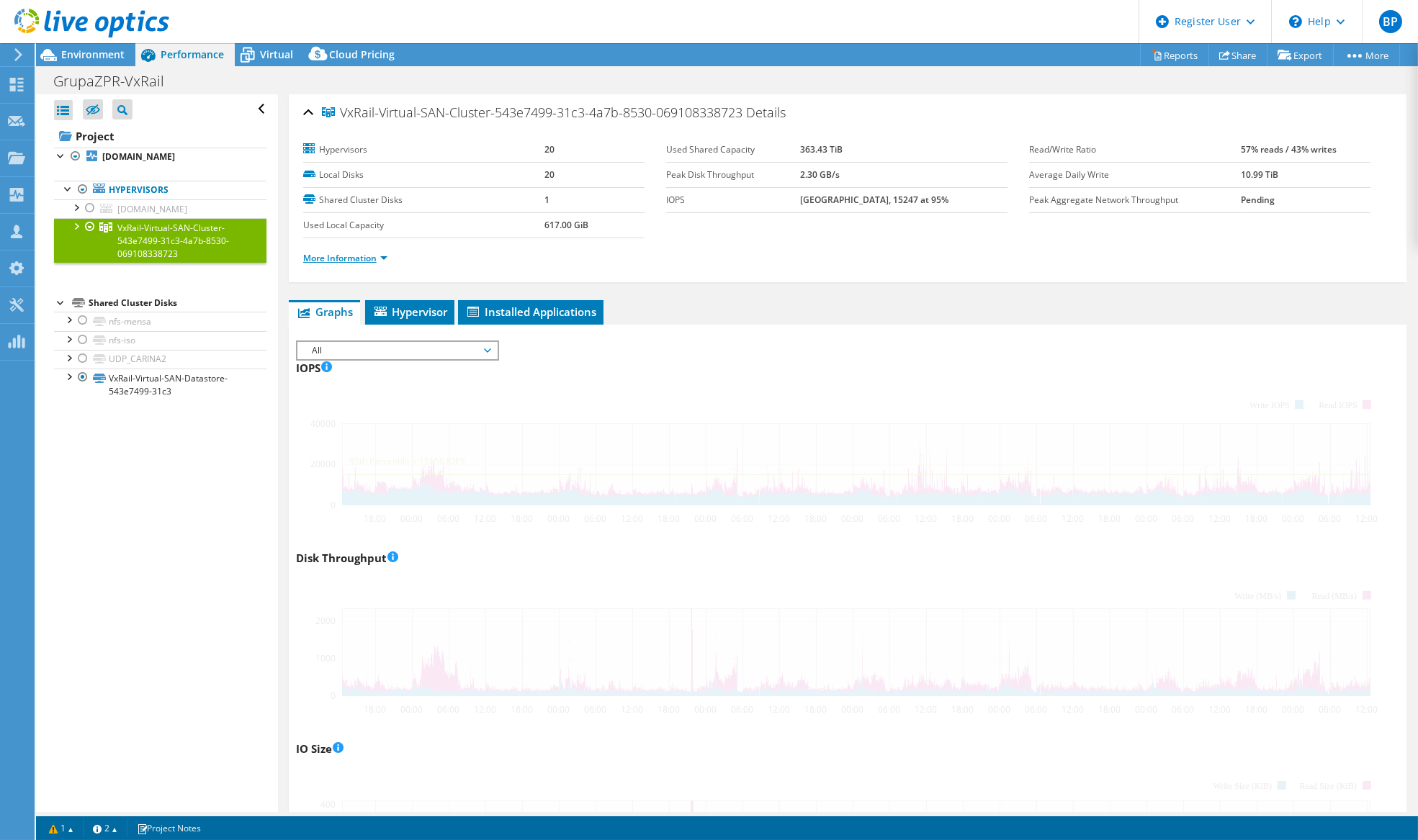
click at [343, 259] on link "More Information" at bounding box center [346, 258] width 85 height 12
click at [380, 250] on li "More Information" at bounding box center [350, 258] width 93 height 16
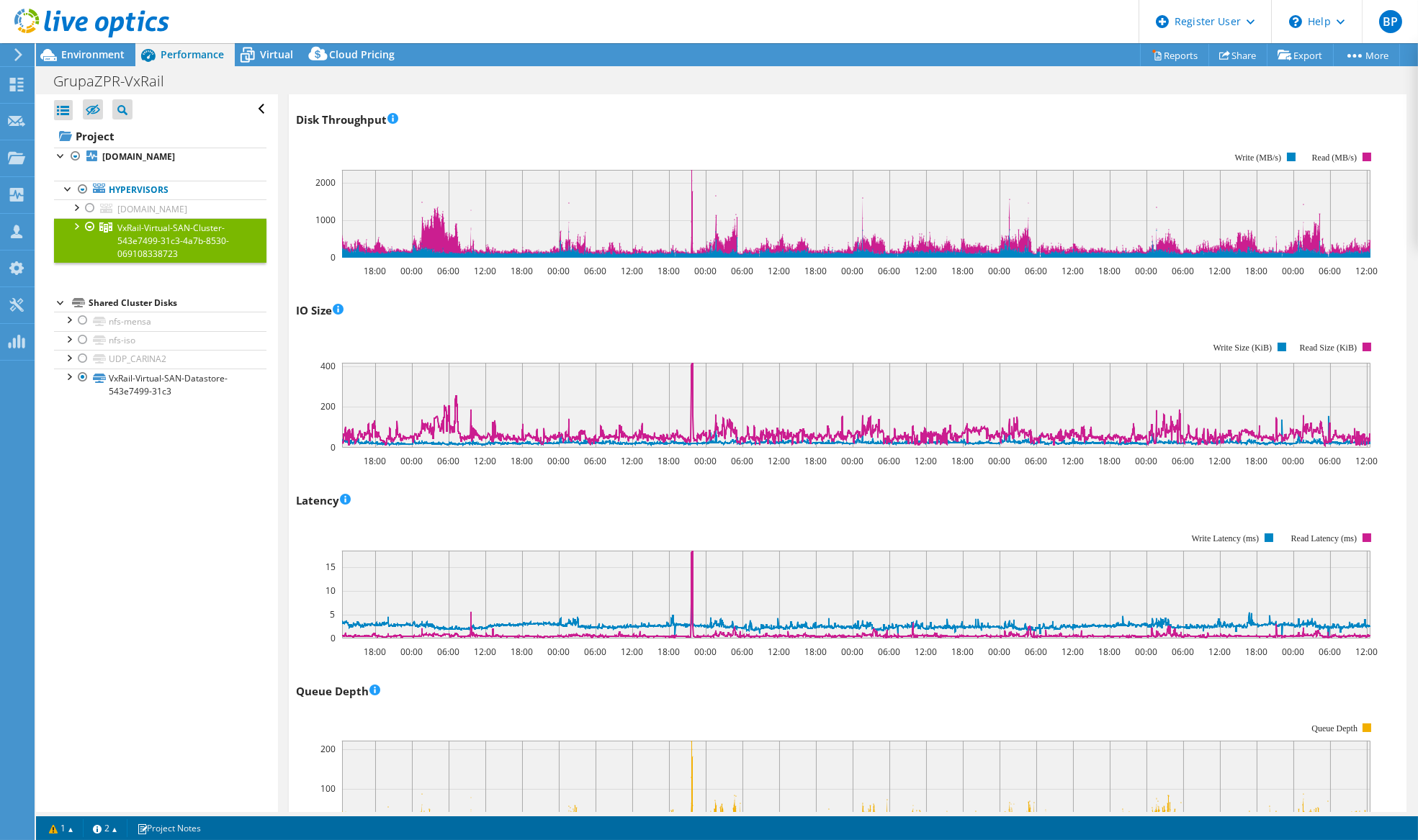
scroll to position [372, 0]
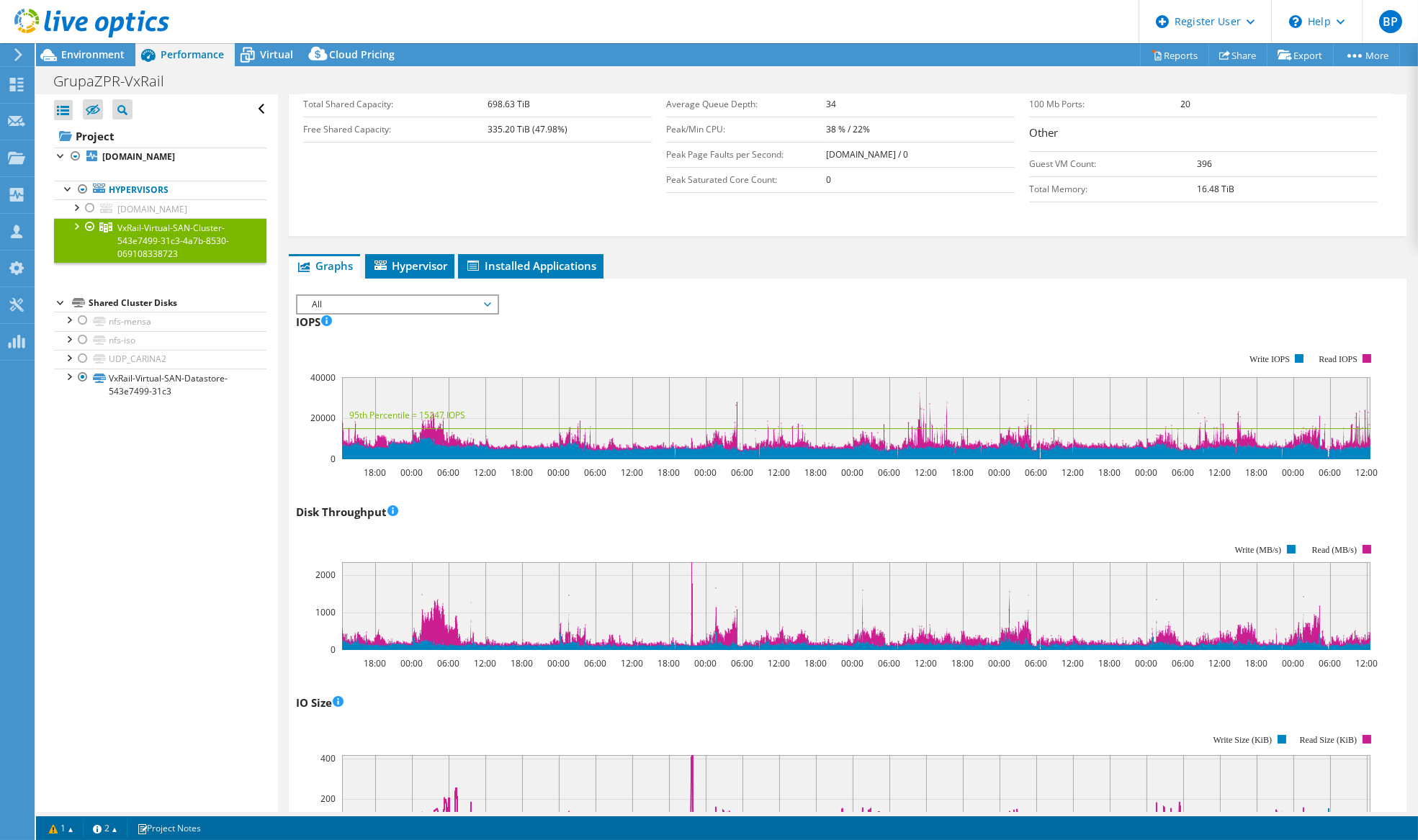
click at [409, 259] on span "Hypervisor" at bounding box center [409, 265] width 75 height 14
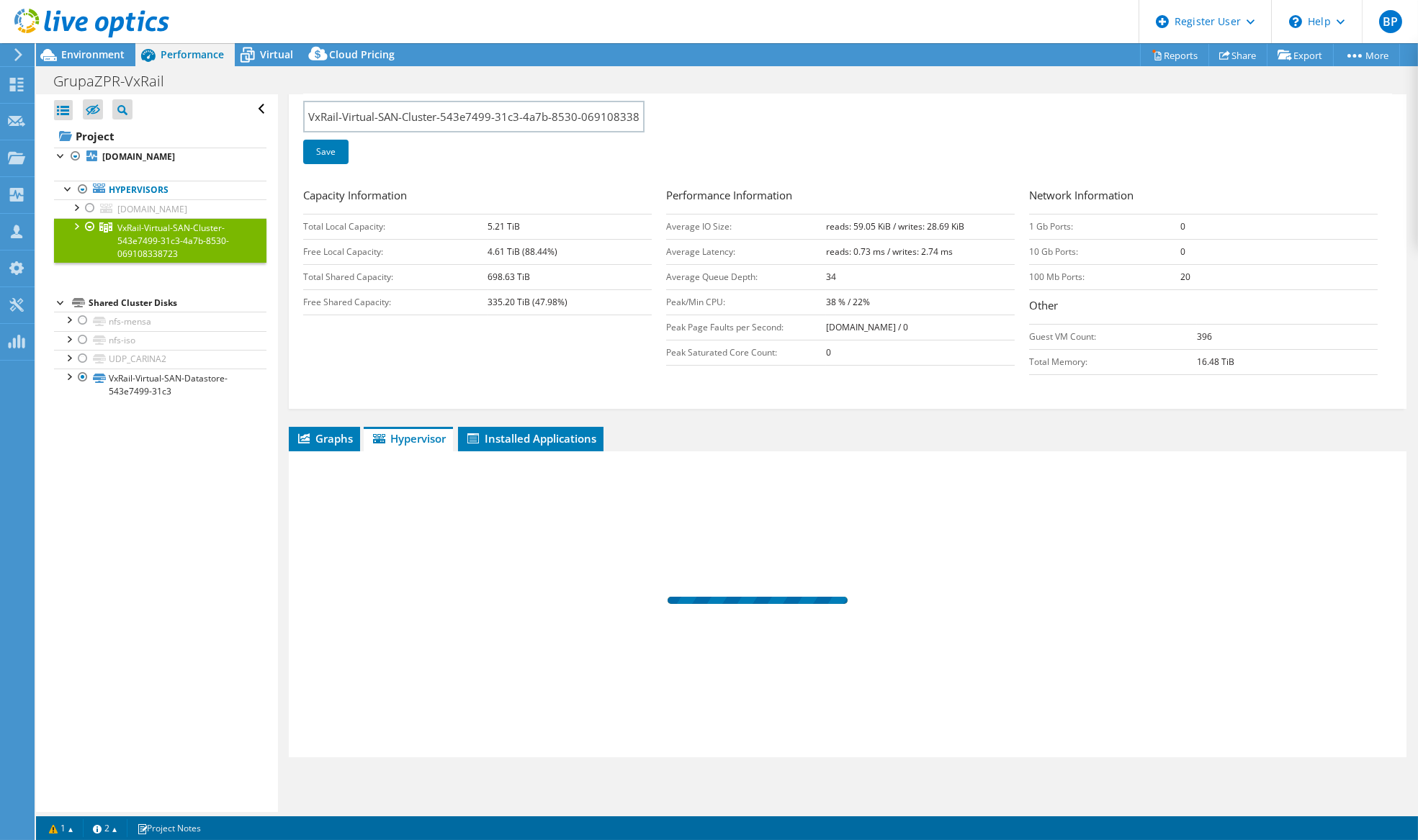
scroll to position [198, 0]
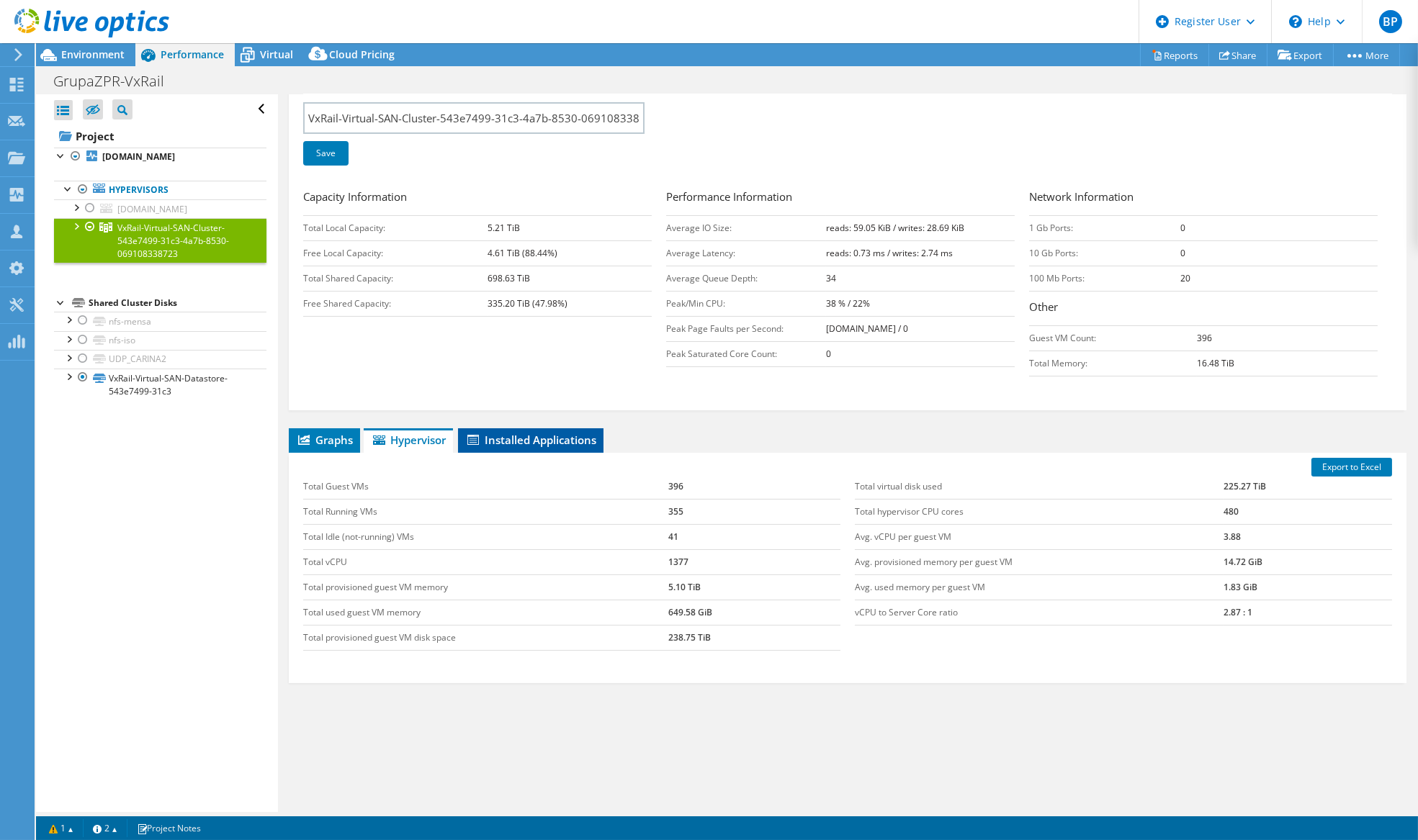
click at [547, 432] on span "Installed Applications" at bounding box center [530, 439] width 131 height 14
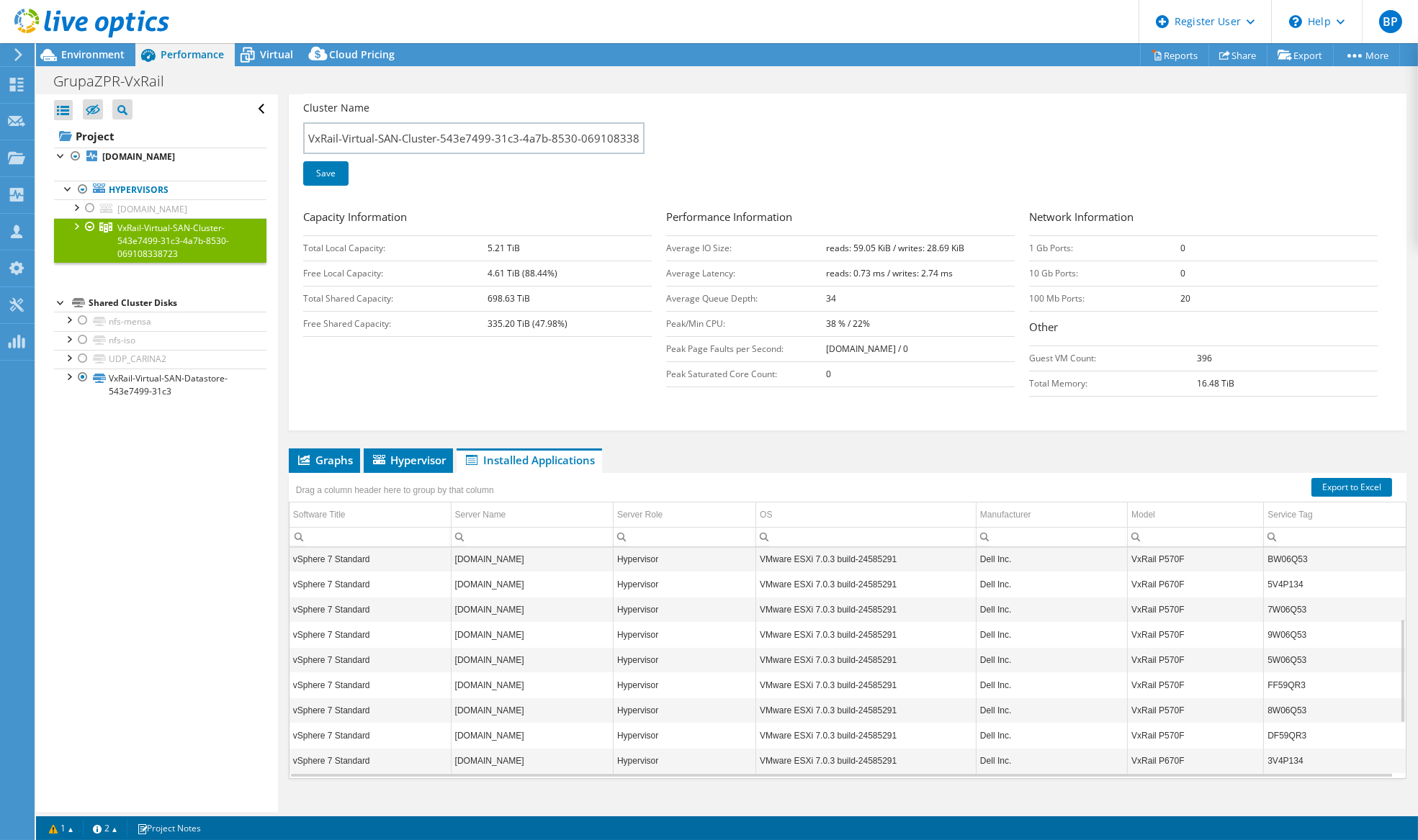
scroll to position [197, 0]
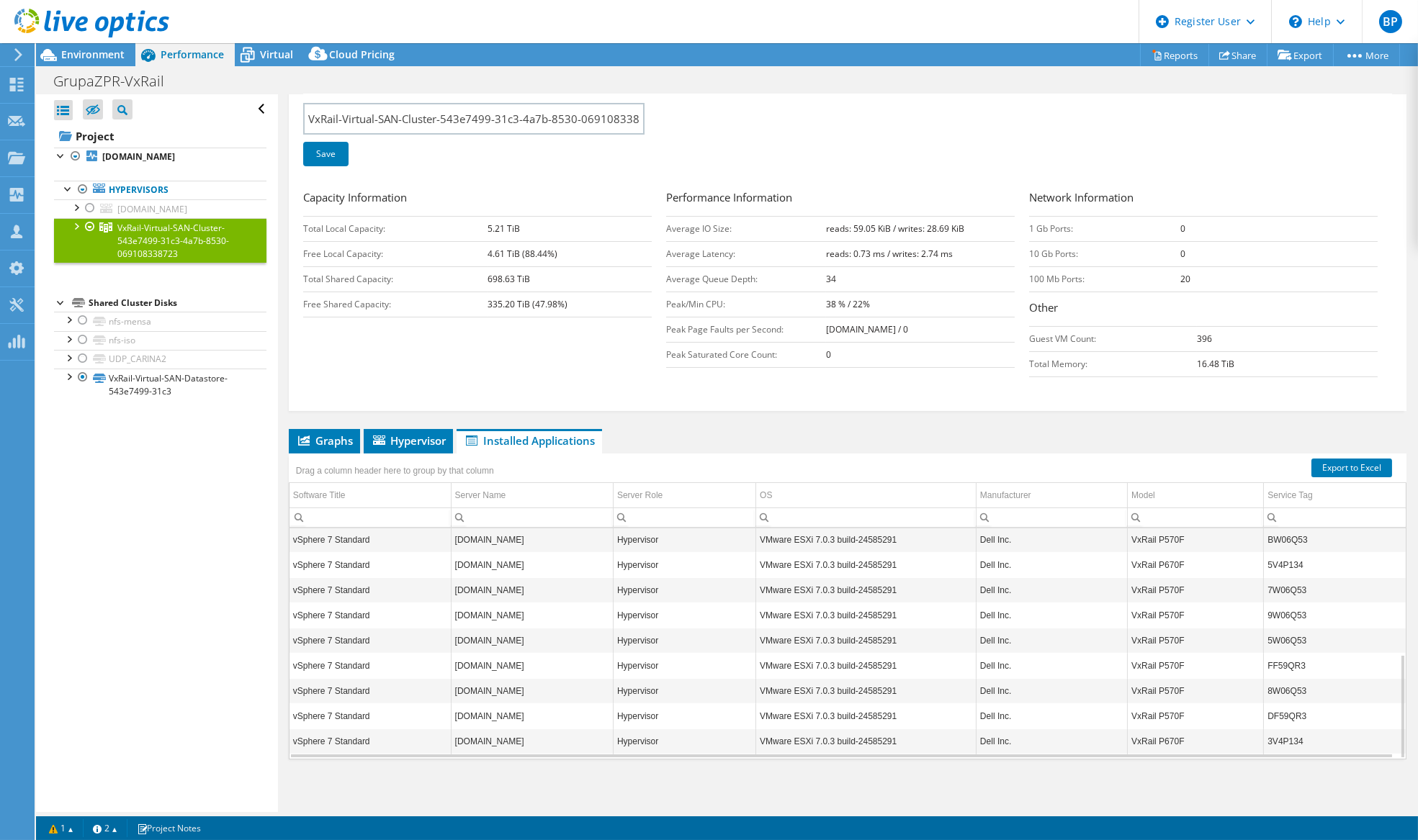
click at [1346, 567] on td "5V4P134" at bounding box center [1334, 564] width 142 height 25
click at [1281, 563] on td "5V4P134" at bounding box center [1334, 564] width 142 height 25
click at [1042, 569] on td "Dell Inc." at bounding box center [1051, 564] width 151 height 25
drag, startPoint x: 1093, startPoint y: 537, endPoint x: 683, endPoint y: 490, distance: 412.7
click at [1073, 529] on td "Dell Inc." at bounding box center [1051, 539] width 151 height 25
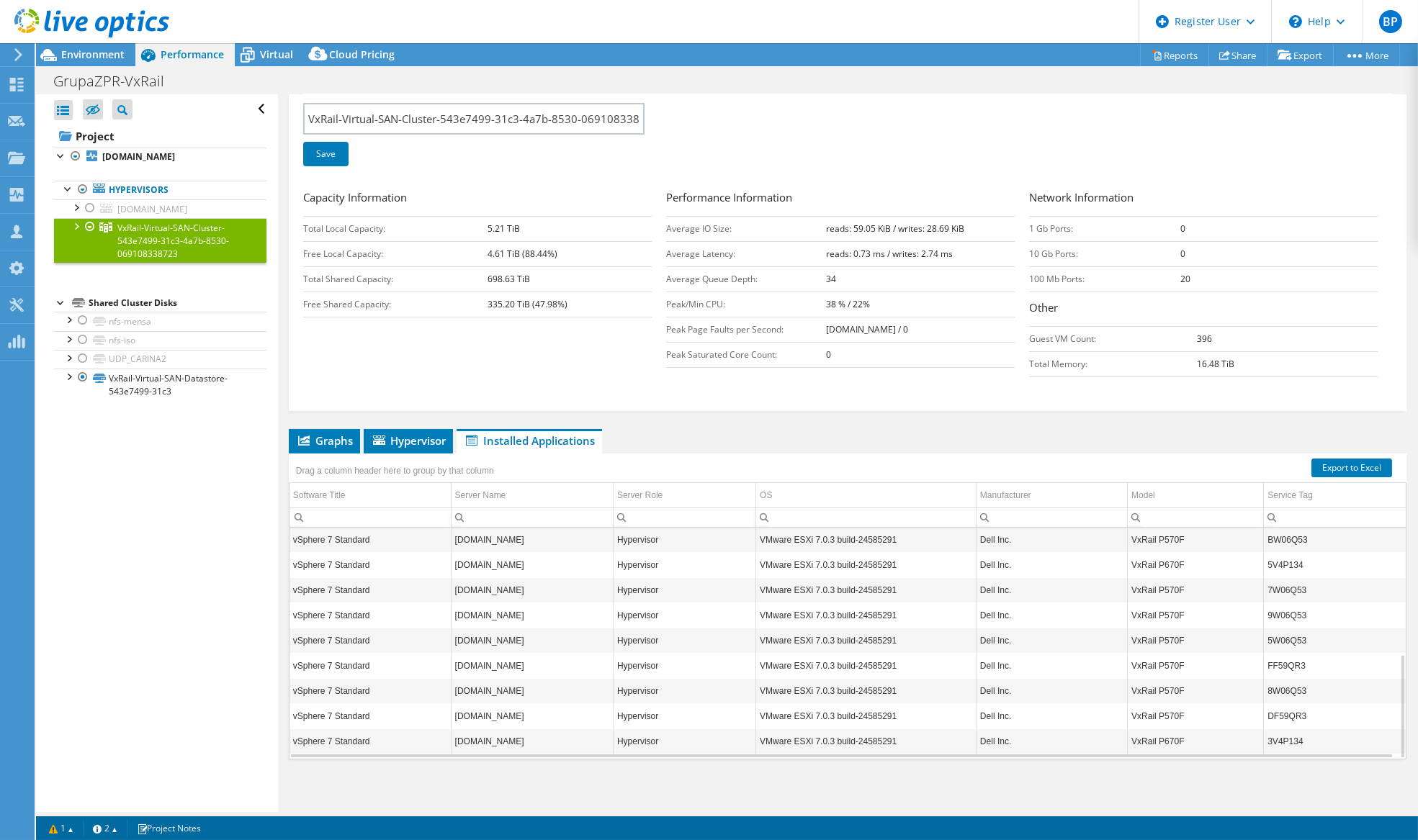
drag, startPoint x: 1102, startPoint y: 767, endPoint x: 1053, endPoint y: 710, distance: 75.2
click at [1083, 738] on div "Graphs Servers Inventory Hypervisor Disks Cluster Disks Installed Applications …" at bounding box center [847, 609] width 1118 height 360
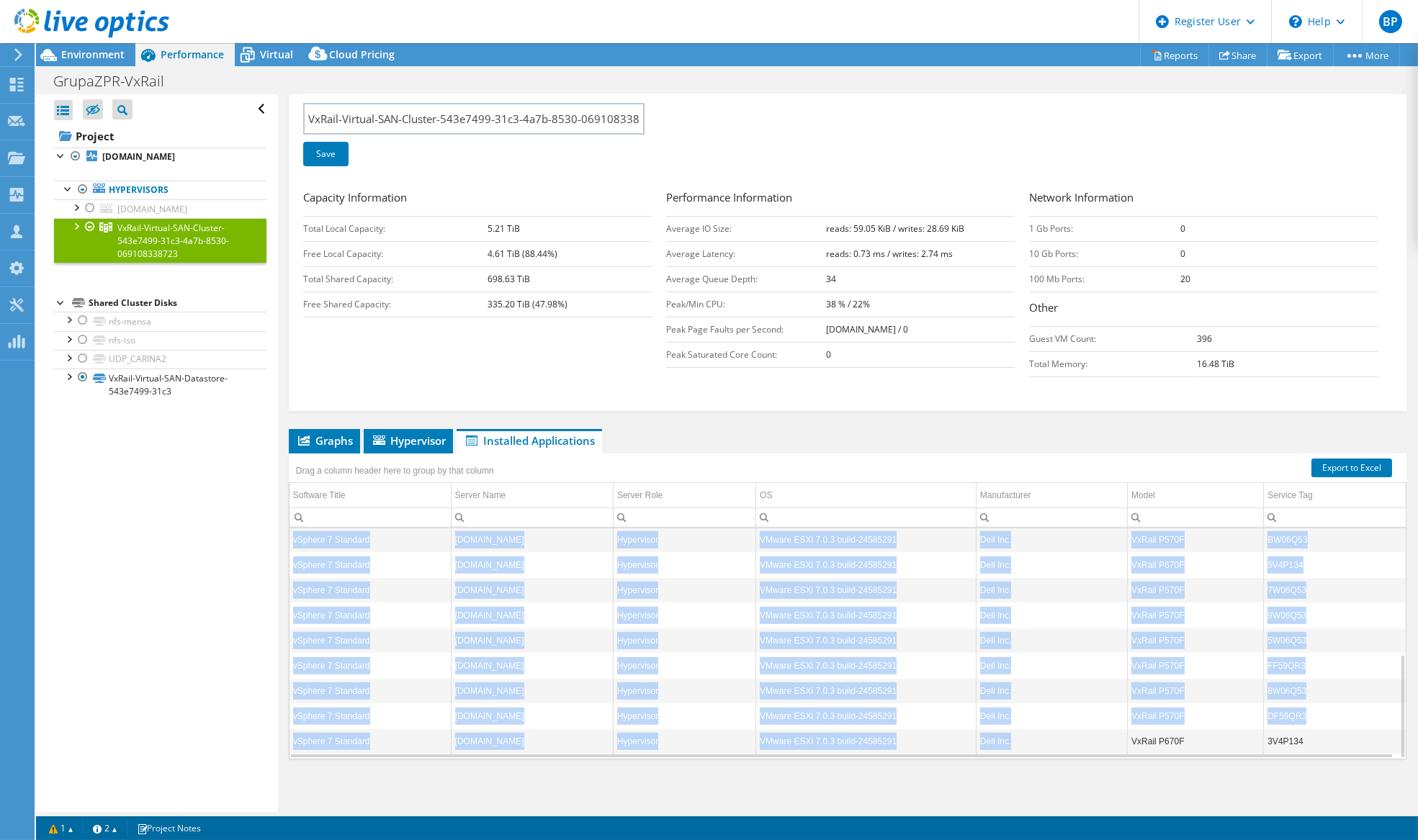
click at [817, 643] on td "VMware ESXi 7.0.3 build-24585291" at bounding box center [866, 640] width 220 height 25
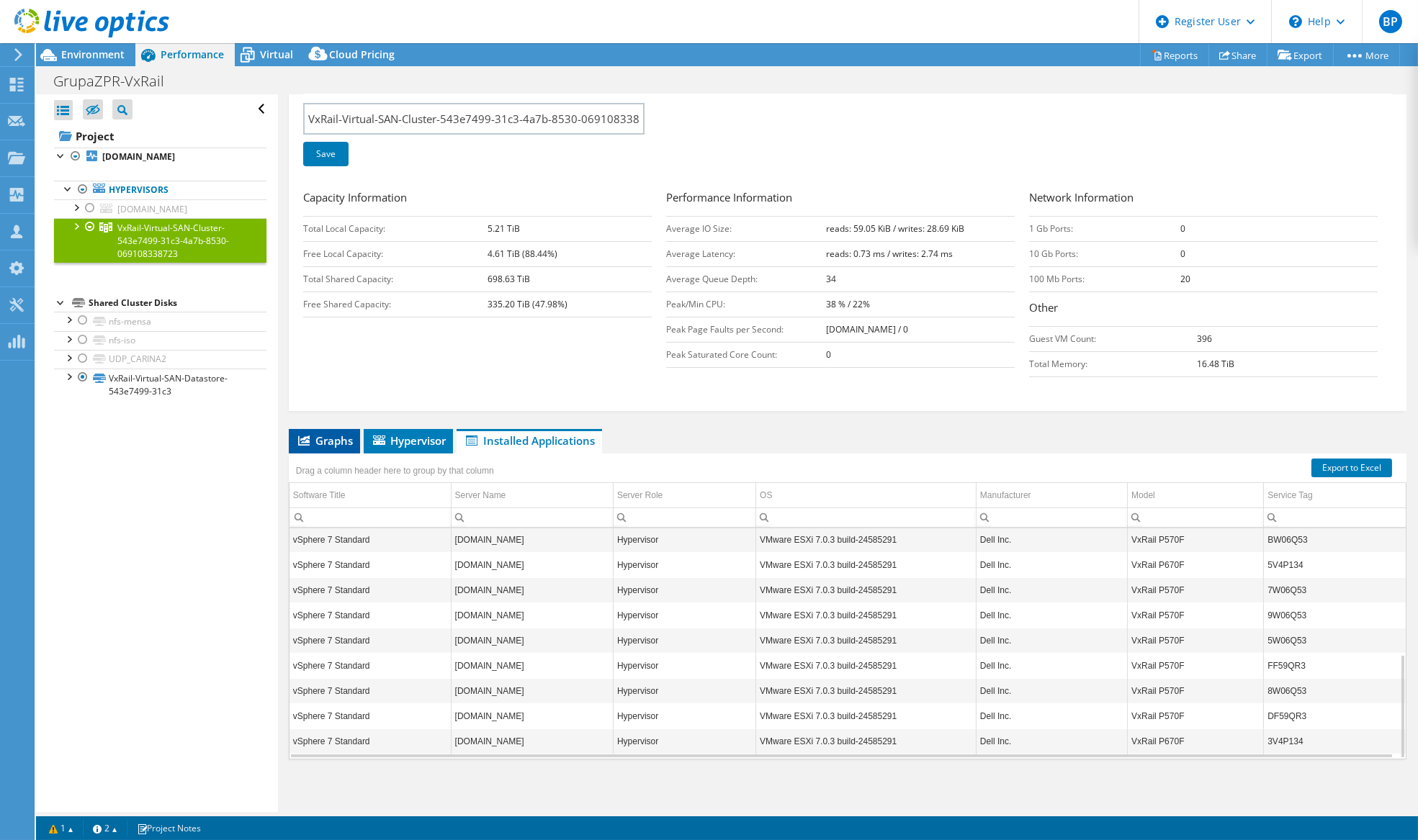
click at [310, 439] on span "Graphs" at bounding box center [324, 440] width 57 height 14
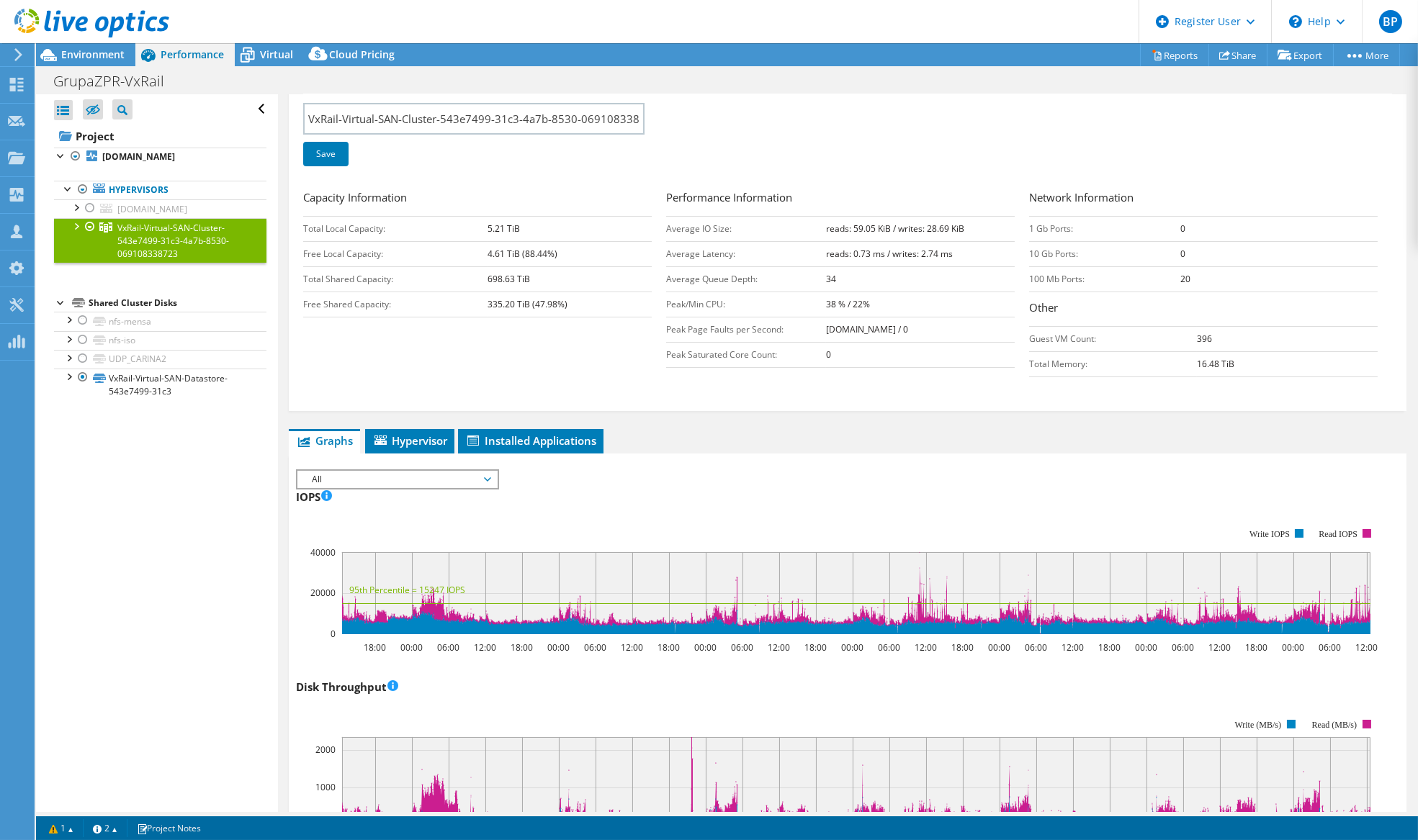
click at [76, 223] on div at bounding box center [75, 224] width 14 height 14
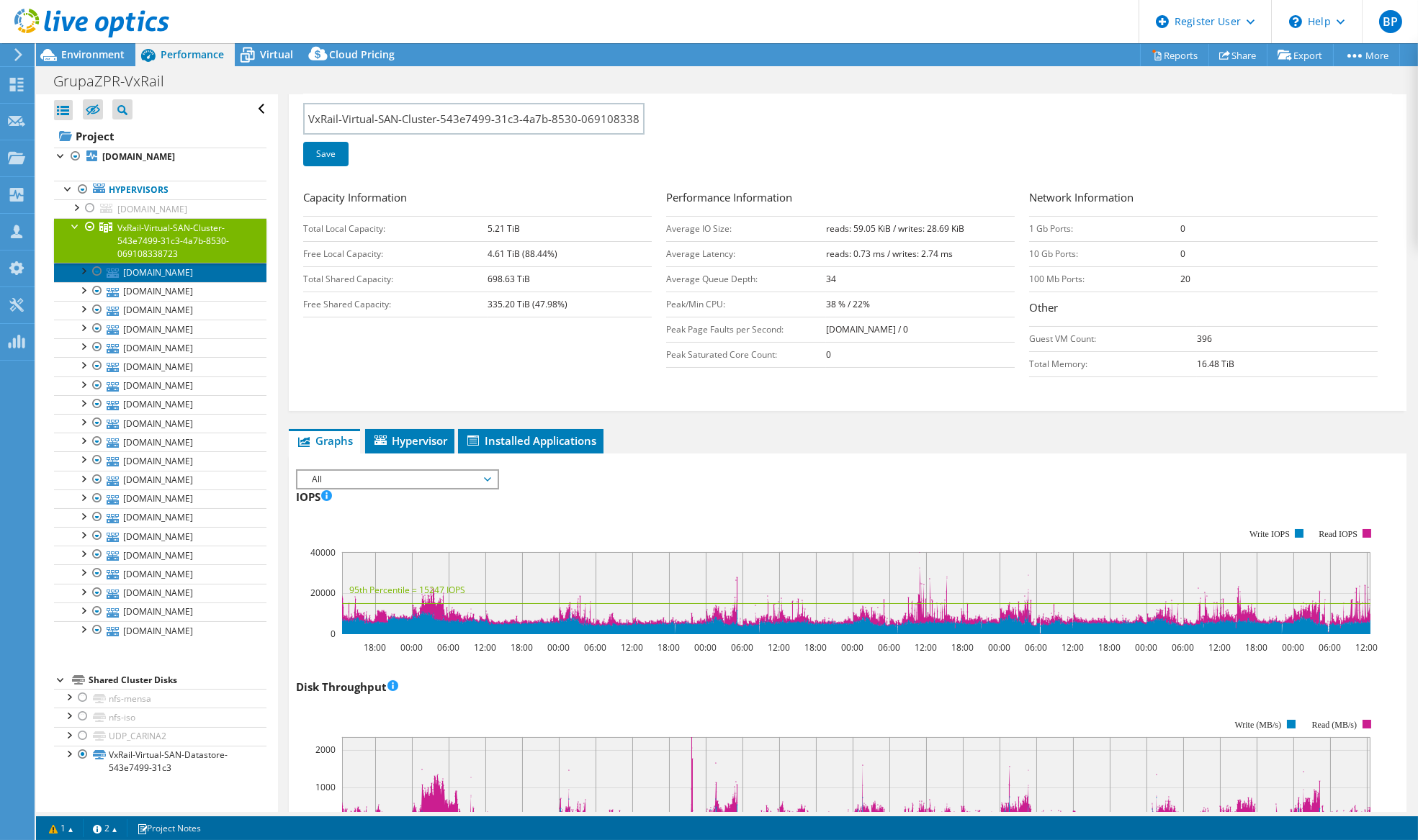
click at [165, 272] on link "[DOMAIN_NAME]" at bounding box center [160, 272] width 212 height 19
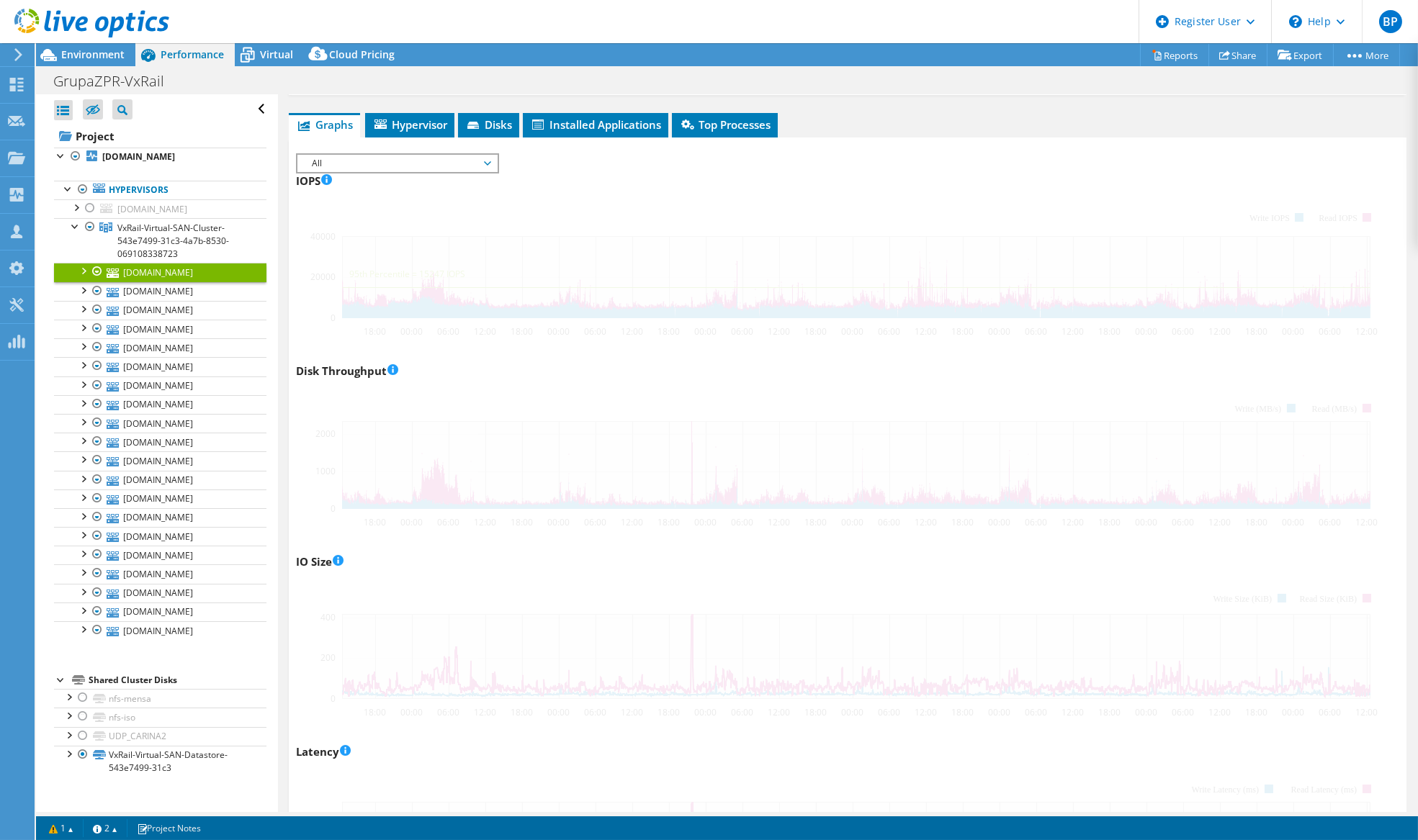
scroll to position [207, 0]
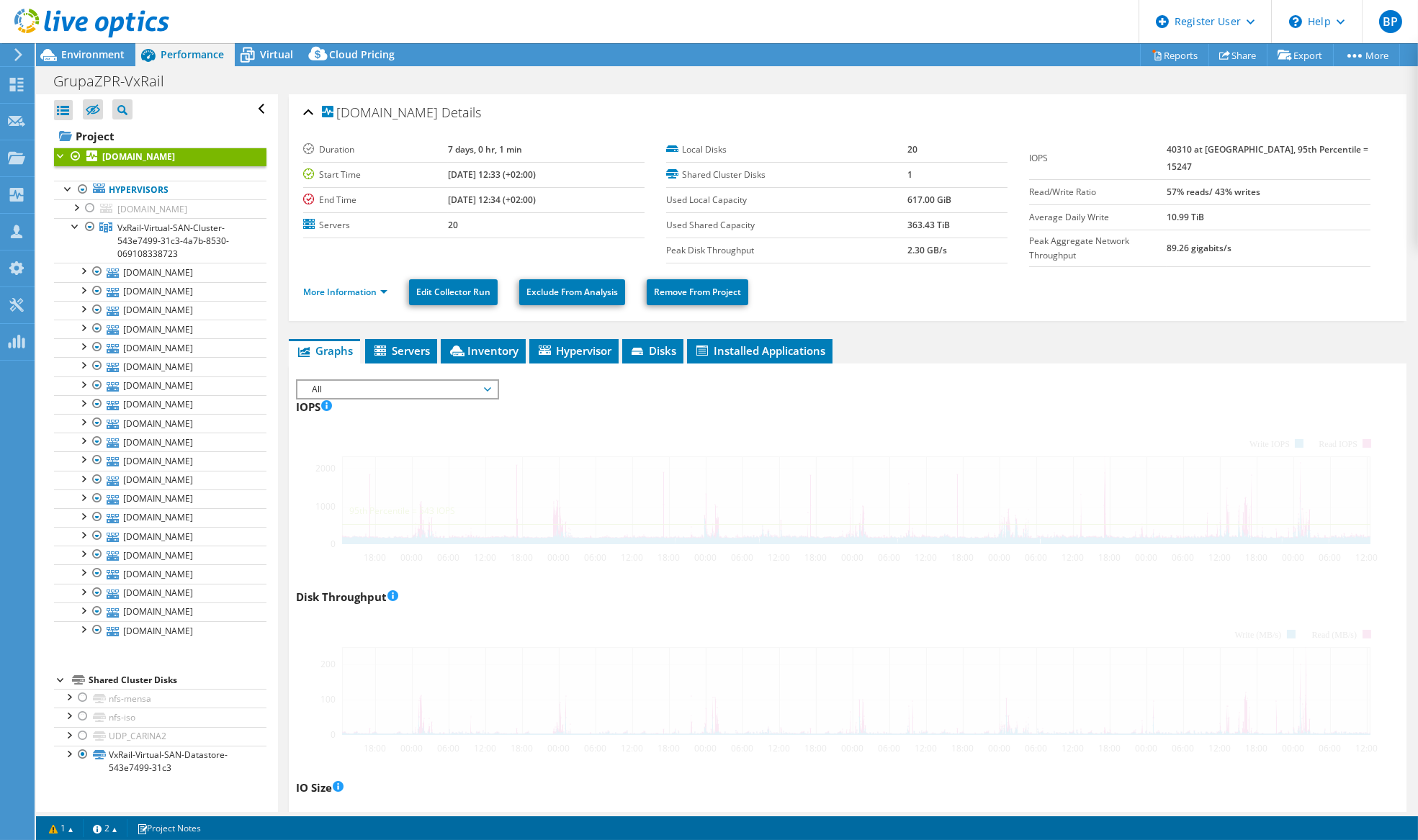
click at [59, 65] on icon at bounding box center [48, 55] width 25 height 25
click at [65, 46] on div at bounding box center [85, 24] width 169 height 48
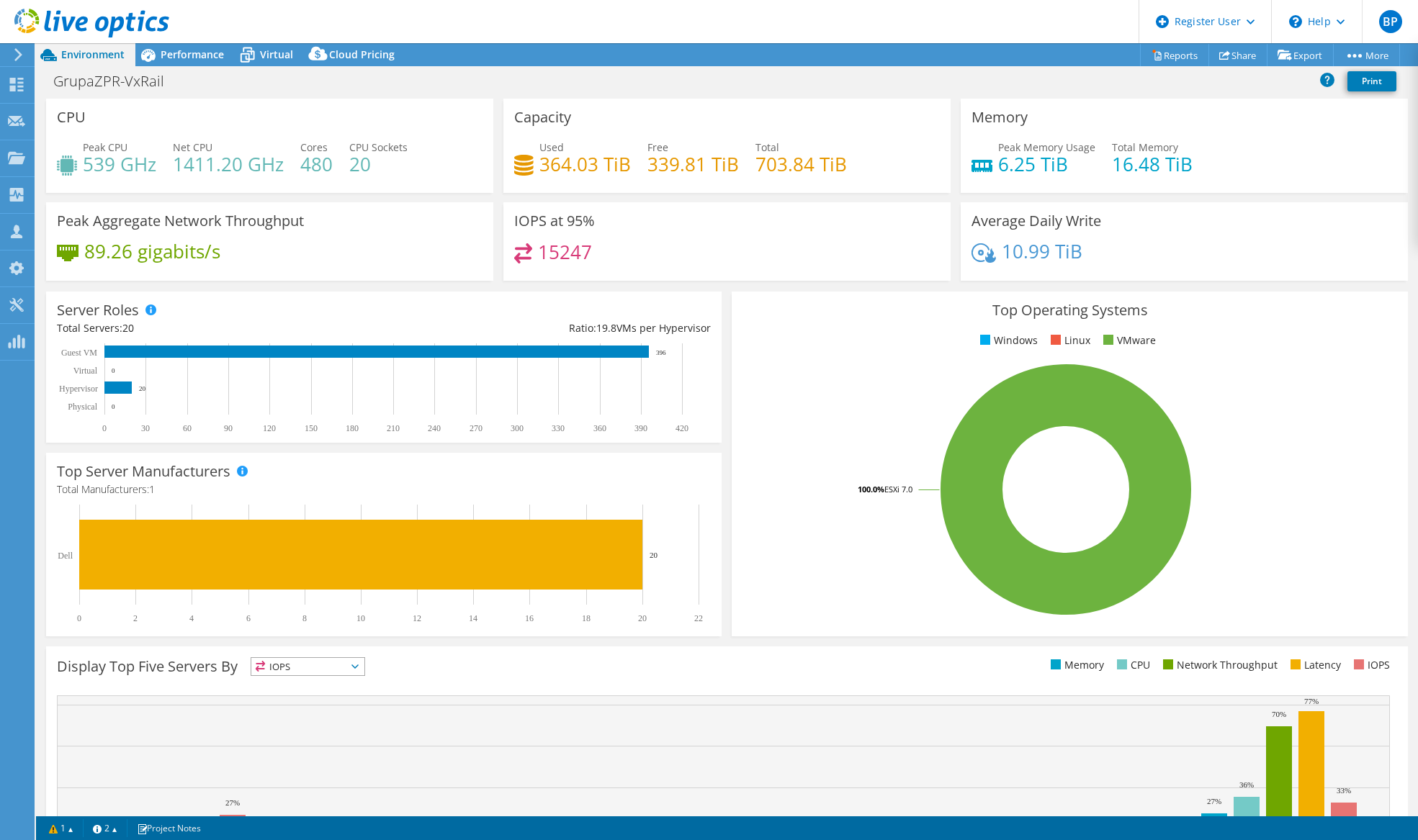
select select "EUFrankfurt"
select select "USD"
